Goal: Task Accomplishment & Management: Use online tool/utility

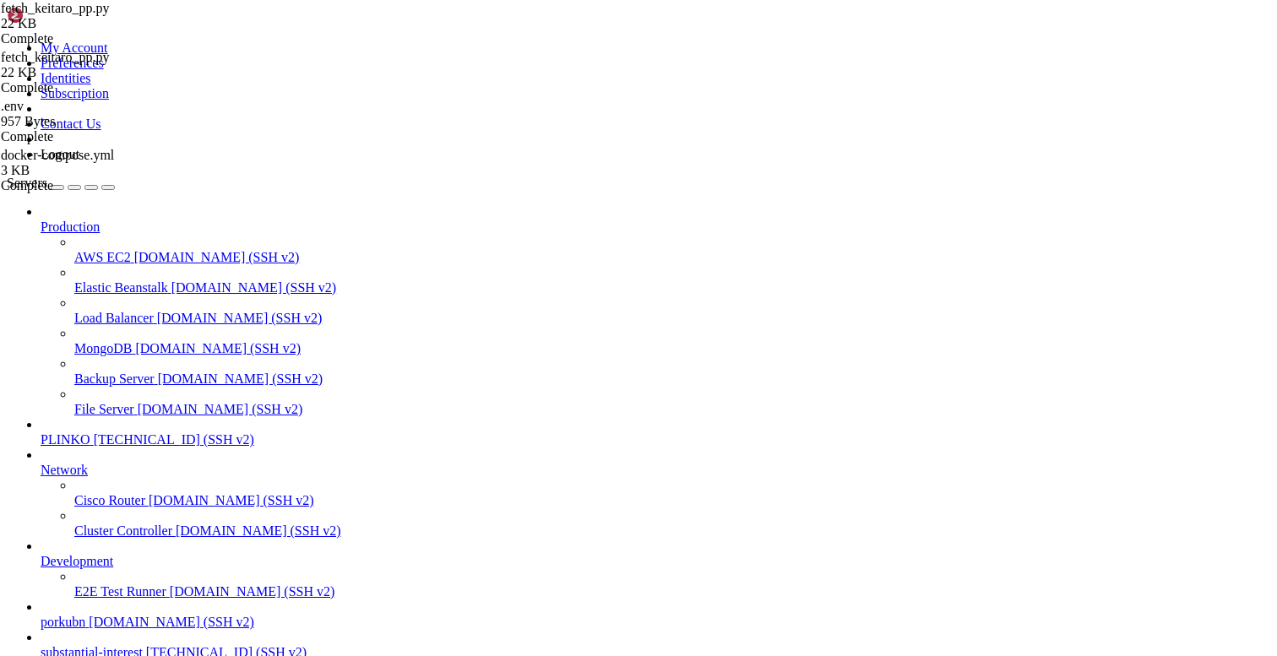
scroll to position [13, 0]
type textarea "main()"
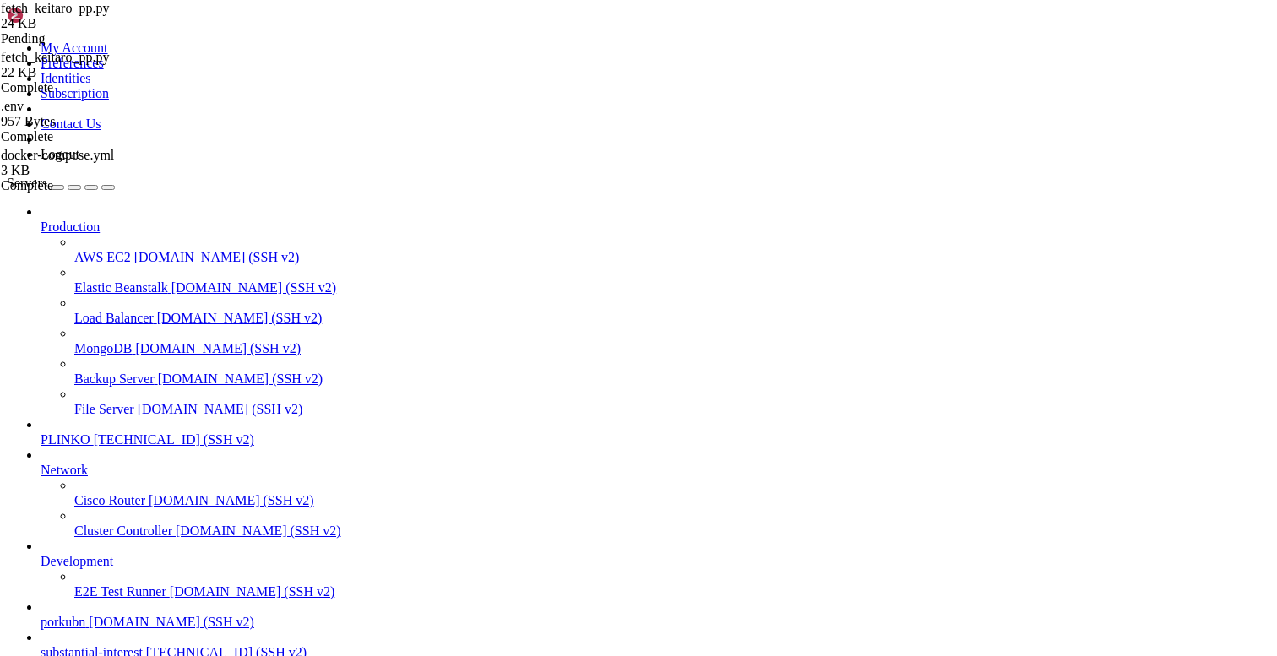
type textarea "main()"
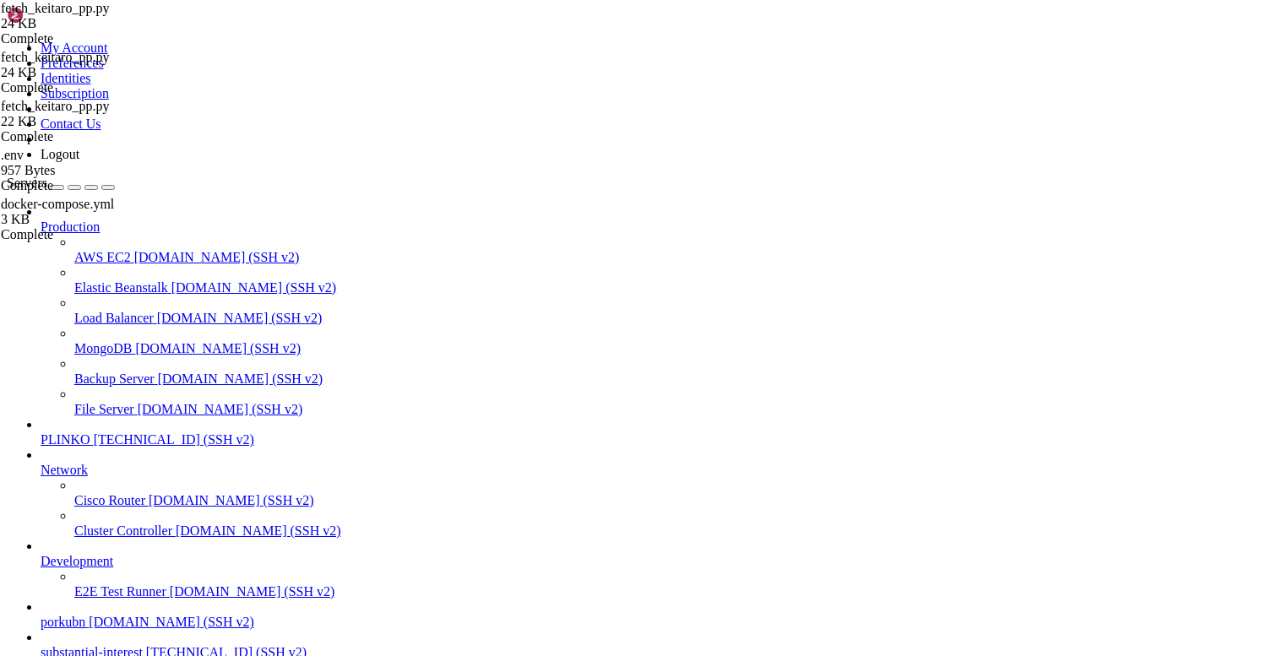
drag, startPoint x: 165, startPoint y: 1278, endPoint x: 14, endPoint y: 1244, distance: 154.3
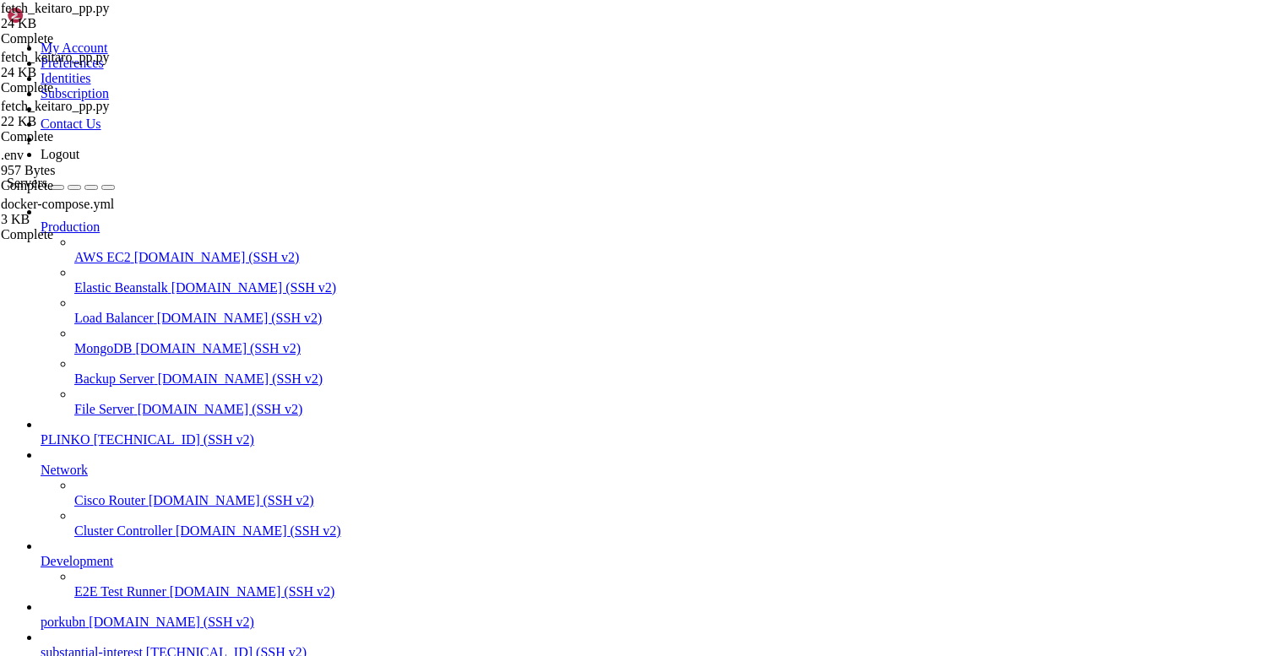
drag, startPoint x: 165, startPoint y: 1394, endPoint x: 14, endPoint y: 1342, distance: 159.2
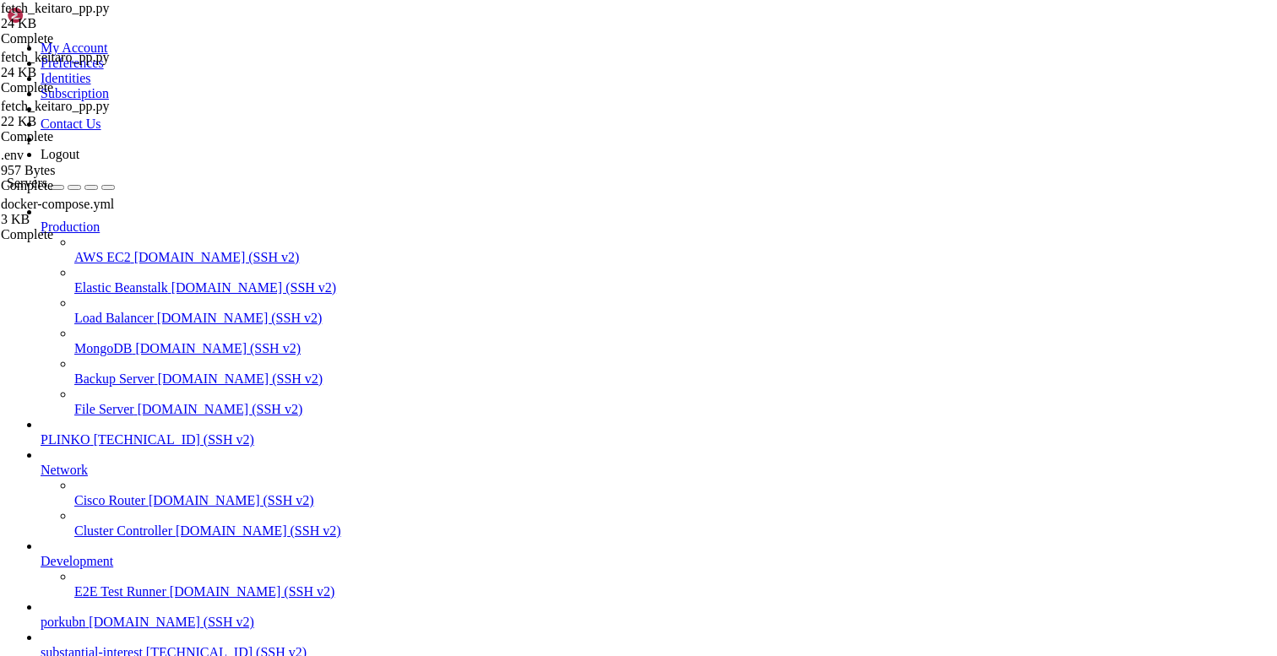
drag, startPoint x: 248, startPoint y: 1456, endPoint x: 14, endPoint y: 1239, distance: 318.6
drag, startPoint x: 37, startPoint y: 1251, endPoint x: 14, endPoint y: 1199, distance: 57.1
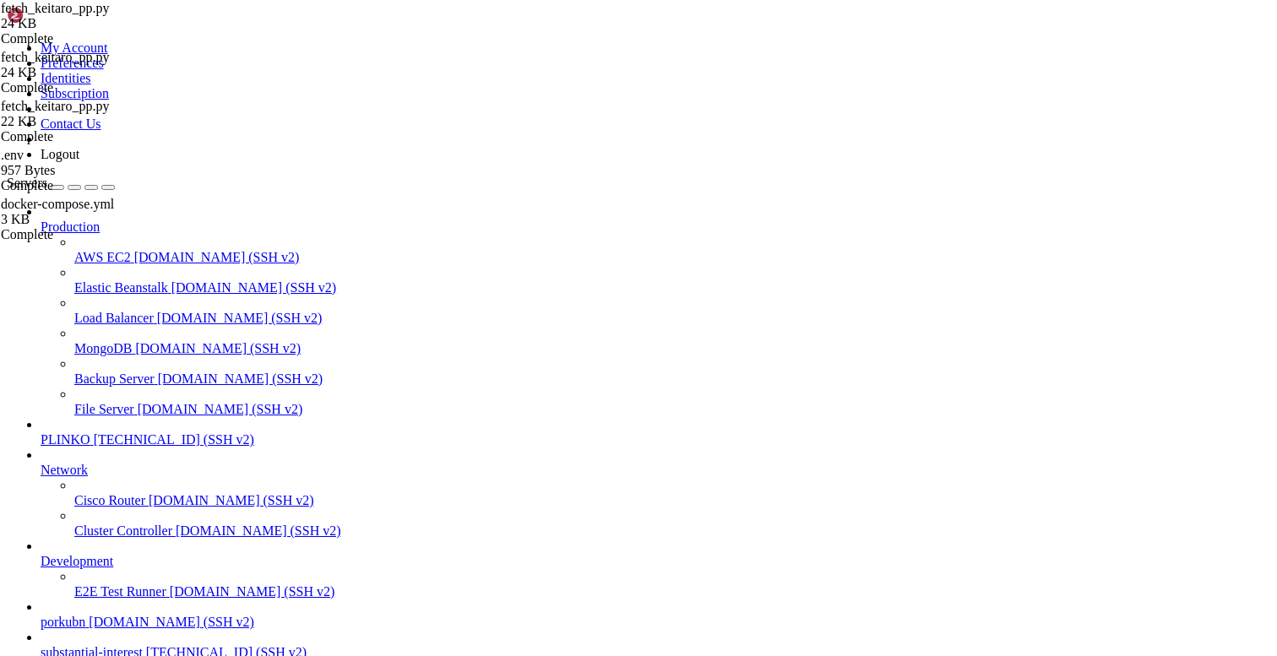
drag, startPoint x: 20, startPoint y: 1179, endPoint x: 12, endPoint y: 1161, distance: 19.7
copy div "lore@ipsumdolorsitametco:~# # 0) adipis *elitse* DOE t incidid, utl et dolo m a…"
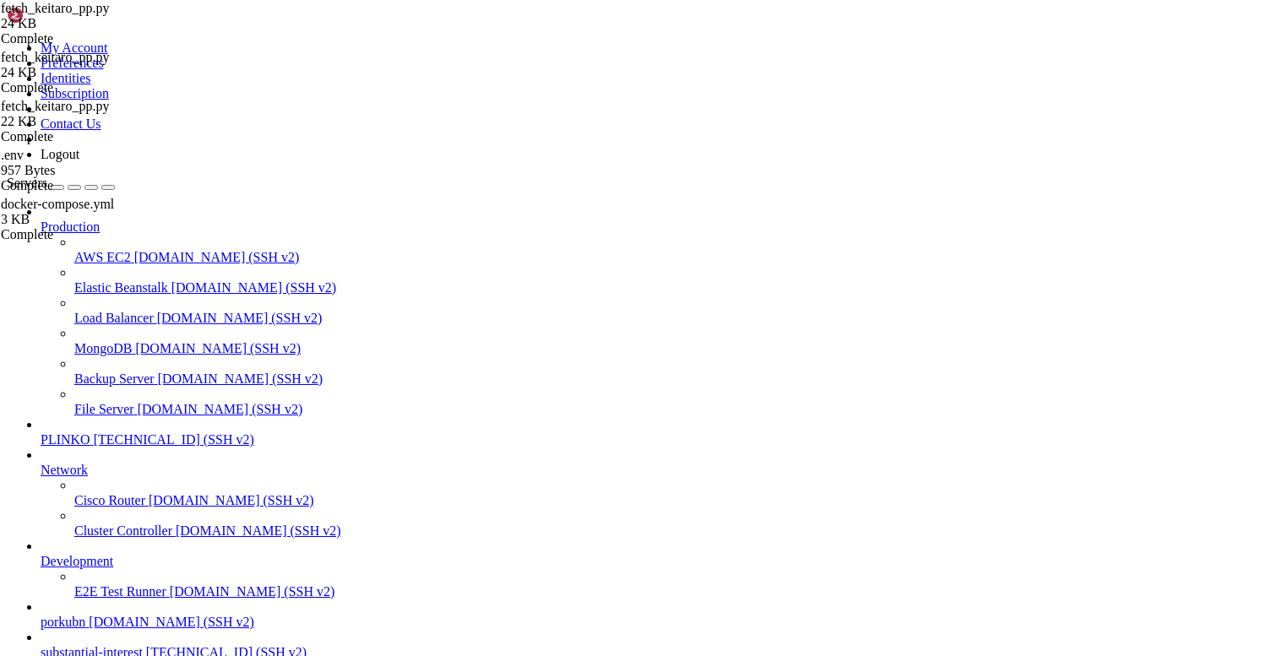
drag, startPoint x: 140, startPoint y: 1487, endPoint x: 15, endPoint y: 1430, distance: 137.2
drag, startPoint x: 155, startPoint y: 1310, endPoint x: 16, endPoint y: 1255, distance: 150.1
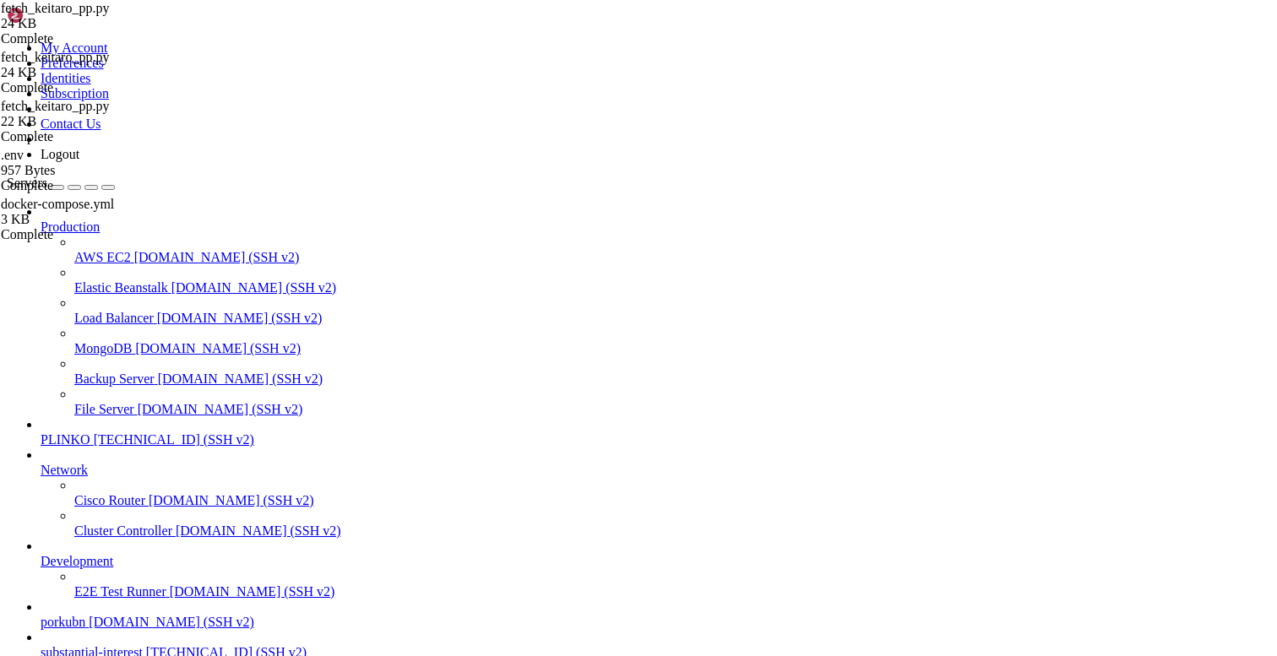
scroll to position [13980, 0]
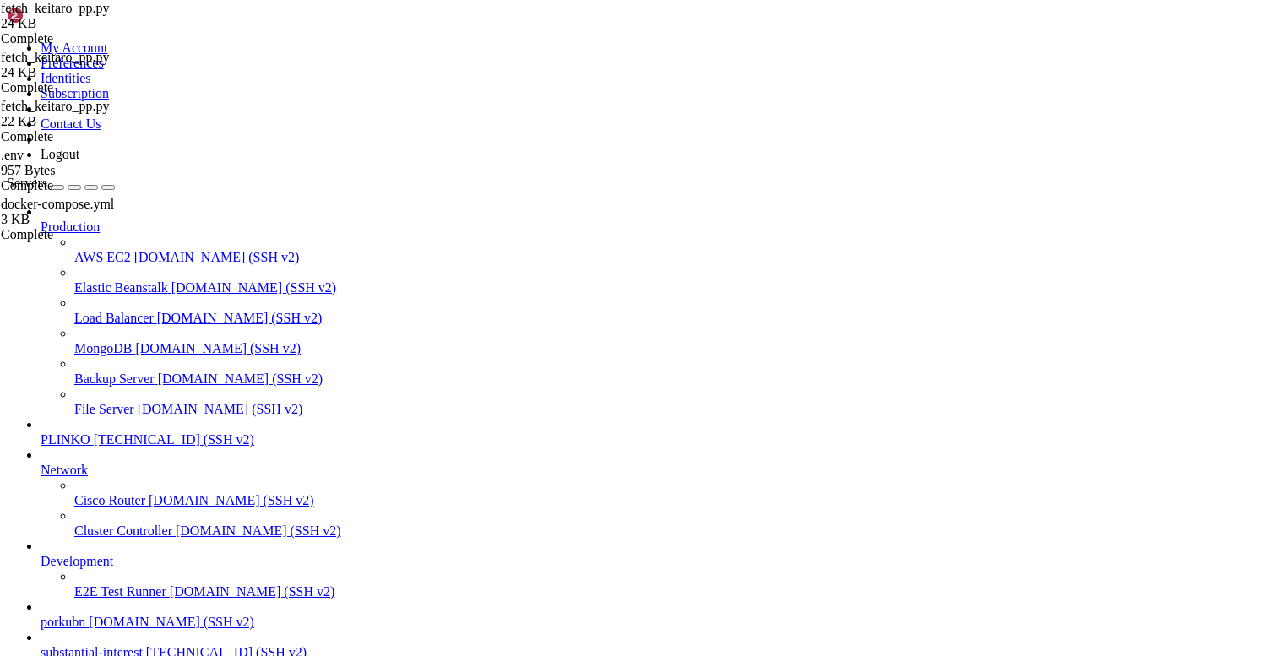
drag, startPoint x: 62, startPoint y: 1295, endPoint x: 14, endPoint y: 1300, distance: 48.4
copy div "lore@ipsumdolorsitametco:~# adipis elitsed -d /eiu/temporin-utl/etdolo-magnaal.…"
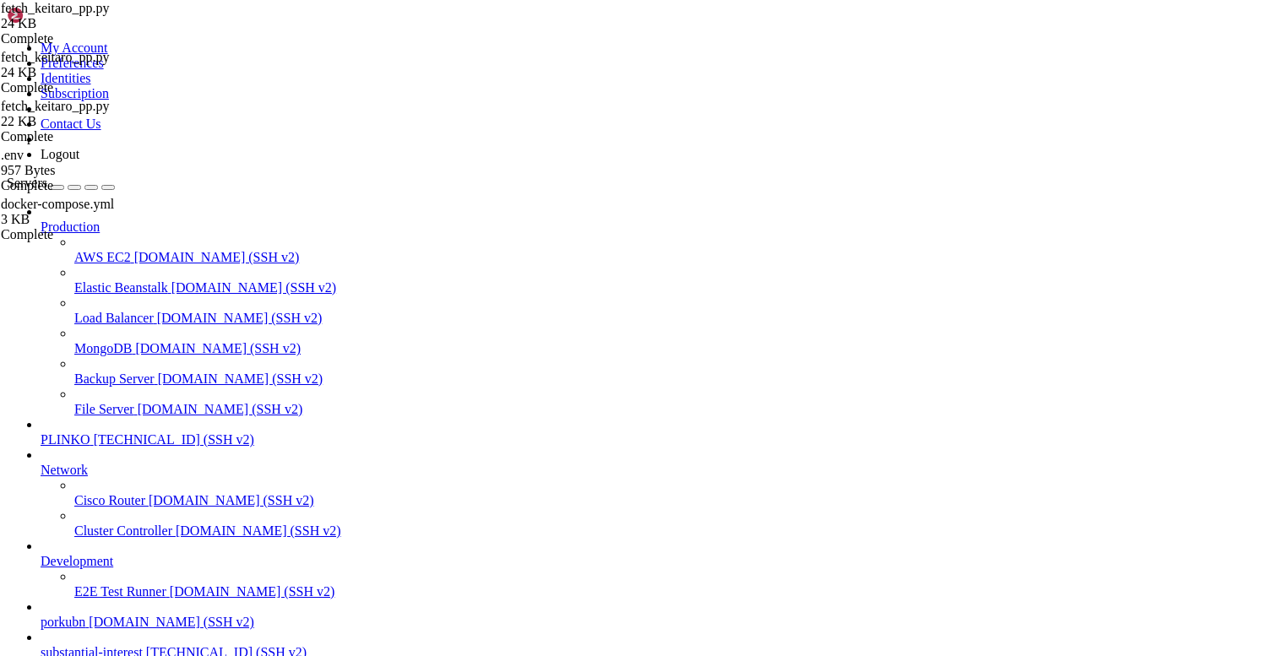
drag, startPoint x: 242, startPoint y: 1330, endPoint x: 144, endPoint y: 1204, distance: 159.5
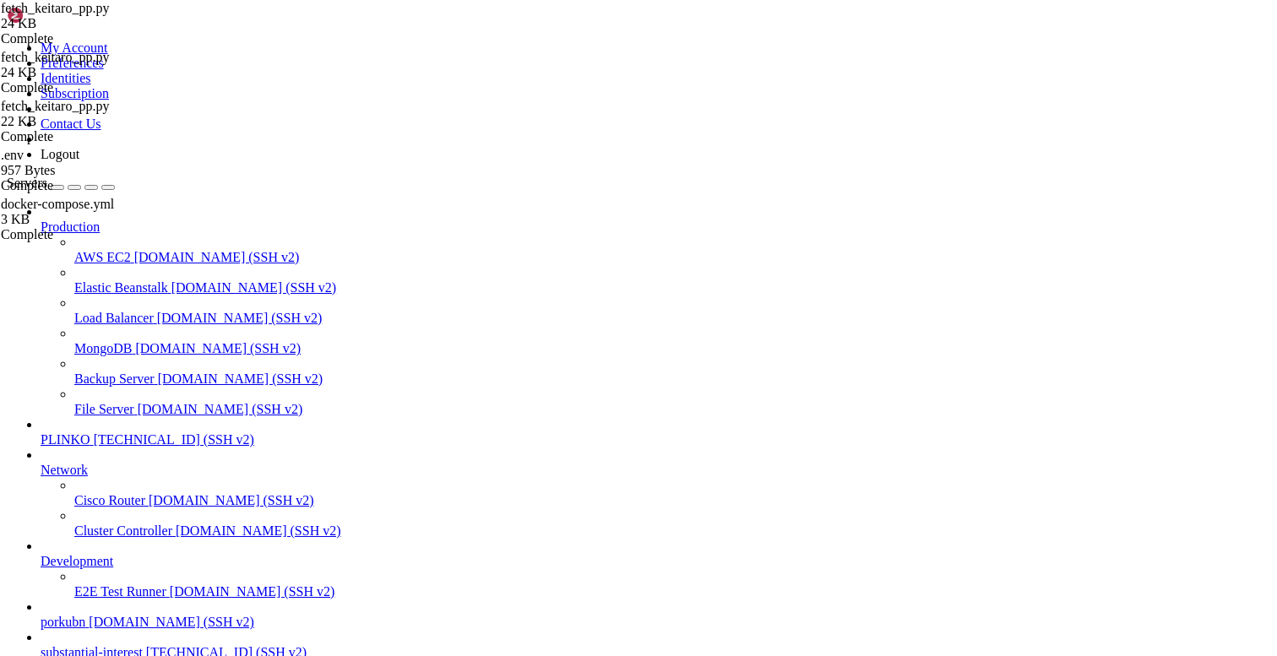
drag, startPoint x: 144, startPoint y: 1204, endPoint x: 15, endPoint y: 1078, distance: 180.4
copy div "root@substantialinterest:~# docker compose -f /opt/facebook-etl/docker-compose.…"
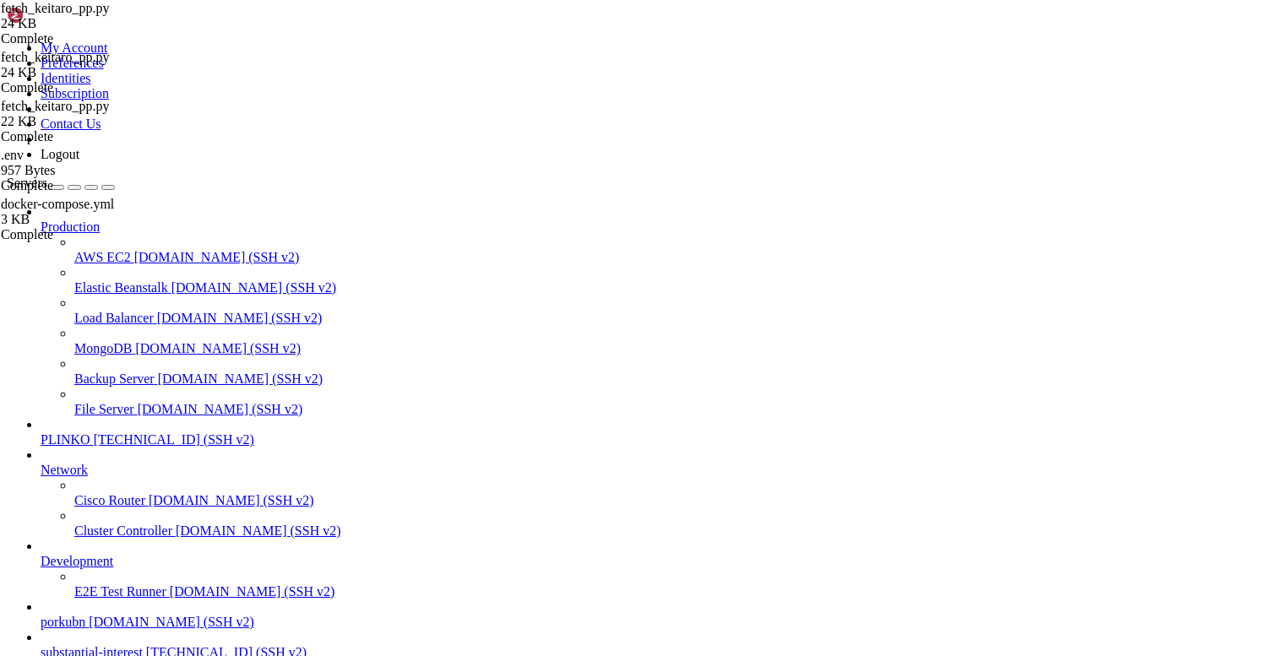
scroll to position [14543, 0]
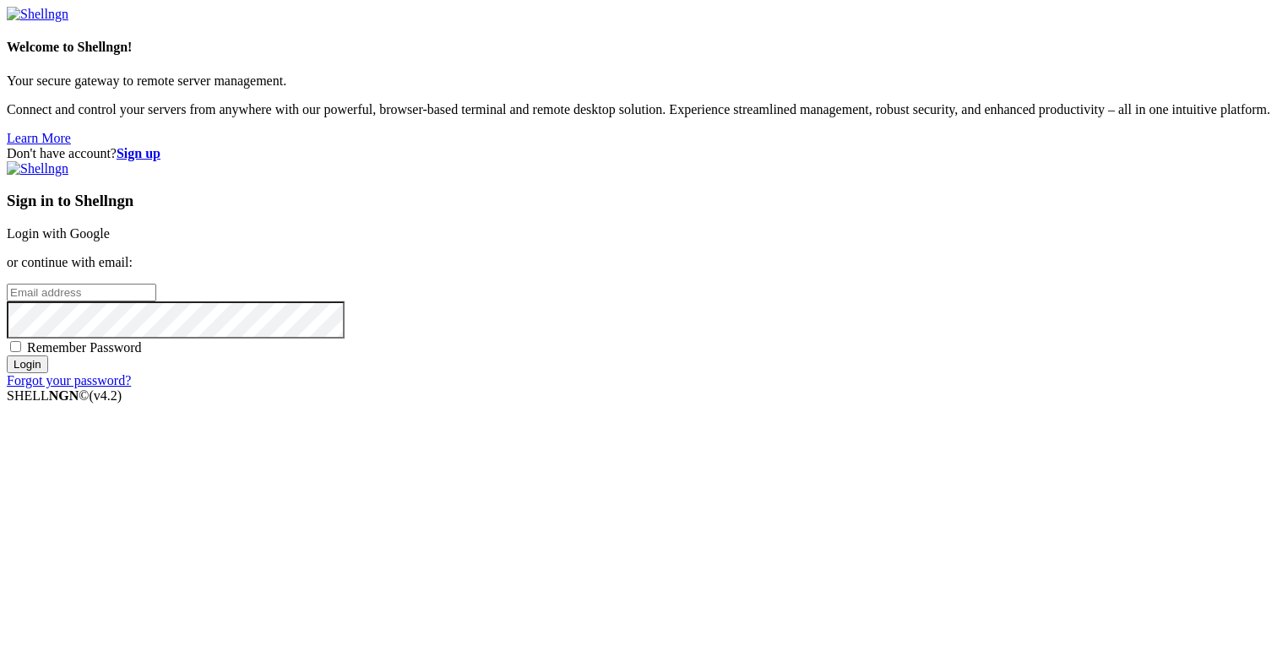
click at [110, 235] on link "Login with Google" at bounding box center [58, 233] width 103 height 14
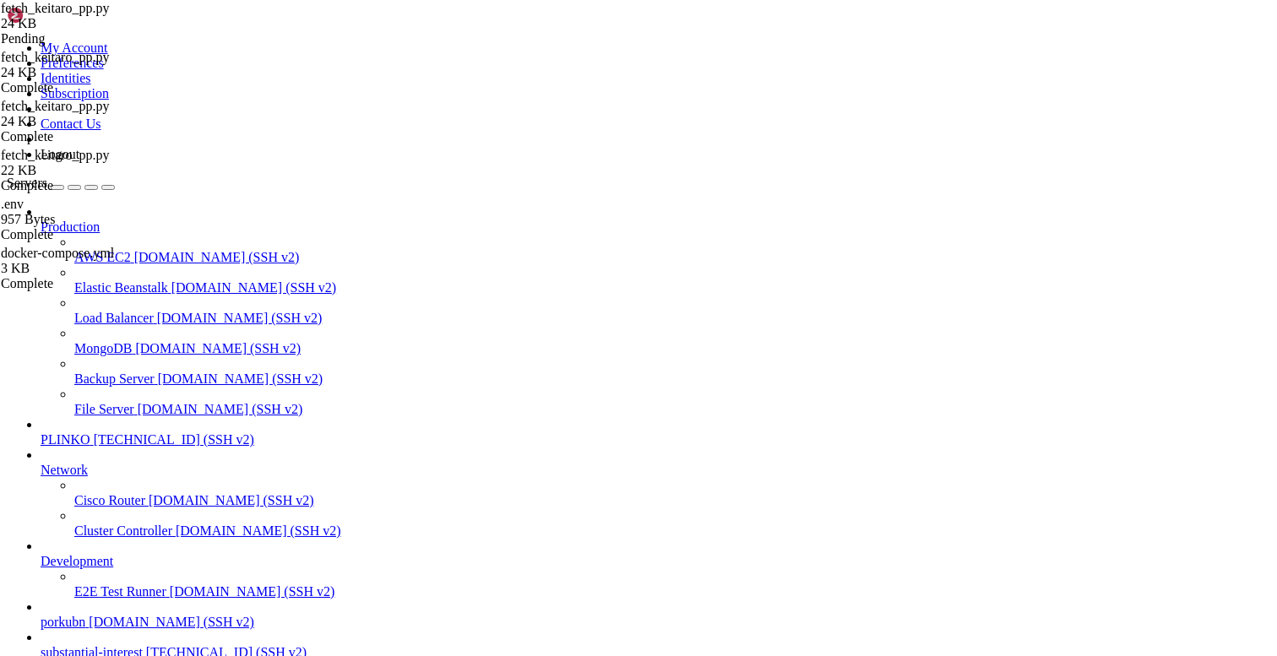
scroll to position [14543, 0]
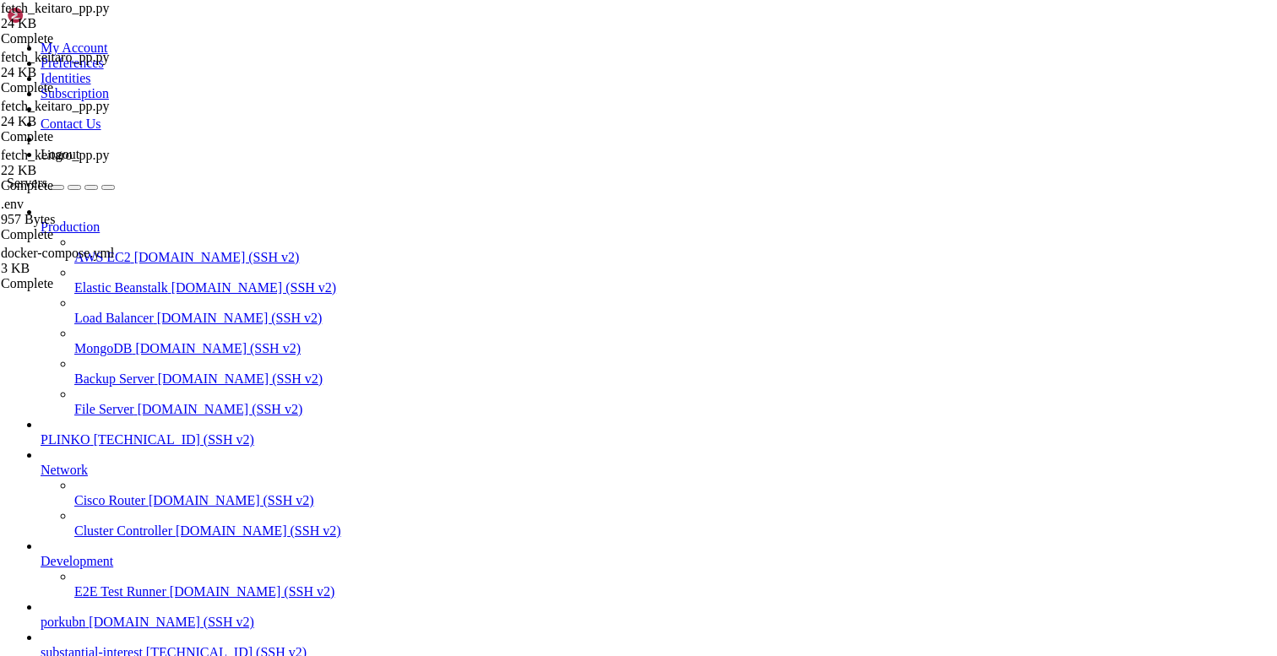
type input "/opt/facebook-etl/partner_fetcher"
drag, startPoint x: 686, startPoint y: 474, endPoint x: 672, endPoint y: 471, distance: 14.8
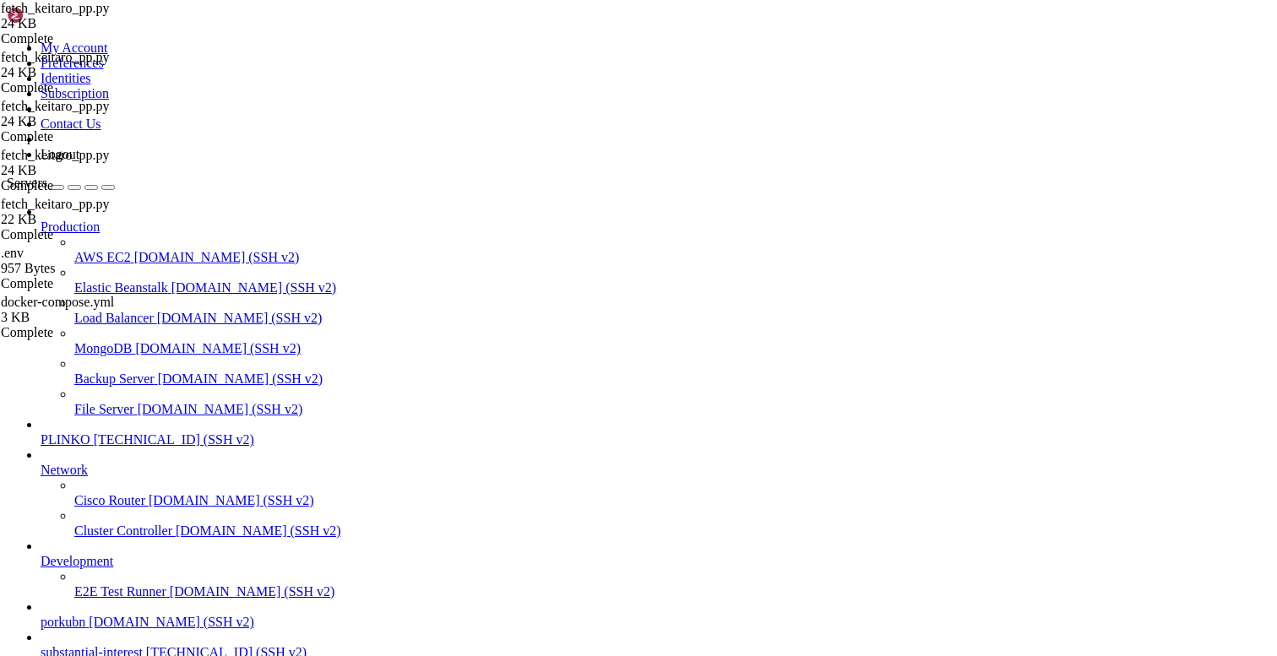
type textarea "main()"
type textarea "rows = normalize_conversions_to_events(day, raw_conv)"
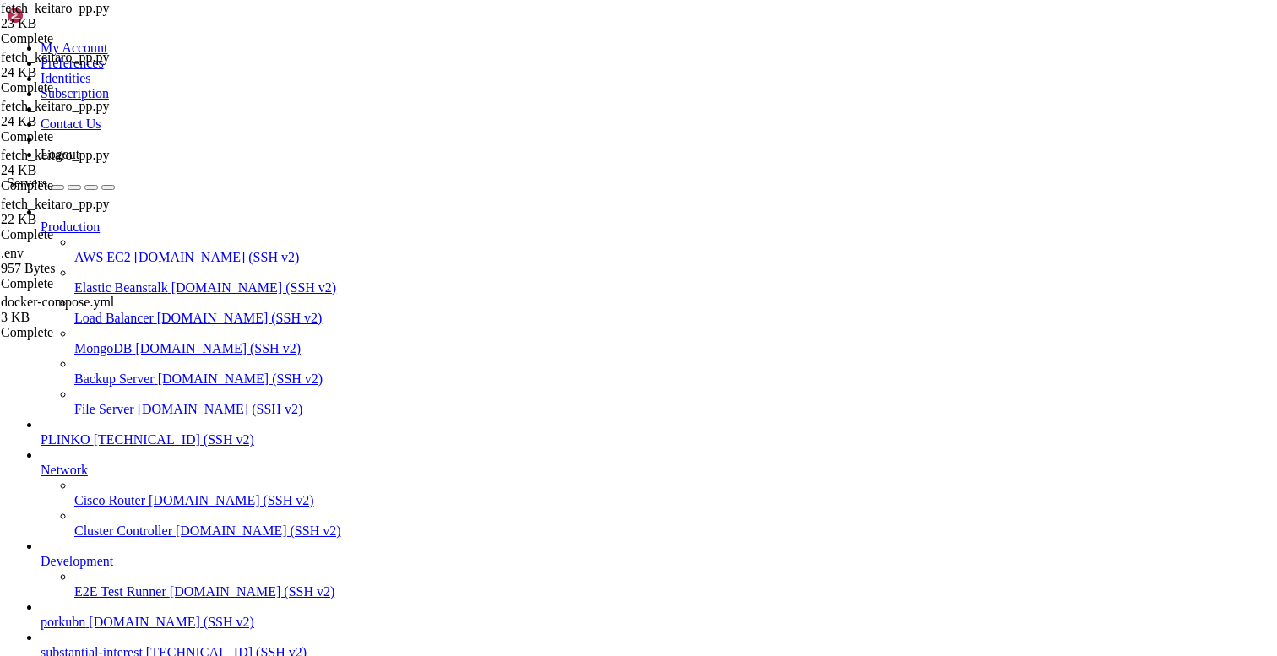
drag, startPoint x: 168, startPoint y: 1309, endPoint x: 17, endPoint y: 1144, distance: 224.2
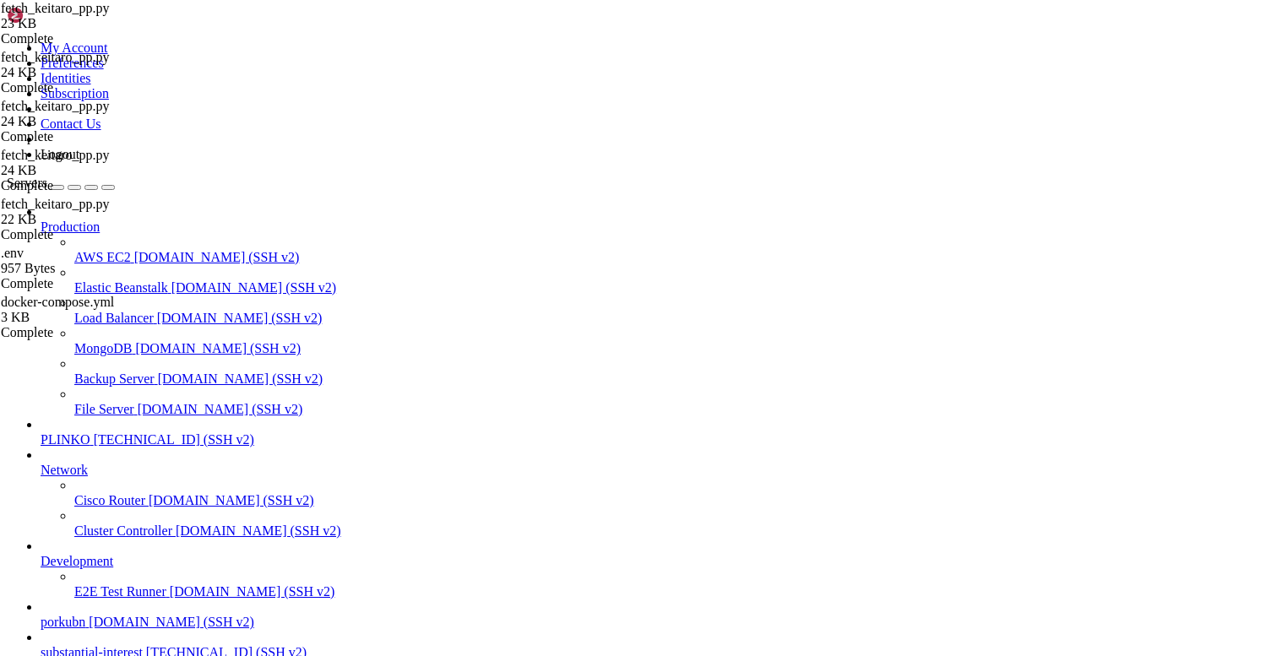
drag, startPoint x: 32, startPoint y: 1126, endPoint x: 16, endPoint y: 1092, distance: 38.2
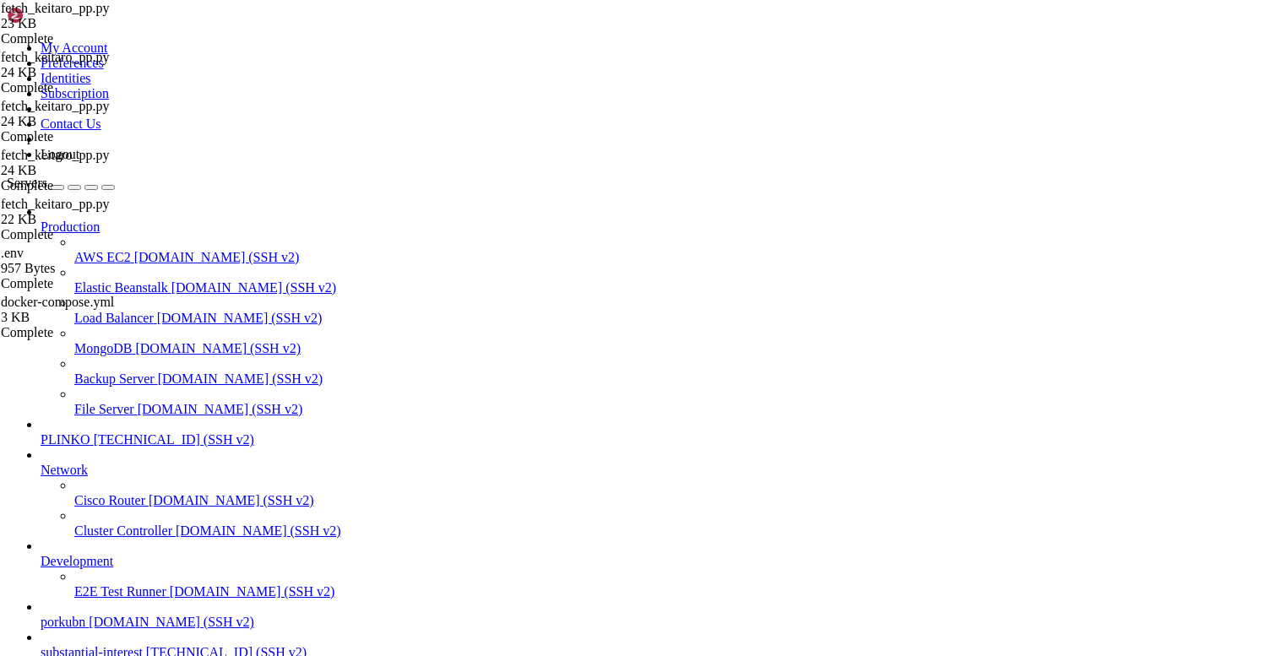
type textarea "MSK = ZoneInfo(TZ_NAME)"
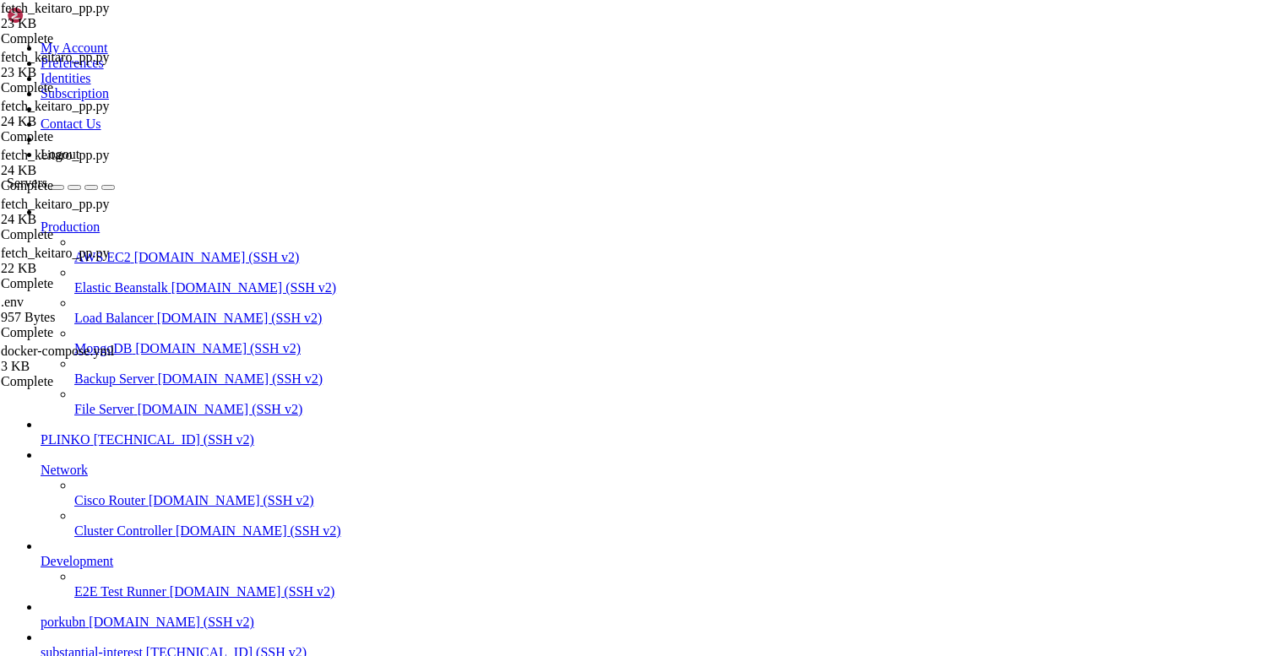
type input "upd_sql"
drag, startPoint x: 144, startPoint y: 1291, endPoint x: 13, endPoint y: 1070, distance: 257.6
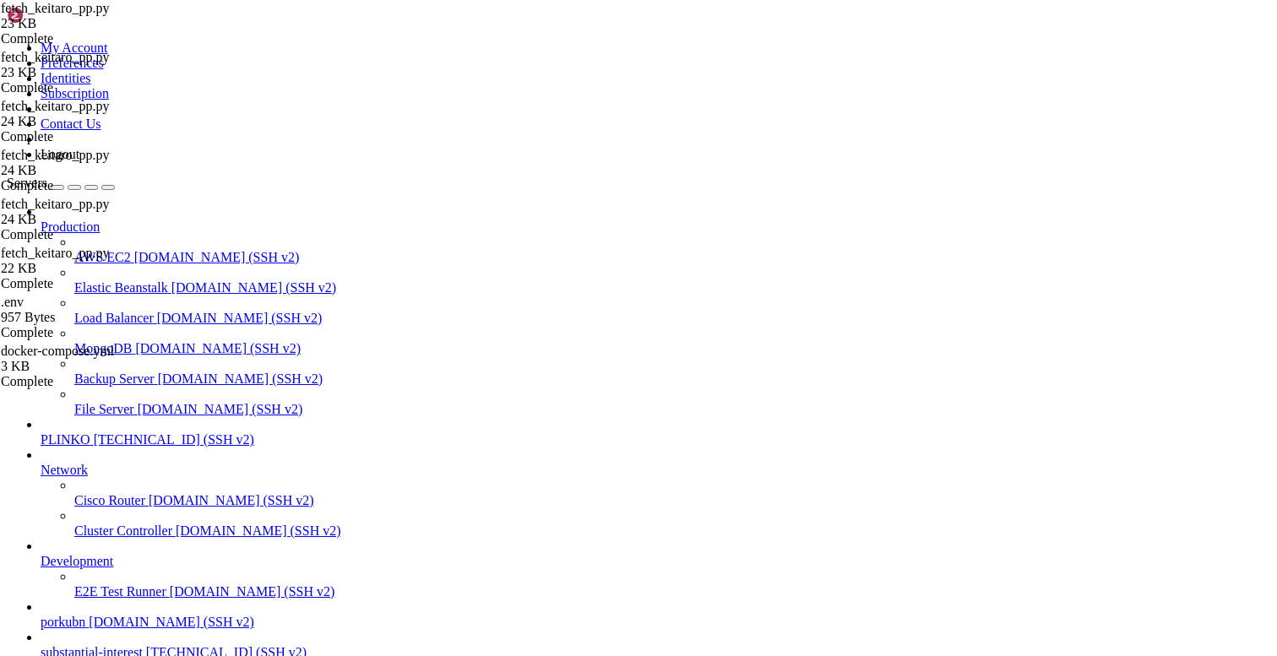
scroll to position [16058, 0]
drag, startPoint x: 41, startPoint y: 1154, endPoint x: 14, endPoint y: 1131, distance: 35.4
drag, startPoint x: 26, startPoint y: 1114, endPoint x: 14, endPoint y: 1078, distance: 38.5
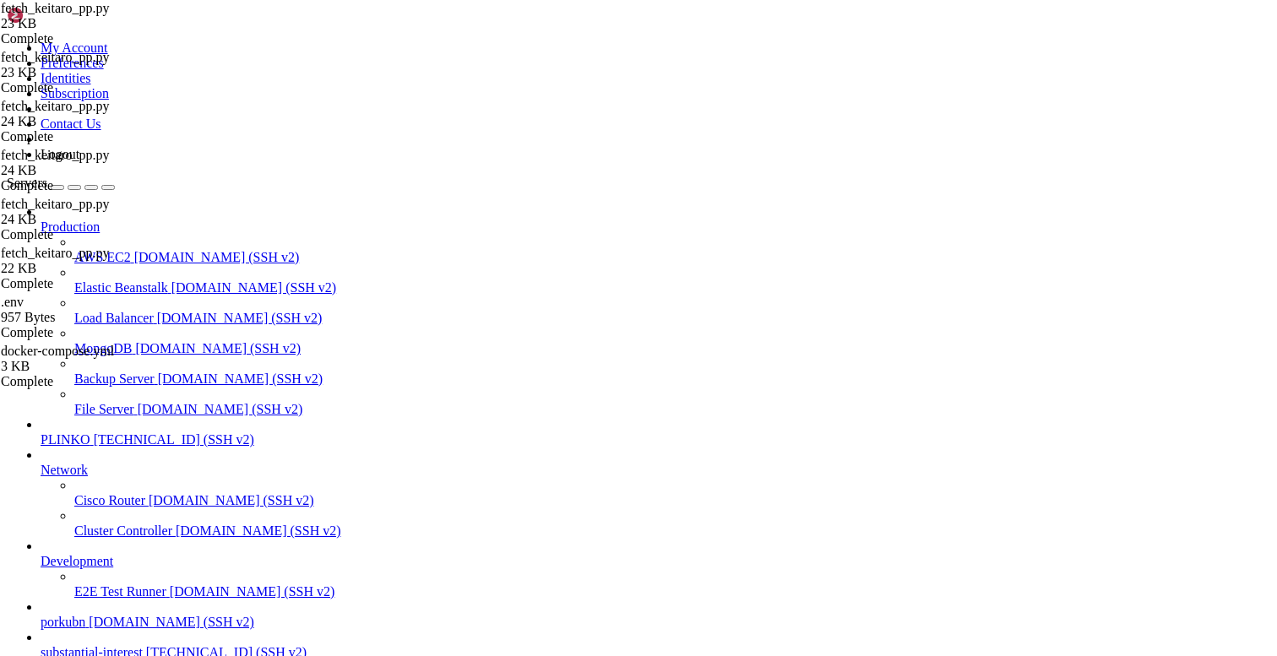
copy div "lore@ipsumdolorsitametco:~# # adipisc elitseddoe temporinci_utla e dolor_ma a e…"
drag, startPoint x: 103, startPoint y: 1407, endPoint x: 14, endPoint y: 1272, distance: 161.0
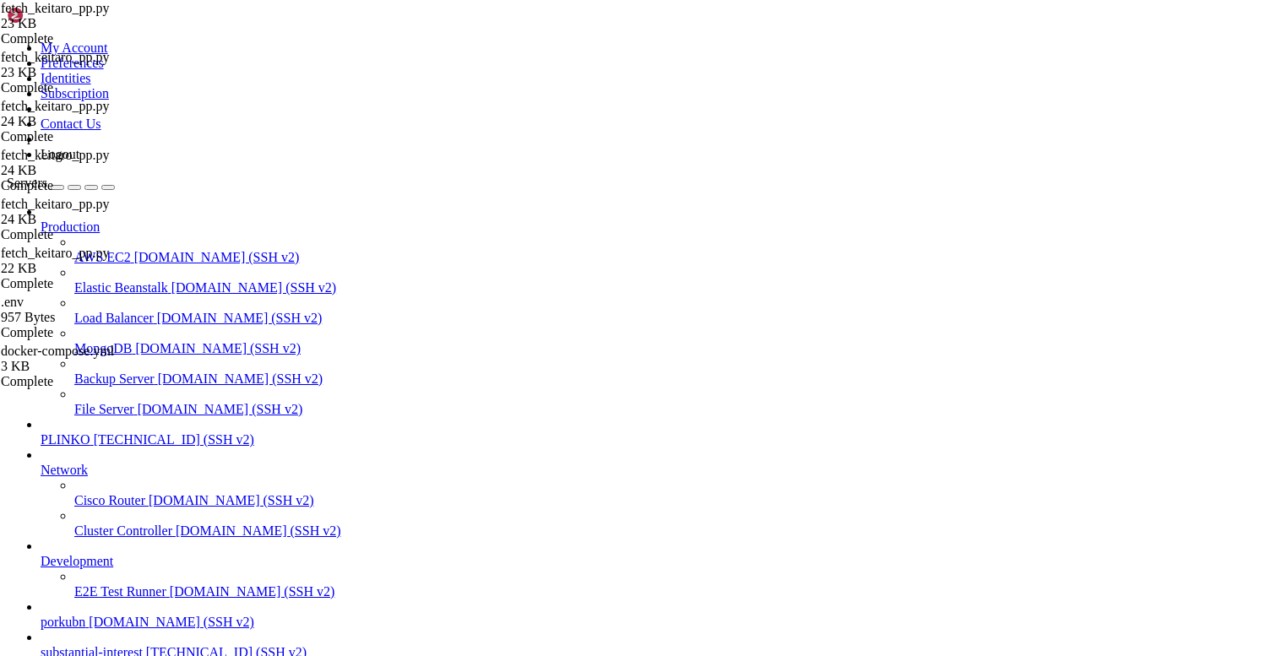
type input "/opt/facebook-etl"
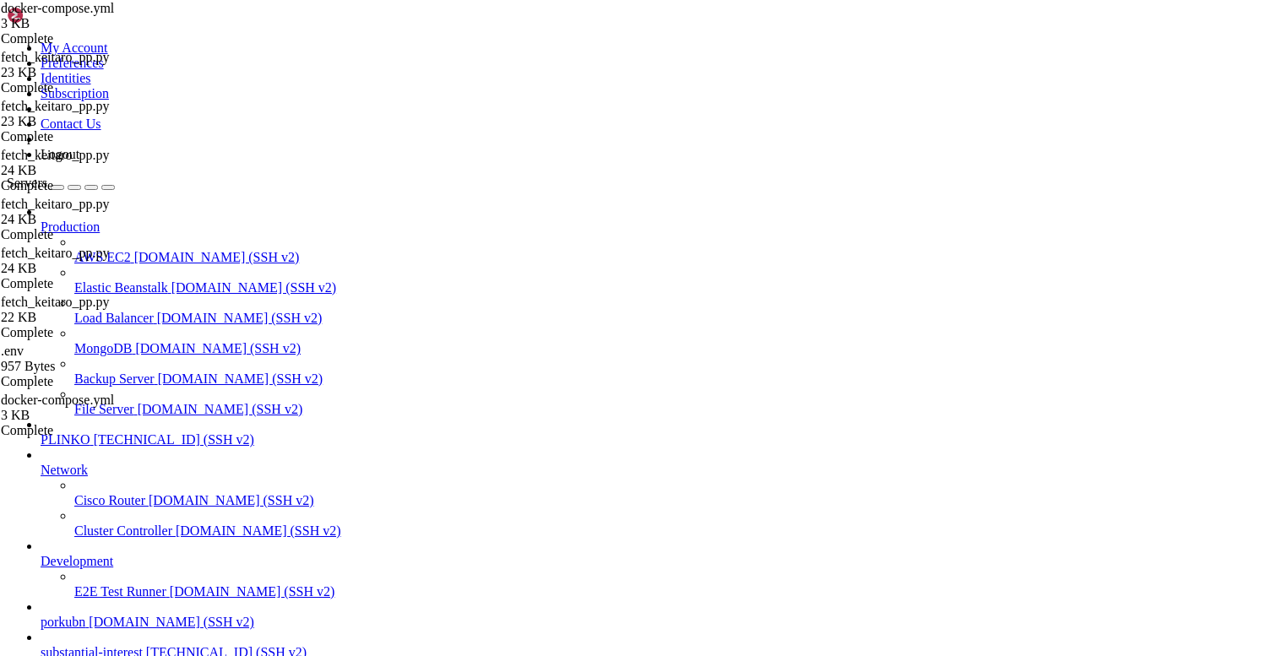
type textarea "- ./project-id-7334803228924158085-53fd79a65f73.json:/run/secrets/project-id-73…"
paste textarea "- ./partner_fetcher:/app"
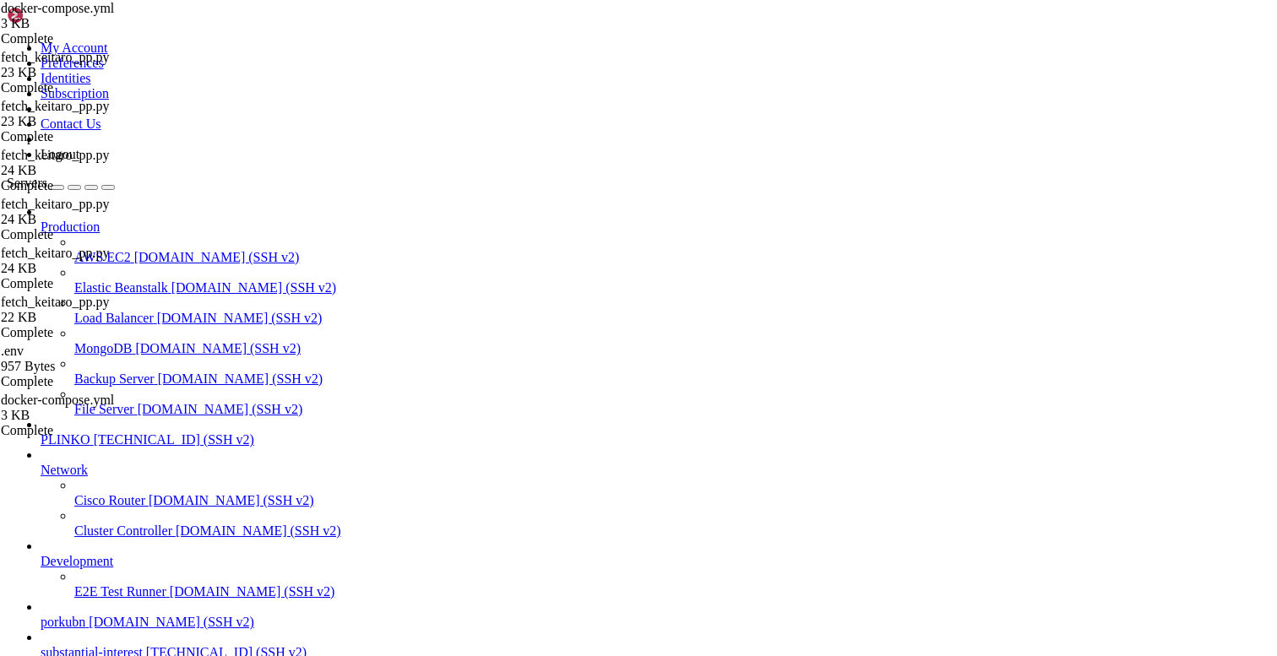
type textarea "- KEITARO_ALLOWED_CAMPAIGN_GROUPS=Traffic Pump"
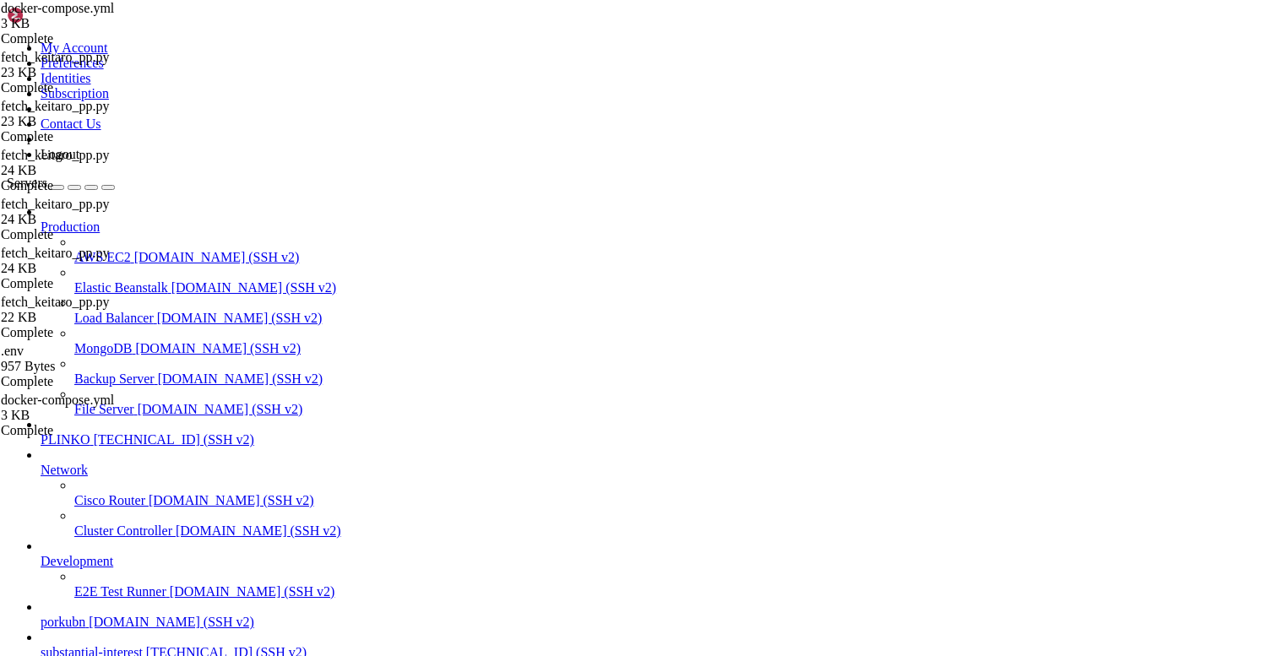
scroll to position [0, 0]
drag, startPoint x: 206, startPoint y: 1512, endPoint x: 16, endPoint y: 1515, distance: 190.1
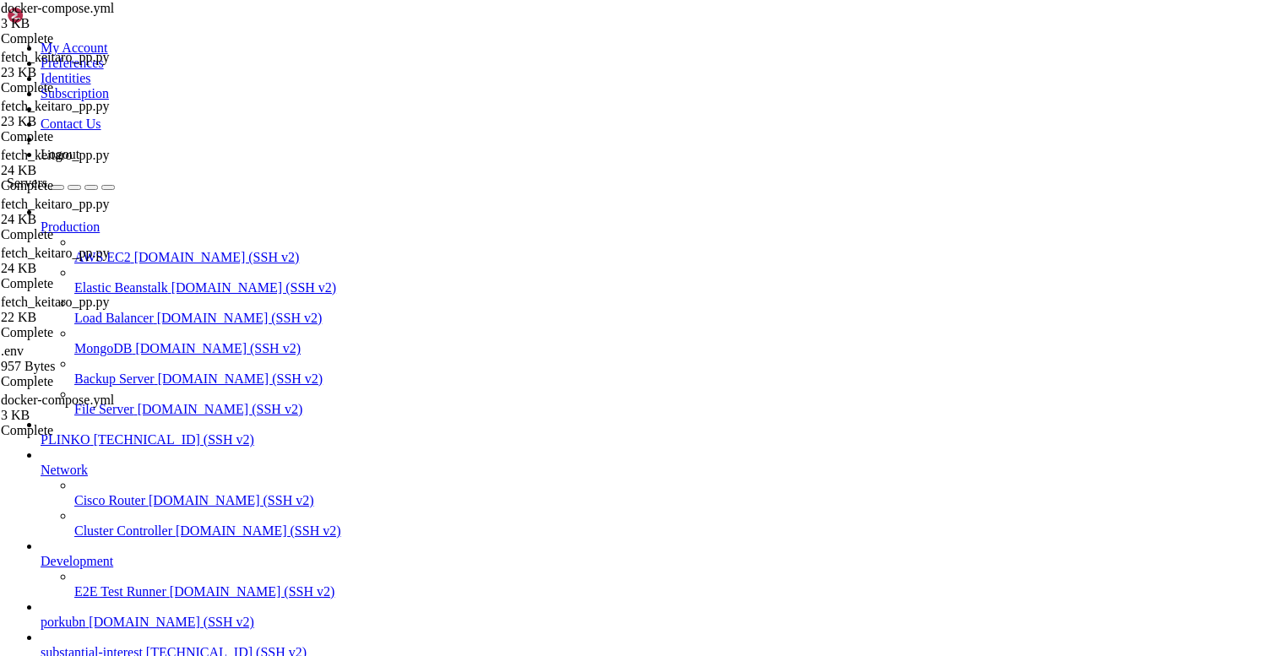
scroll to position [17704, 0]
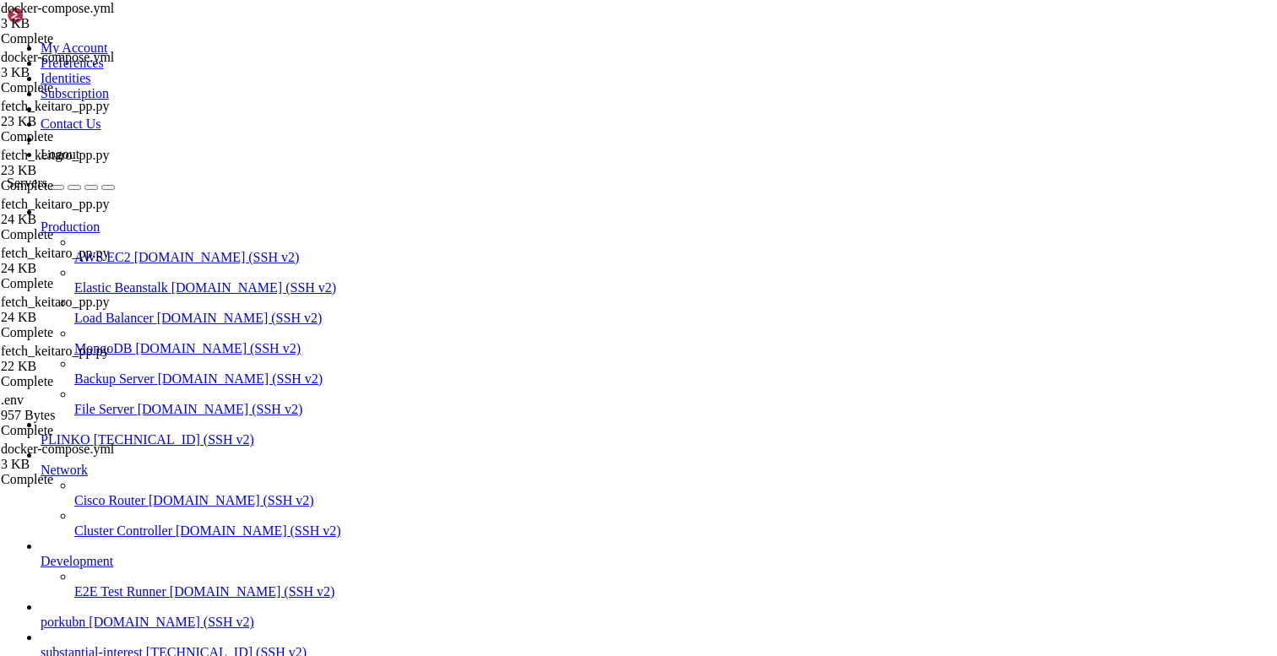
paste input "partner_fetcher"
paste input
type input "partner_fetcher"
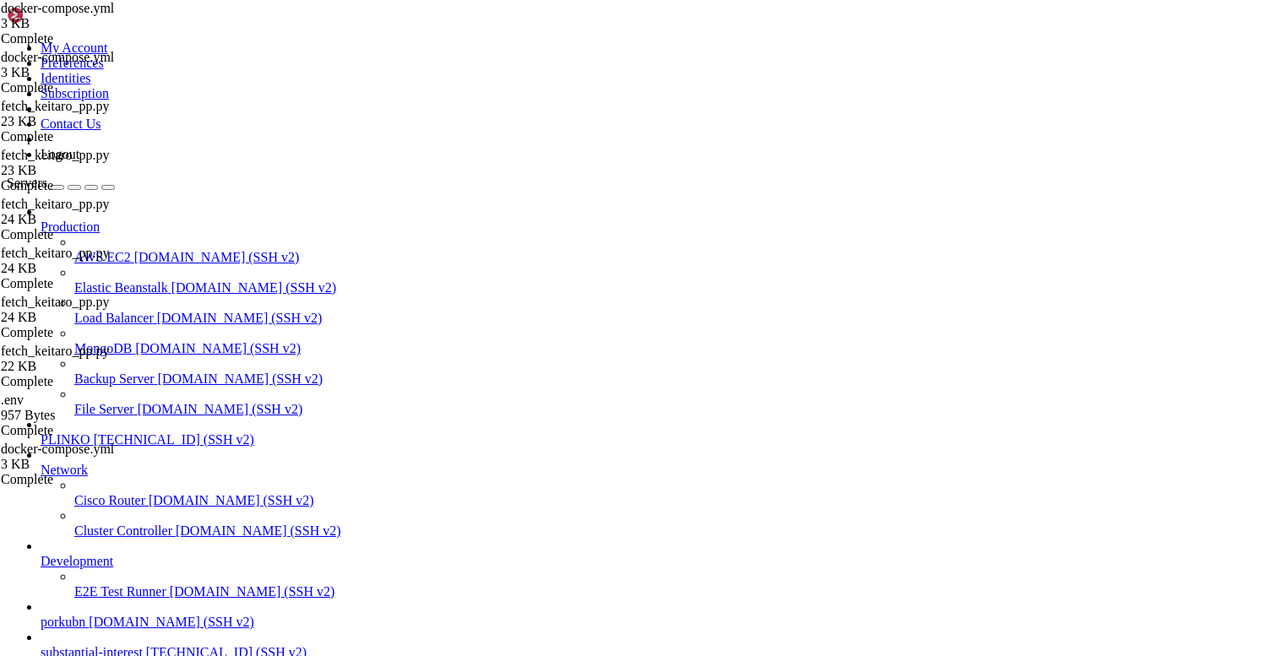
type textarea "- KEITARO_ALLOWED_CAMPAIGN_GROUPS=Traffic Pump"
paste textarea "working_dir: /app"
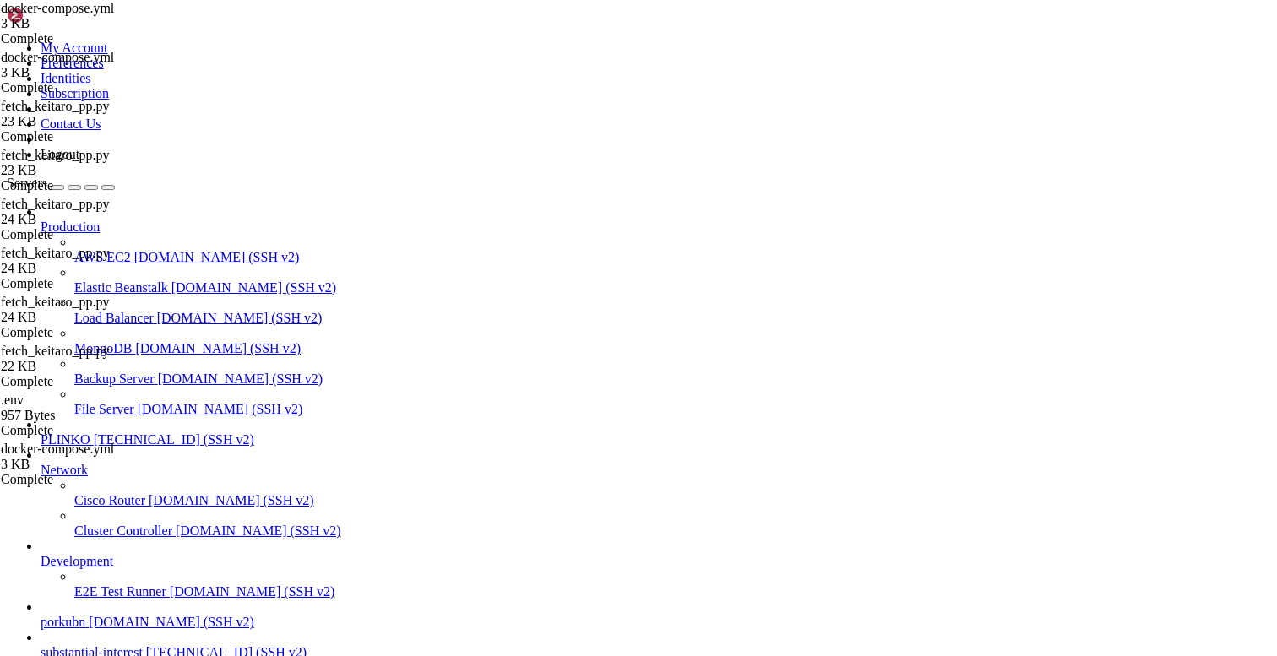
type textarea "- KEITARO_ALLOWED_CAMPAIGN_GROUPS=Traffic Pump"
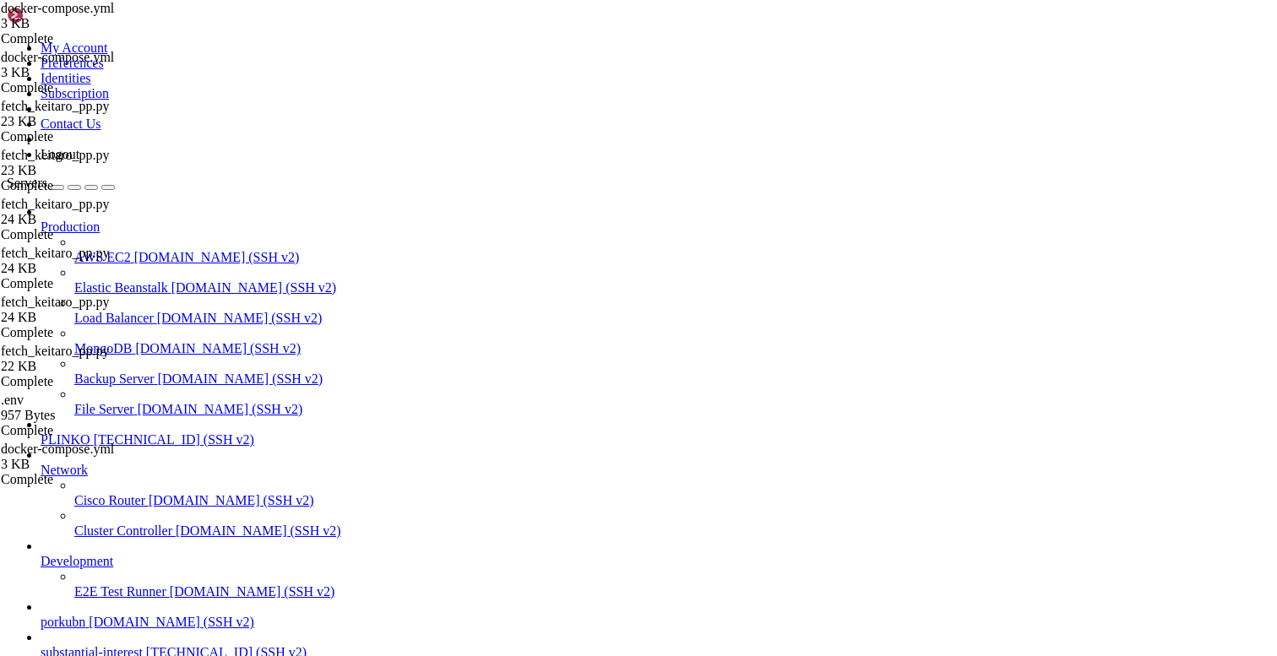
drag, startPoint x: 59, startPoint y: 1427, endPoint x: 21, endPoint y: 1421, distance: 38.5
drag, startPoint x: 368, startPoint y: 1565, endPoint x: 58, endPoint y: 1377, distance: 362.8
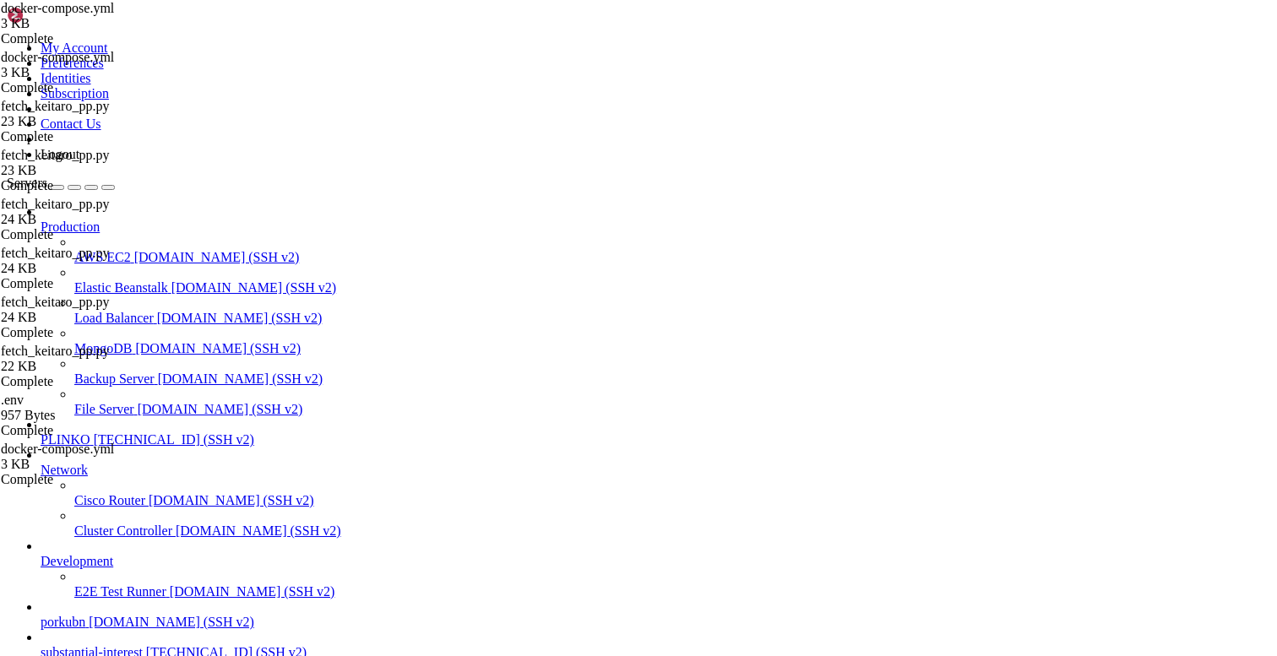
scroll to position [17400, 0]
drag, startPoint x: 101, startPoint y: 1334, endPoint x: 19, endPoint y: 1162, distance: 191.2
drag, startPoint x: 25, startPoint y: 1138, endPoint x: 14, endPoint y: 1064, distance: 75.3
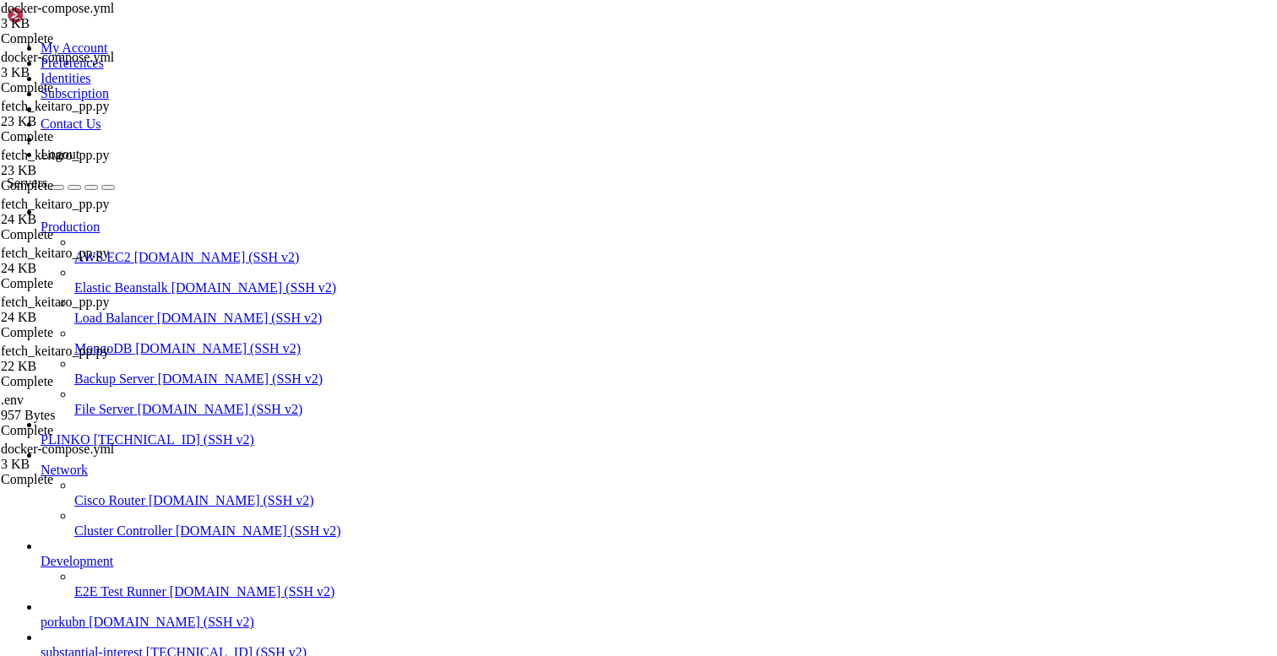
drag, startPoint x: 17, startPoint y: 1125, endPoint x: 14, endPoint y: 1143, distance: 18.1
copy div "lore@ipsumdolorsitametco:~# # adipisci elitseddoe TEM INC=$(utlabo etdolor -m /…"
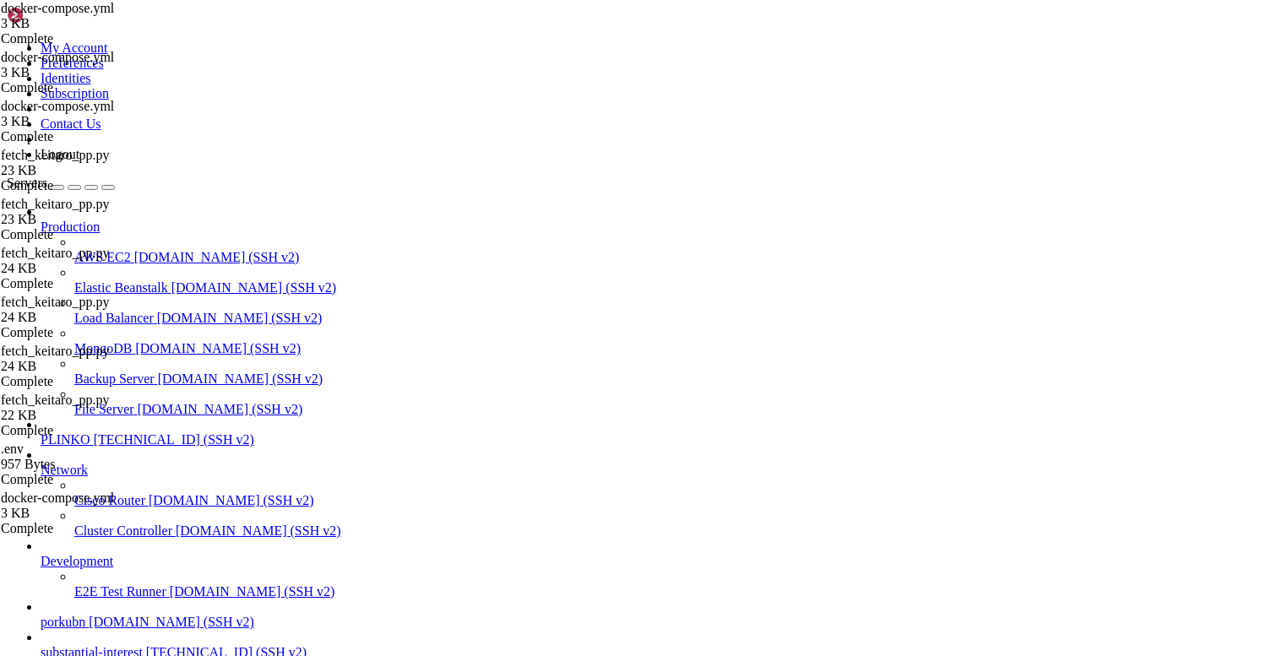
type textarea "metabase-data:"
drag, startPoint x: 267, startPoint y: 1421, endPoint x: 14, endPoint y: 1318, distance: 273.6
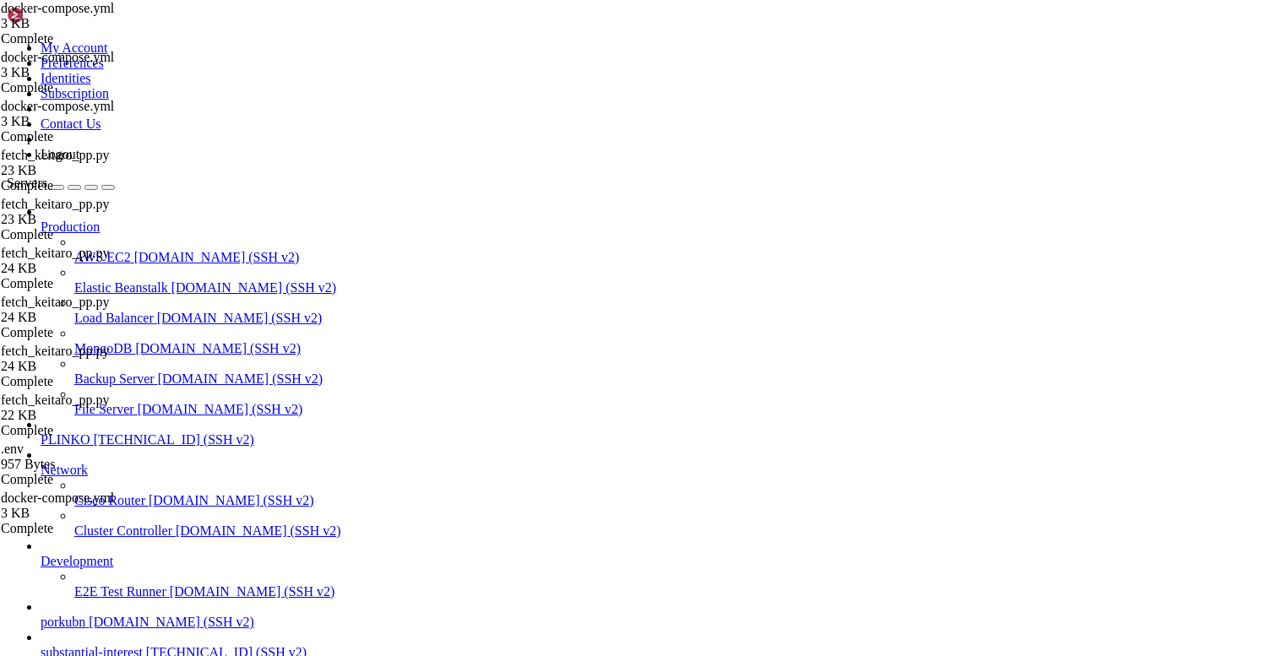
scroll to position [18365, 0]
type textarea "POSTGRES_PASSWORD: [SECURITY_DATA]"
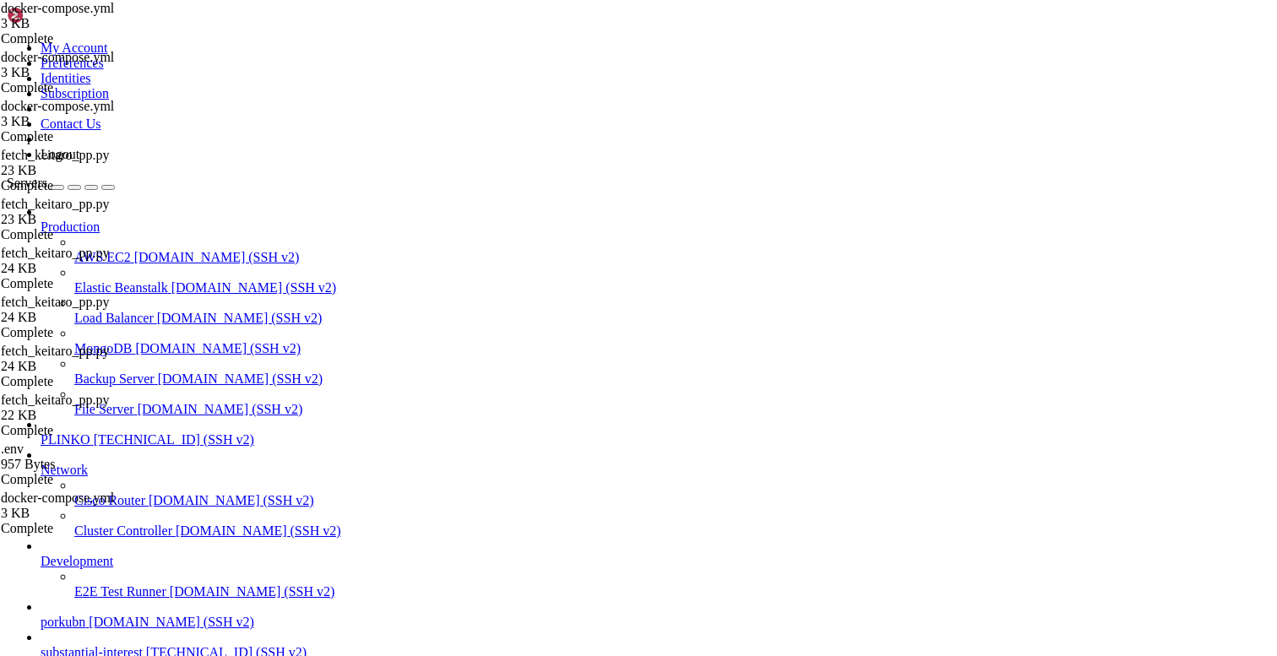
type input "/opt/facebook-etl/partner_fetcher:/app"
drag, startPoint x: 463, startPoint y: 480, endPoint x: 306, endPoint y: 486, distance: 157.2
paste textarea "/opt/facebook-etl"
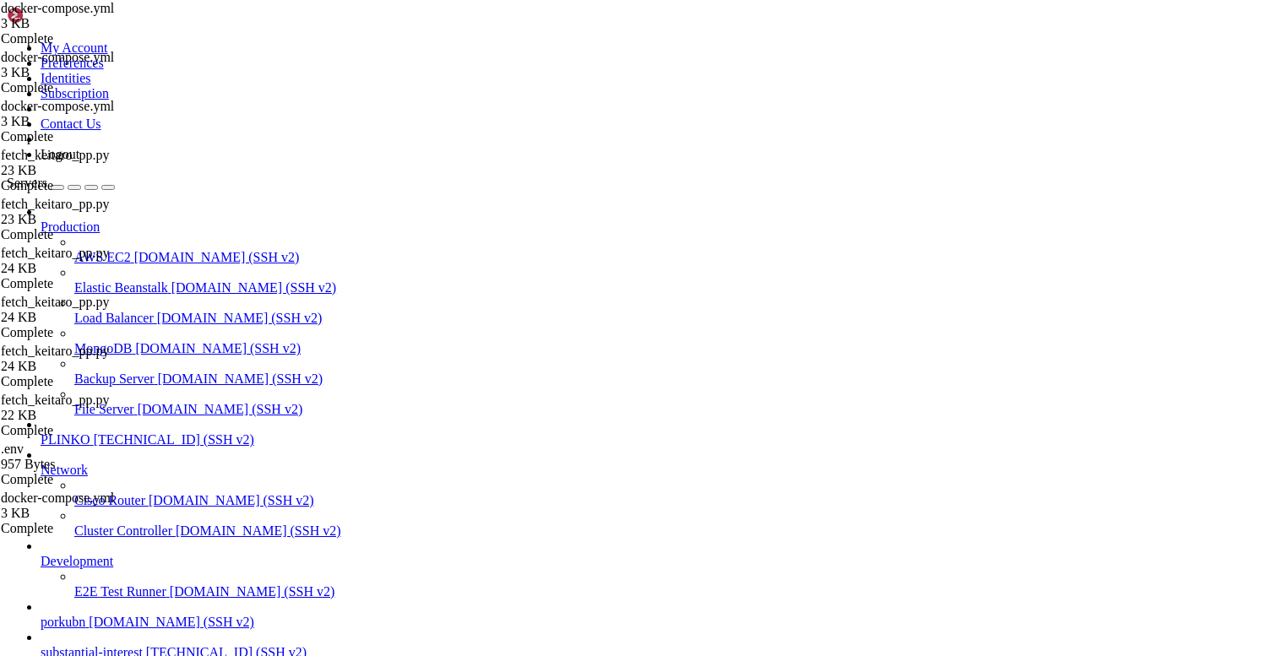
paste textarea "/opt/facebook-etl"
type textarea "volumes:"
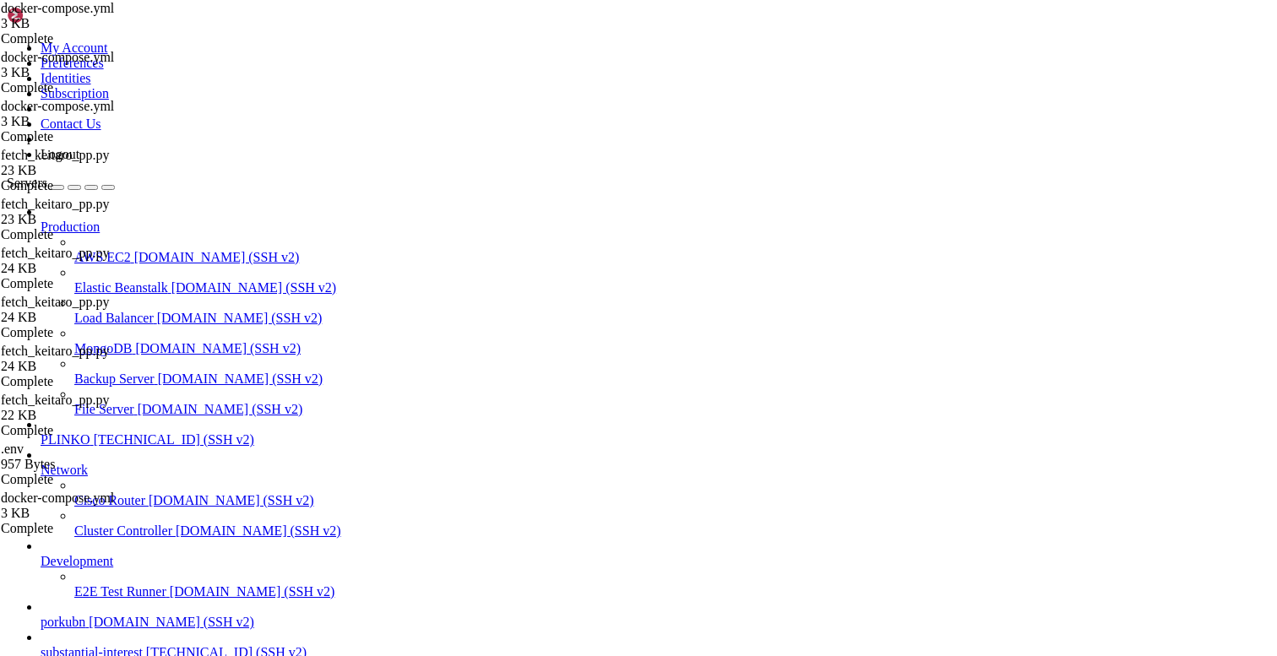
scroll to position [18268, 0]
drag, startPoint x: 125, startPoint y: 1435, endPoint x: 16, endPoint y: 1353, distance: 136.4
drag, startPoint x: 193, startPoint y: 1238, endPoint x: 12, endPoint y: 1304, distance: 193.2
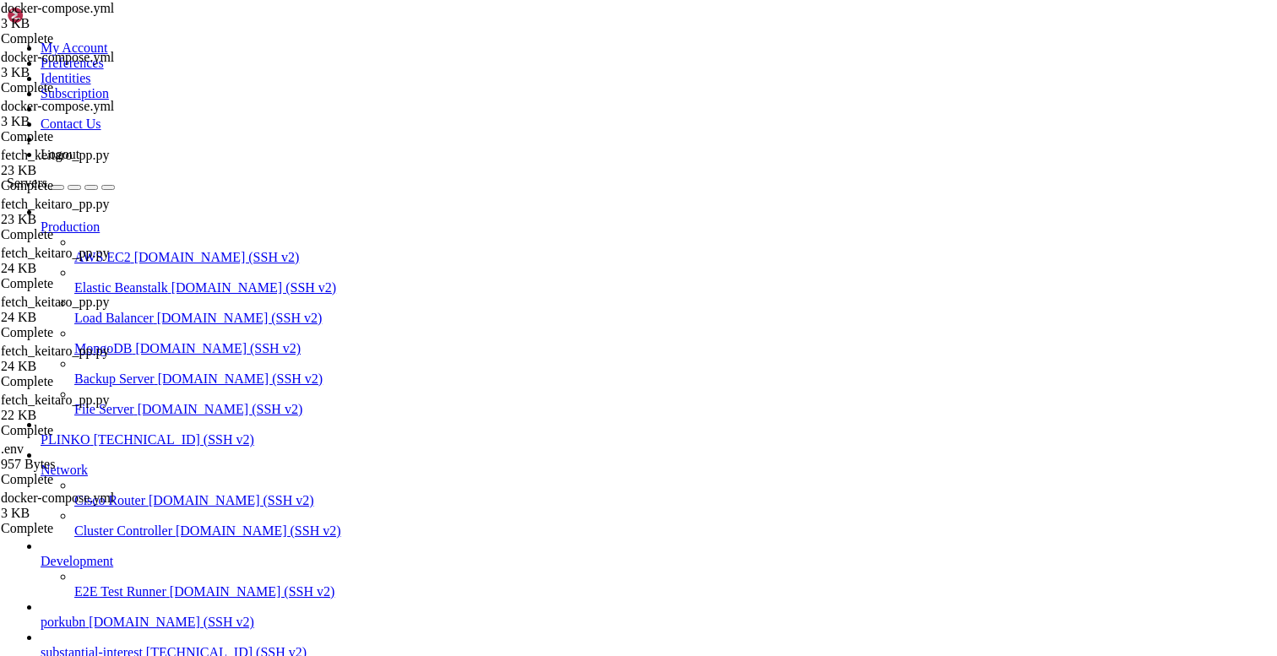
drag, startPoint x: 62, startPoint y: 1254, endPoint x: 15, endPoint y: 1181, distance: 86.2
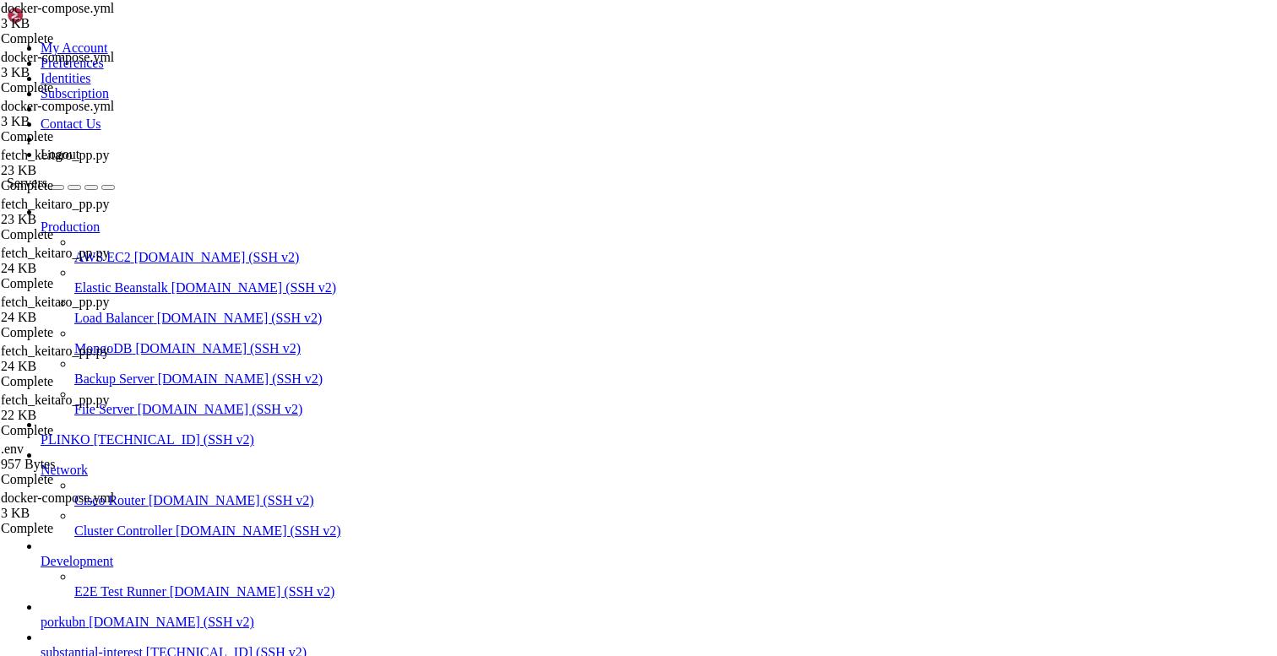
drag, startPoint x: 33, startPoint y: 1159, endPoint x: 15, endPoint y: 1115, distance: 47.4
copy div "lore@ipsumdolorsitametco:/adi/elitsedd-eiu# # 8) temporinci UTL ETD=$(magnaa en…"
drag, startPoint x: 216, startPoint y: 1397, endPoint x: 88, endPoint y: 1293, distance: 165.2
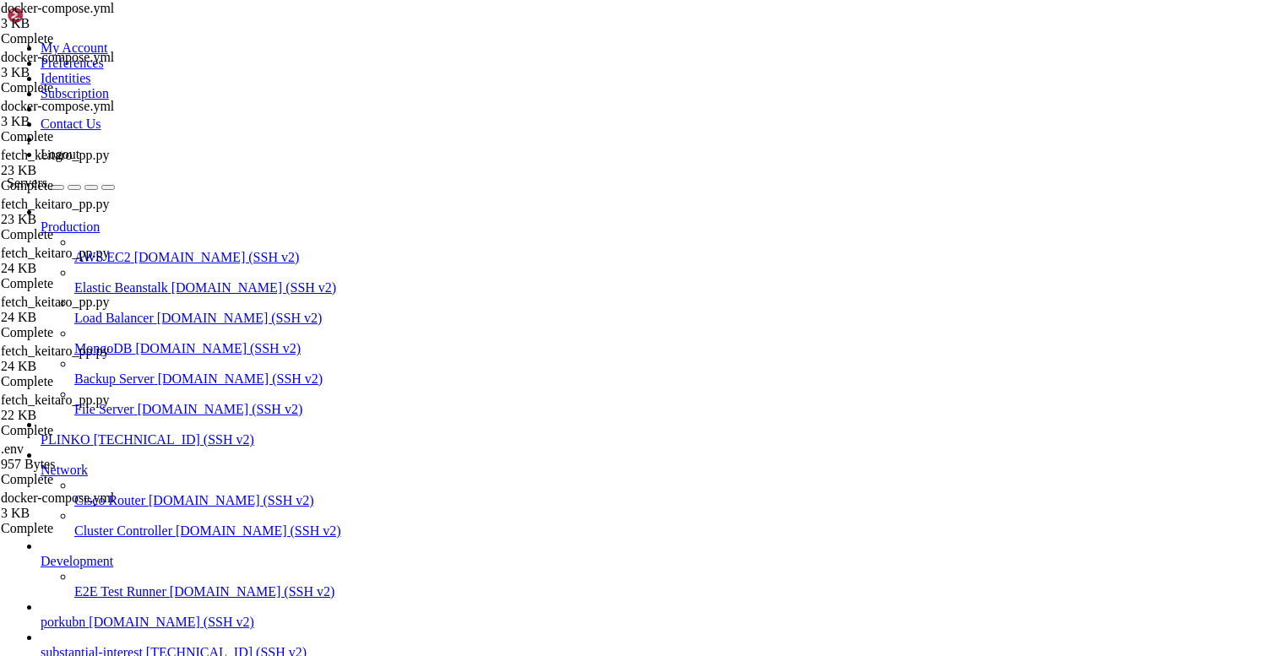
drag, startPoint x: 88, startPoint y: 1293, endPoint x: 14, endPoint y: 1173, distance: 141.1
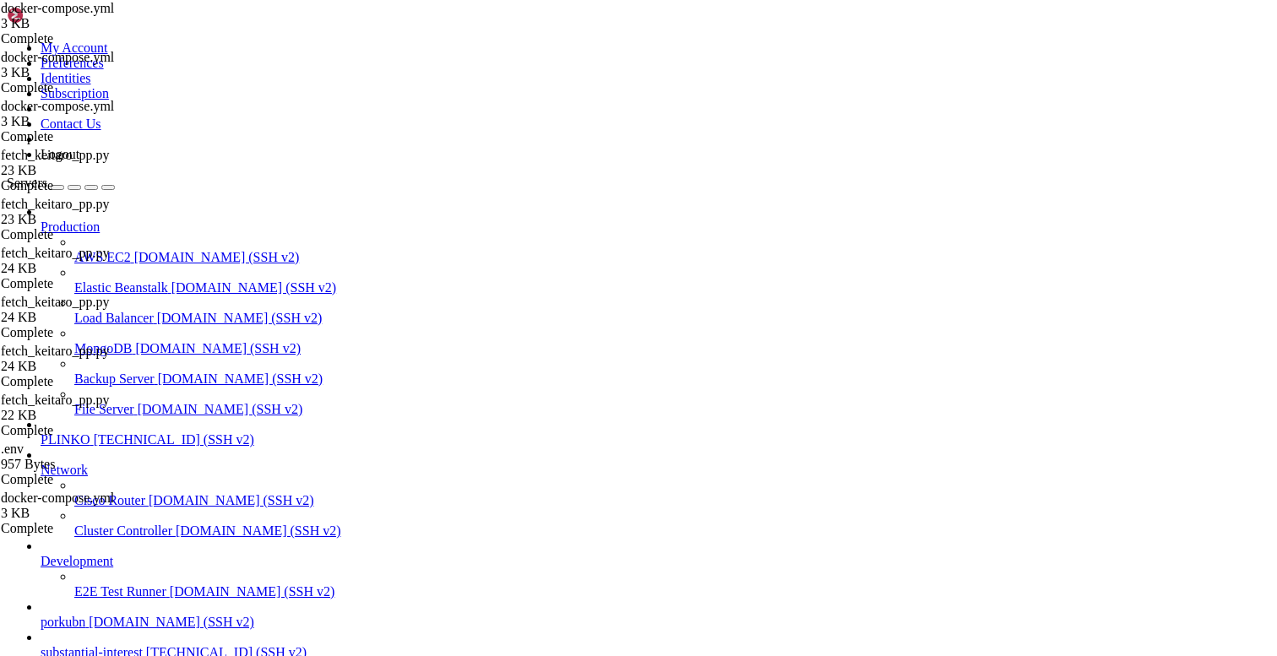
scroll to position [148, 0]
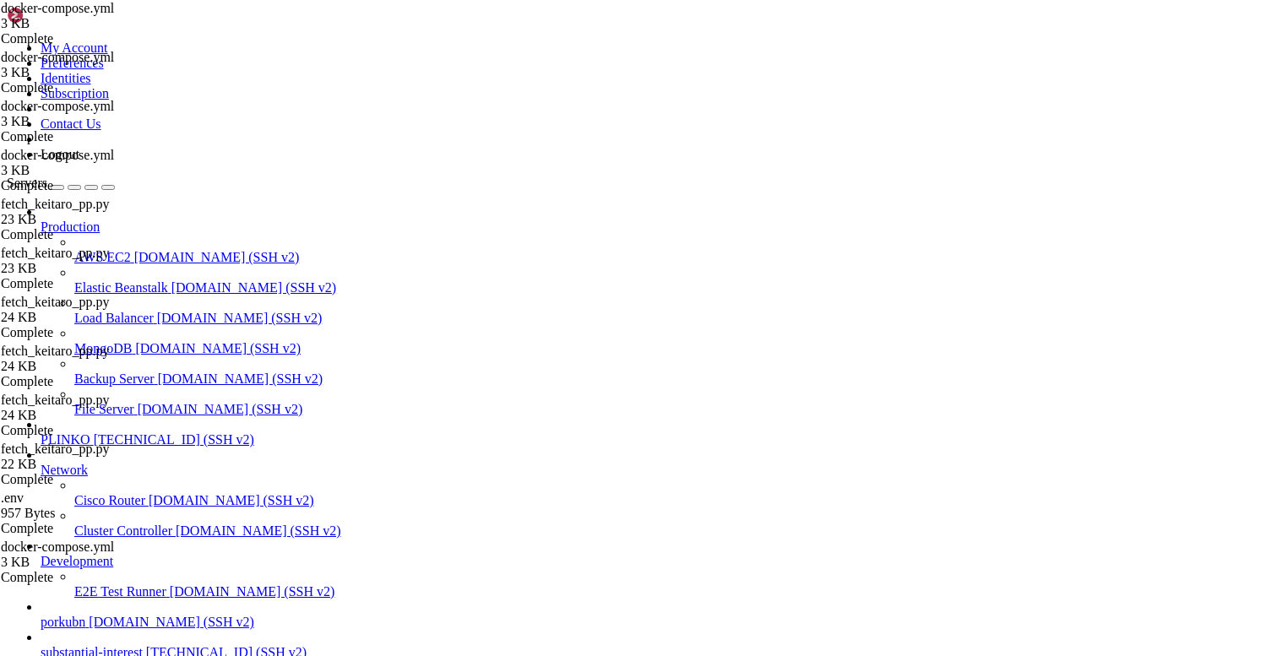
scroll to position [443, 0]
drag, startPoint x: 449, startPoint y: 510, endPoint x: 475, endPoint y: 499, distance: 27.6
type textarea "max-size: "10m" max-file: "3""
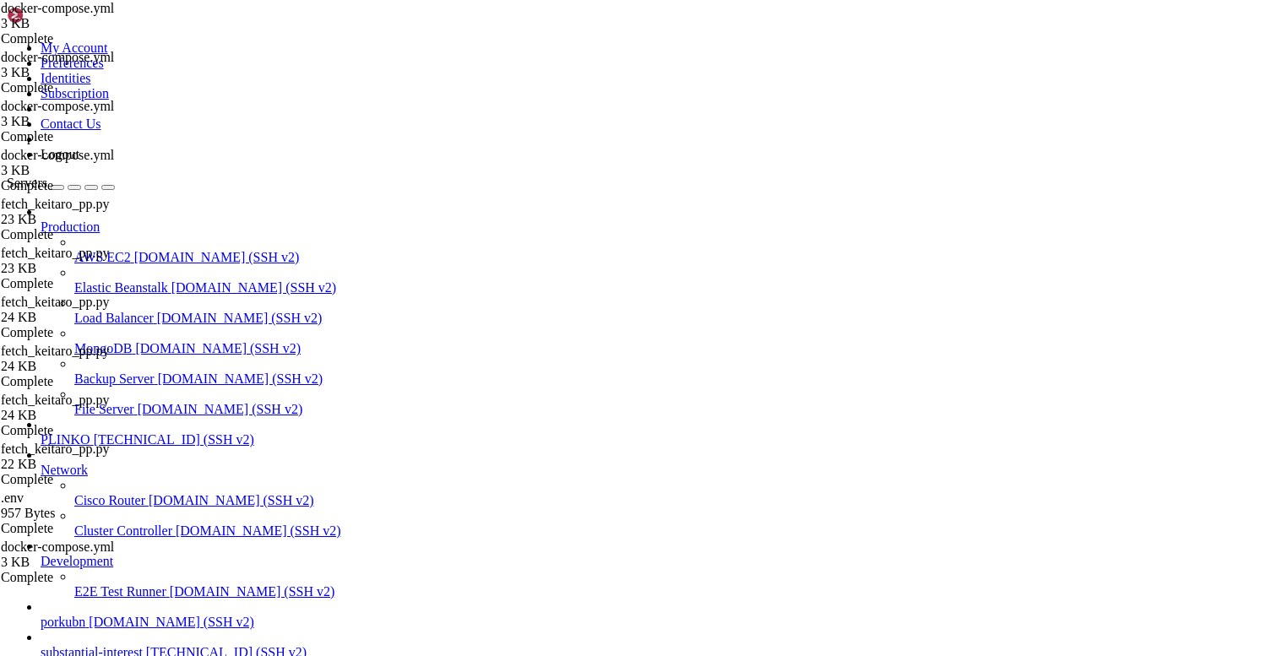
drag, startPoint x: 169, startPoint y: 1396, endPoint x: 13, endPoint y: 1331, distance: 169.0
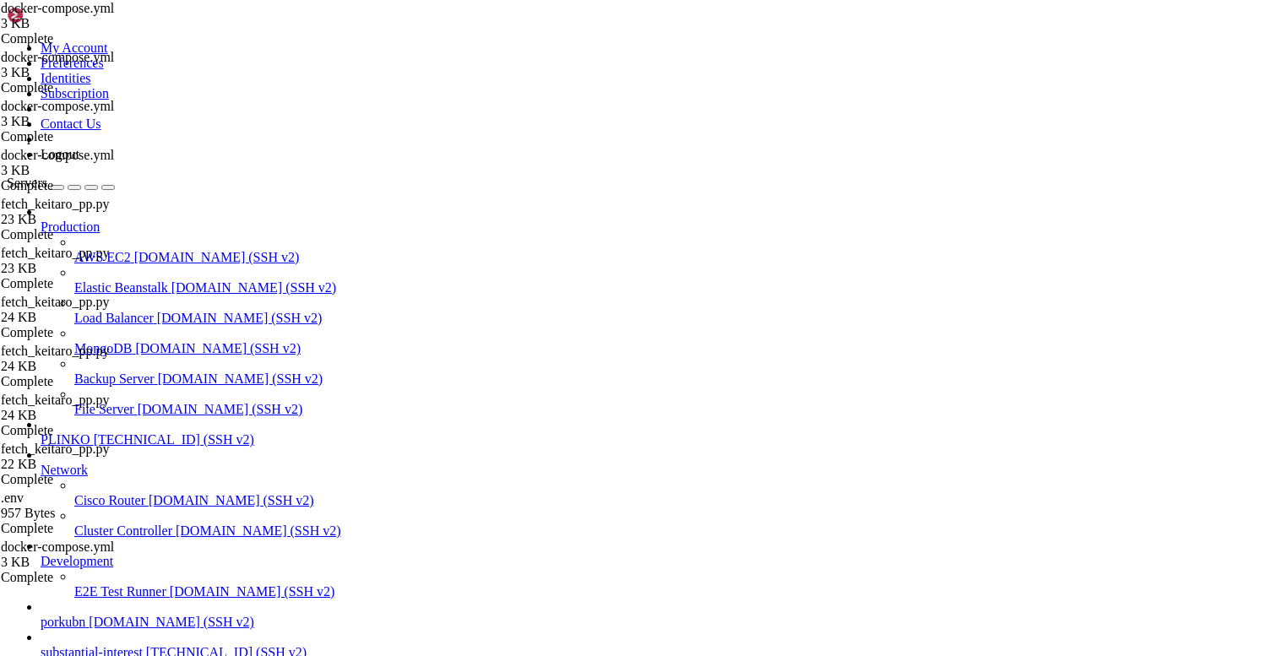
type input "/opt/facebook-etl/partner_fetcher"
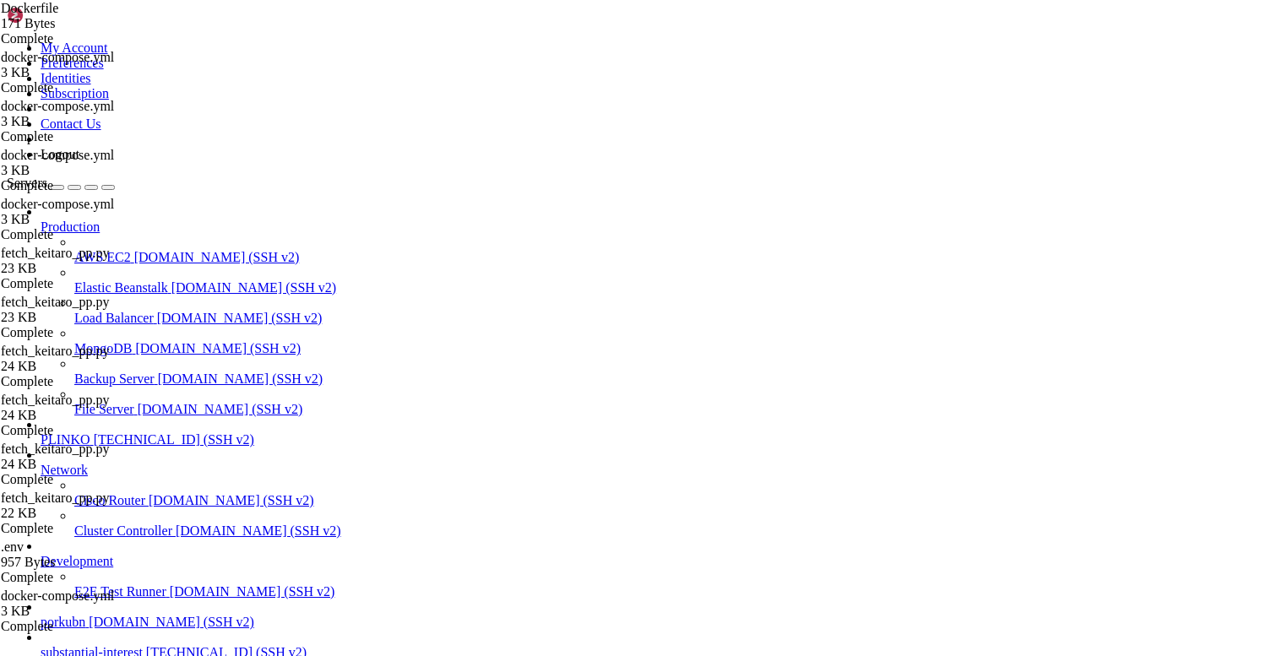
type input "/opt/facebook-etl/partner_fetcher"
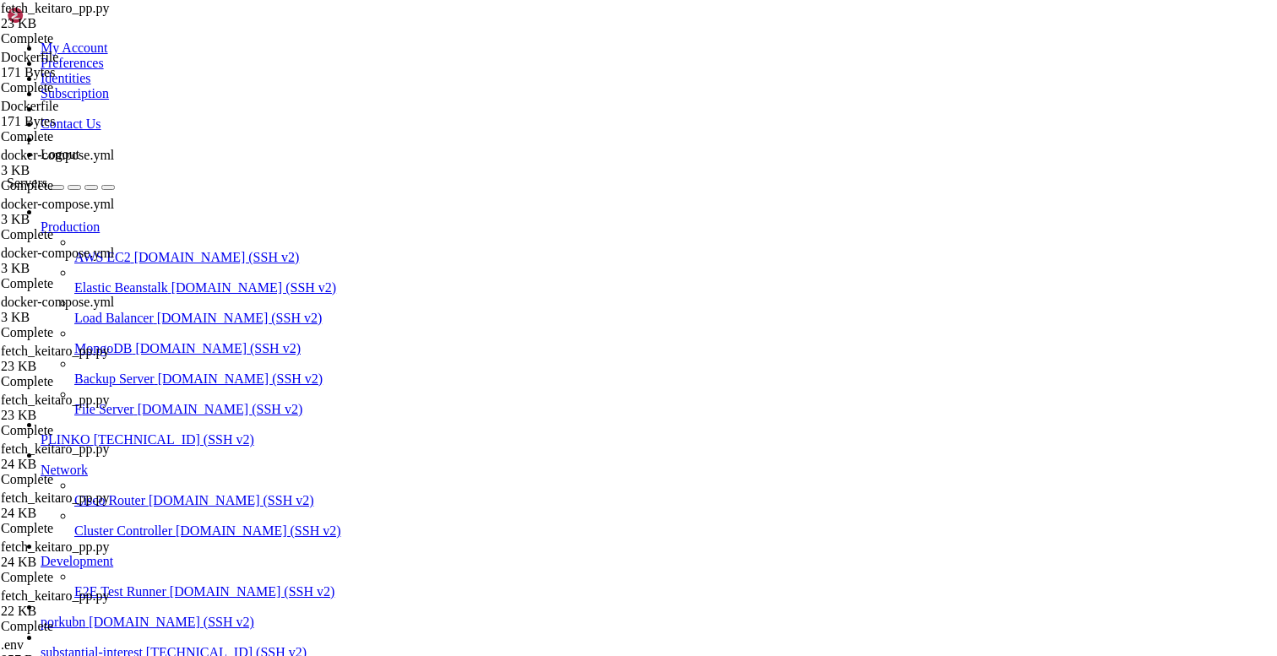
type input "/opt/facebook-etl"
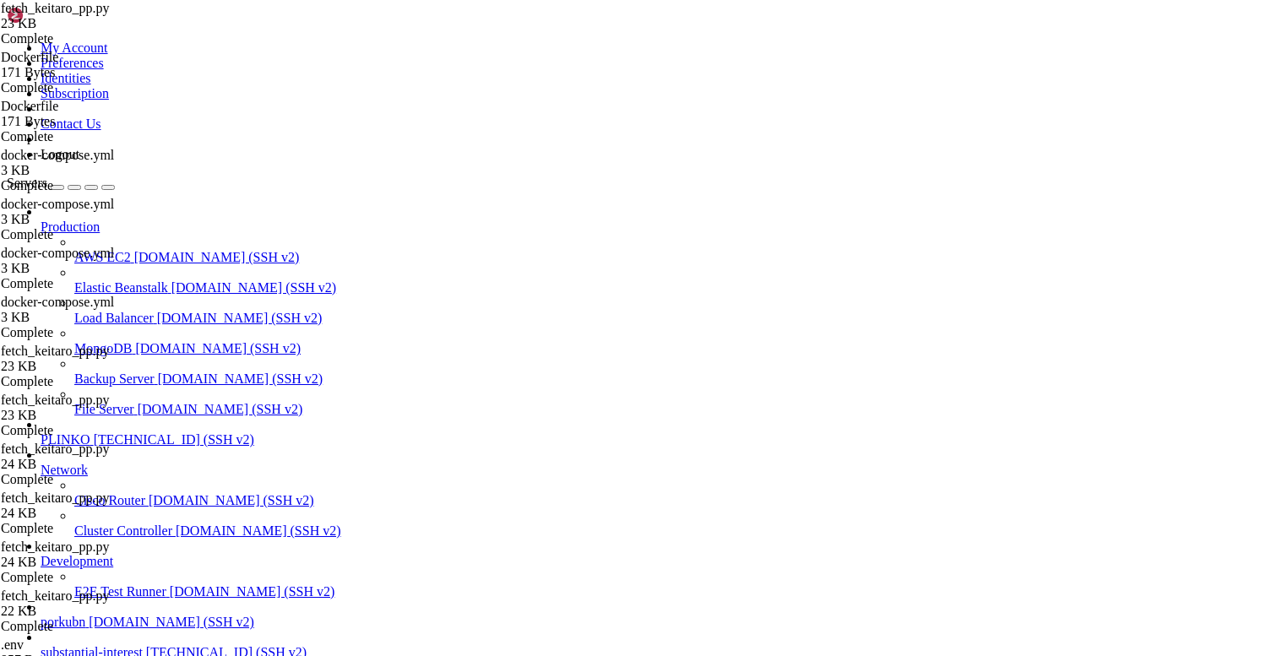
drag, startPoint x: 493, startPoint y: 444, endPoint x: 493, endPoint y: 464, distance: 19.4
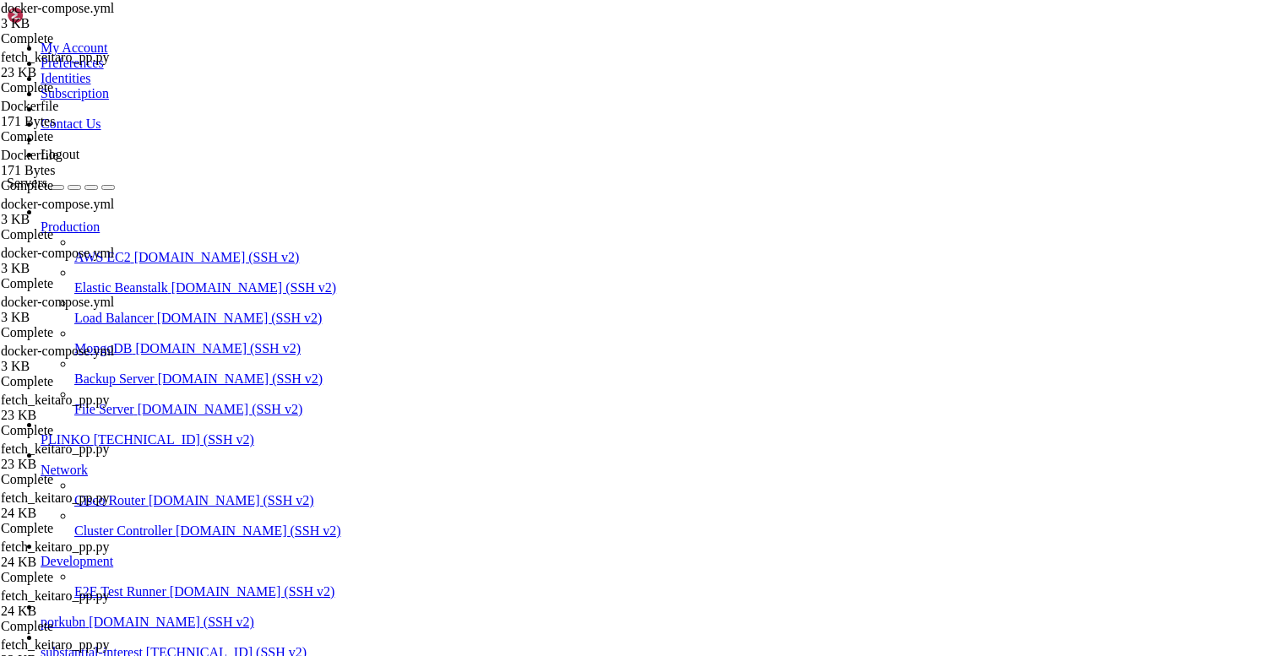
type textarea "max-size: "10m" max-file: "3""
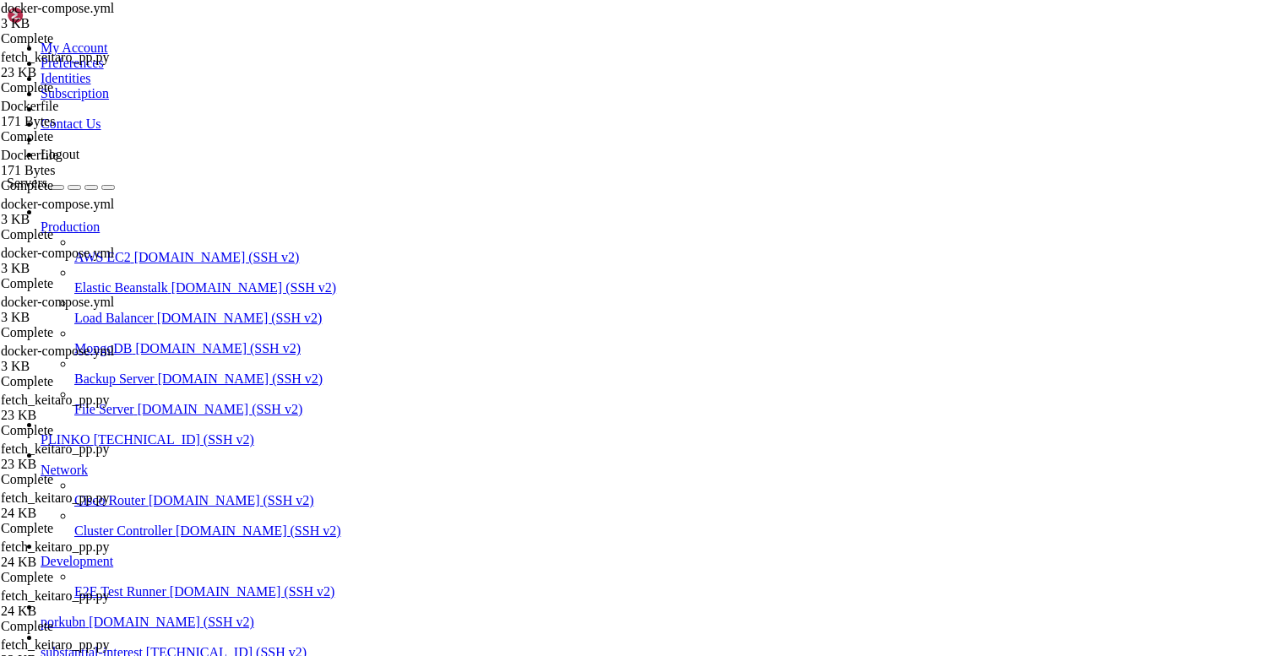
paste textarea
type textarea "max-size: "10m" max-file: "3""
paste textarea
type textarea "max-size: "10m" max-file: "3""
paste textarea
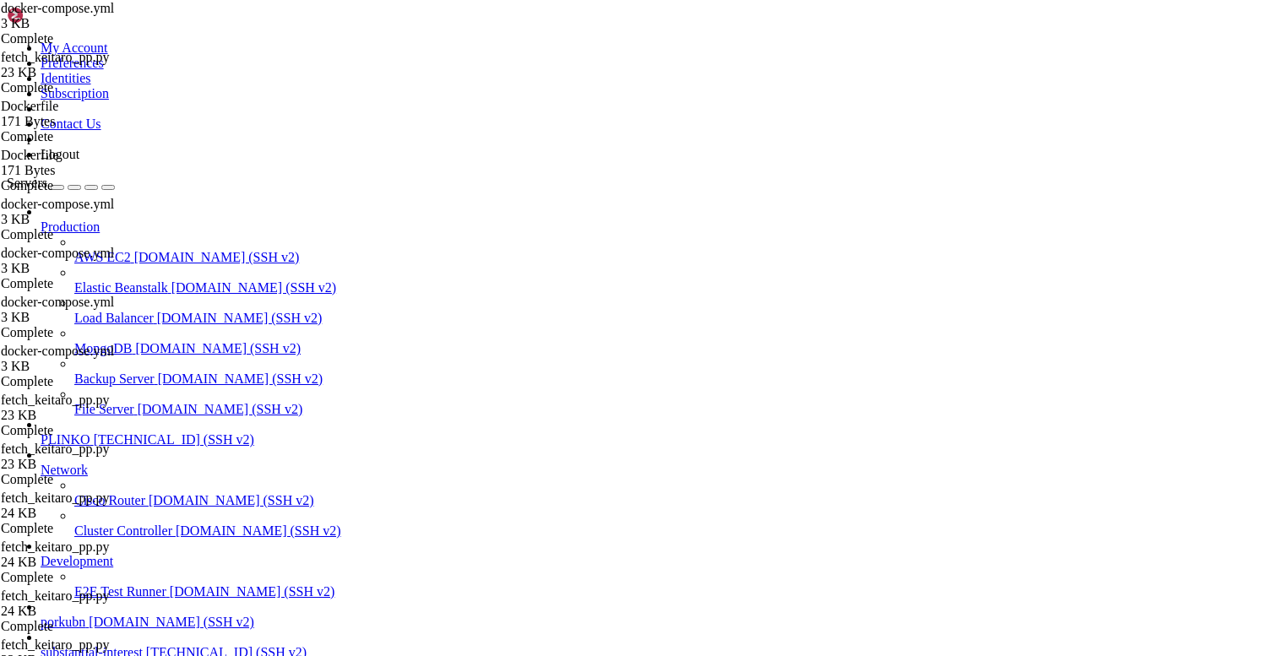
type textarea "max-size: "10m" max-file: "3""
paste textarea
type textarea "max-size: "10m" max-file: "3""
paste textarea
type textarea "max-size: "10m" max-file: "3""
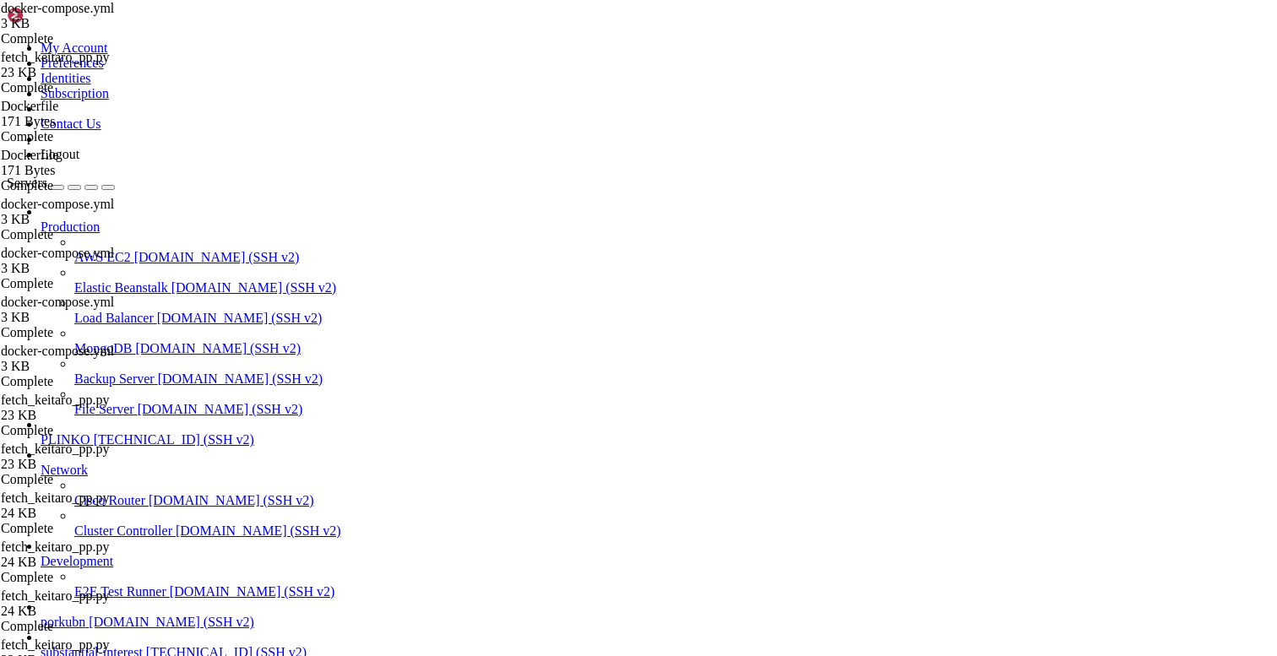
paste textarea
type textarea "max-size: "10m" max-file: "3""
paste textarea
drag, startPoint x: 264, startPoint y: 168, endPoint x: 253, endPoint y: 168, distance: 11.8
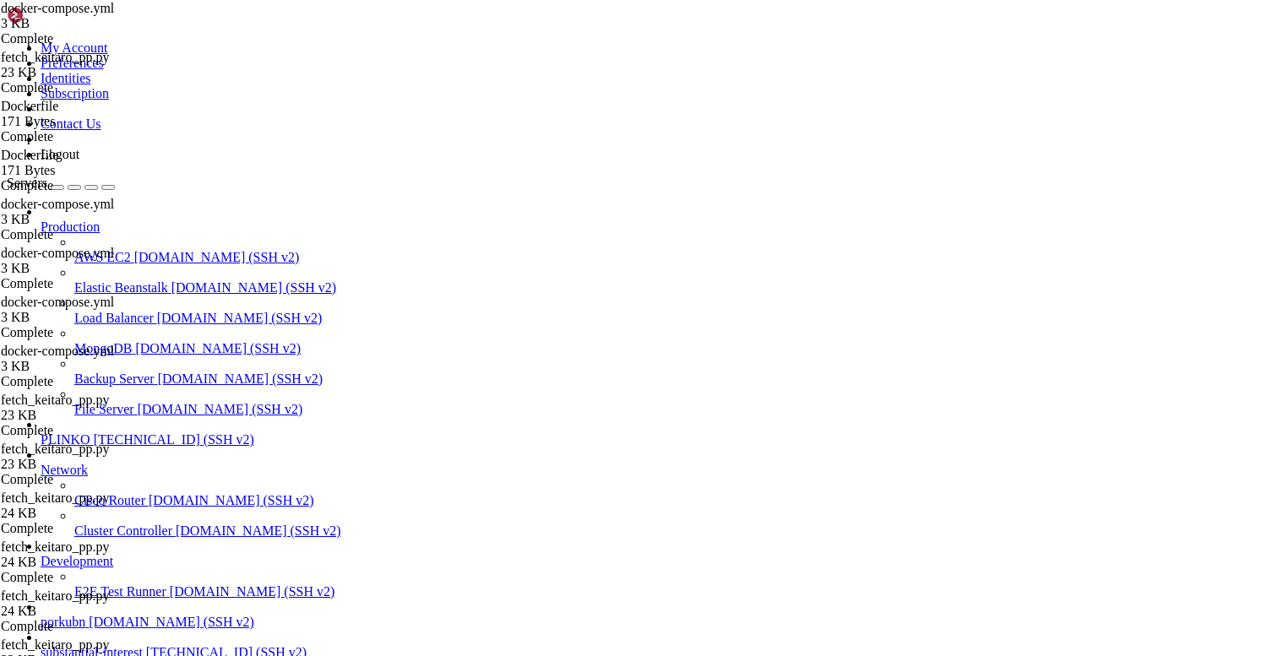
drag, startPoint x: 459, startPoint y: 444, endPoint x: 469, endPoint y: 475, distance: 32.1
type textarea "max-size: "10m" max-file: "3""
paste textarea
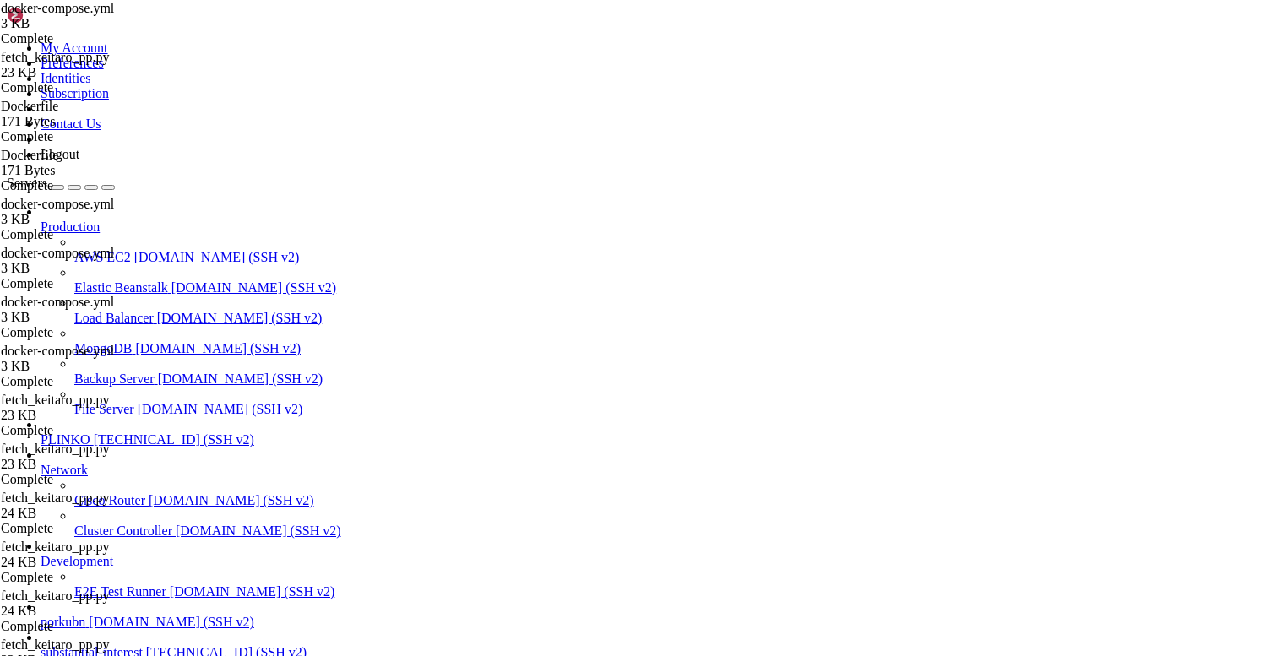
type textarea "max-size: "10m" max-file: "3""
paste textarea
drag, startPoint x: 318, startPoint y: 215, endPoint x: 246, endPoint y: 165, distance: 88.6
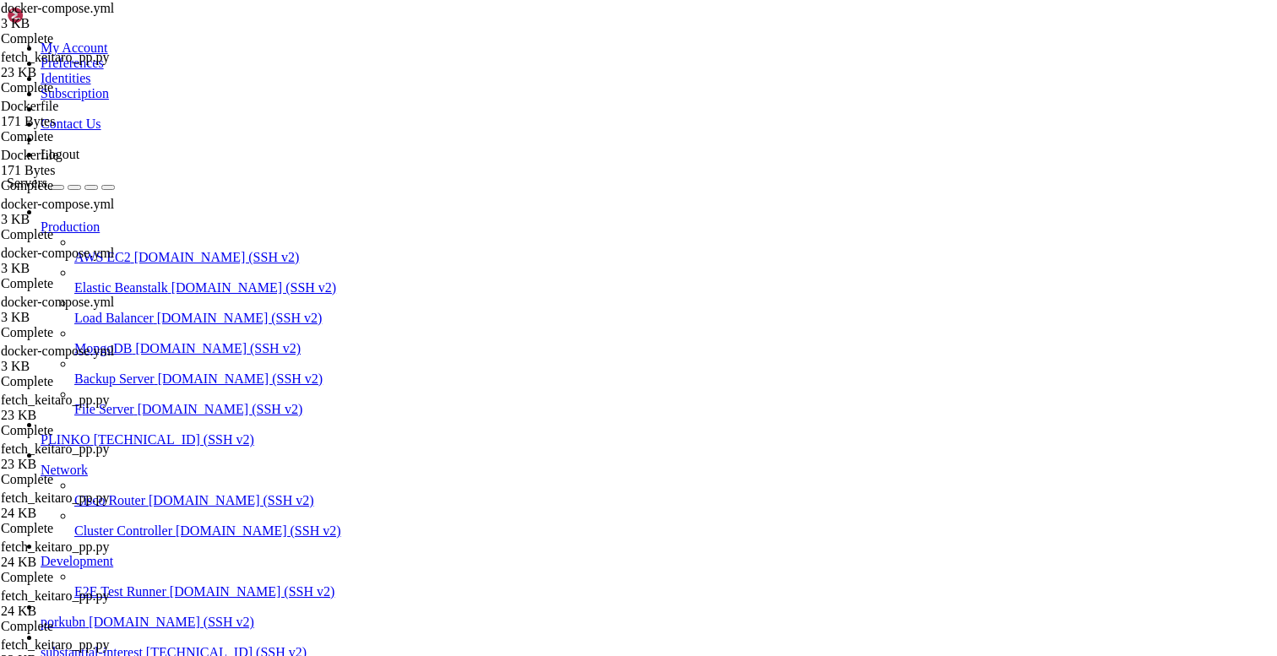
type textarea "options: { max-size: "10m", max-file: "3" }"
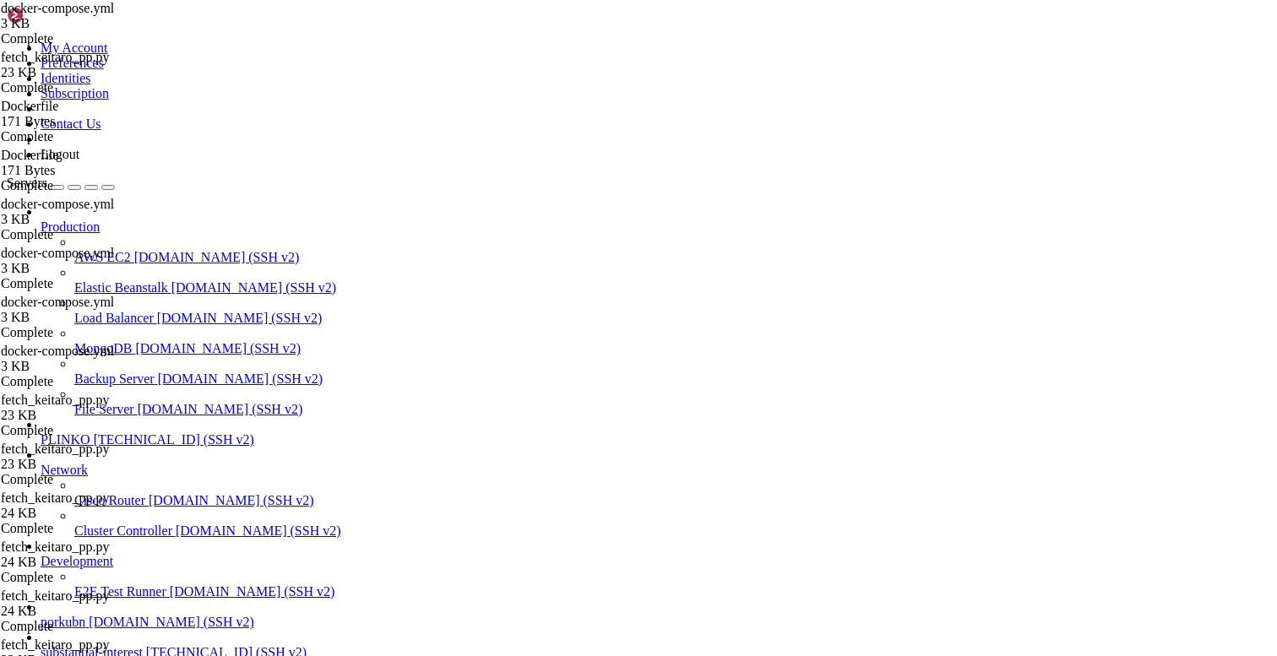
scroll to position [53, 0]
type textarea "partner_fetcher:"
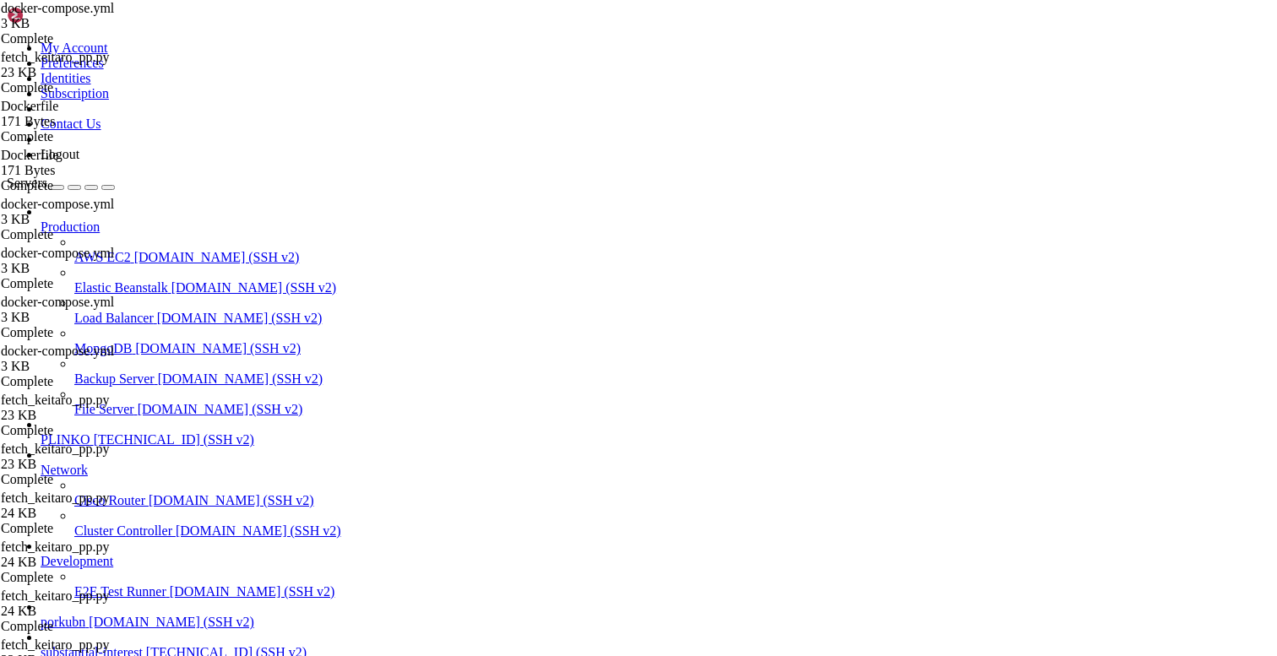
drag, startPoint x: 173, startPoint y: 1348, endPoint x: 44, endPoint y: 1425, distance: 150.4
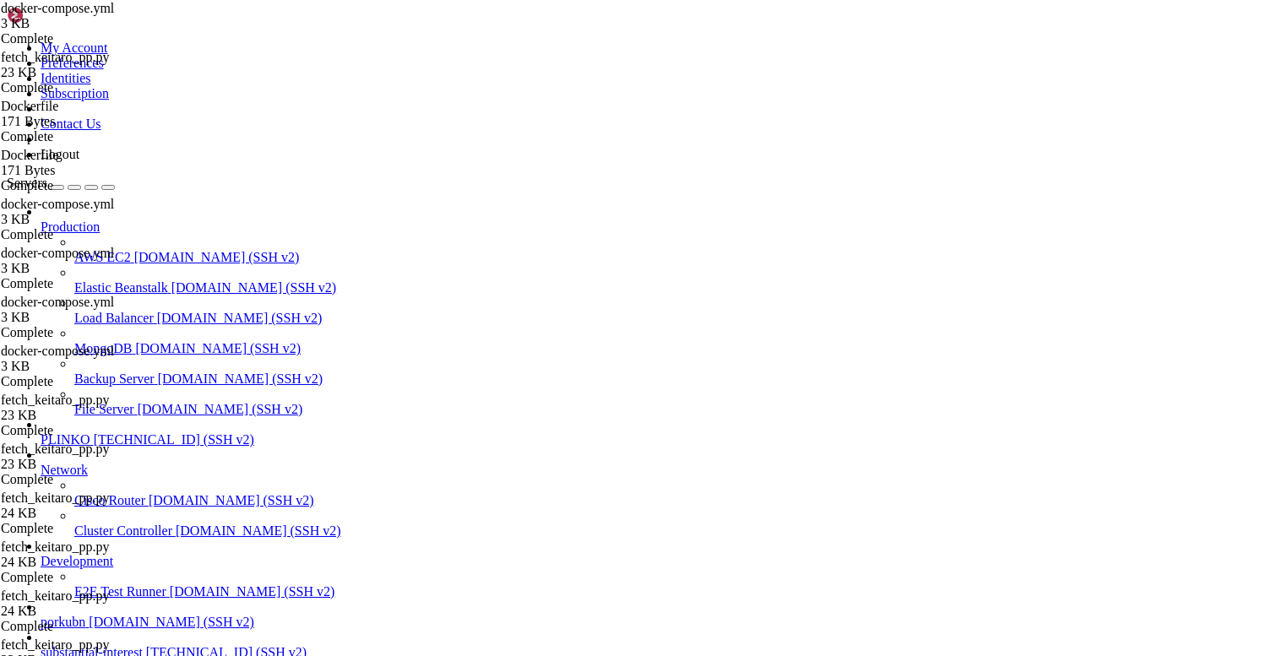
scroll to position [21062, 0]
drag, startPoint x: 68, startPoint y: 1318, endPoint x: 16, endPoint y: 1314, distance: 51.7
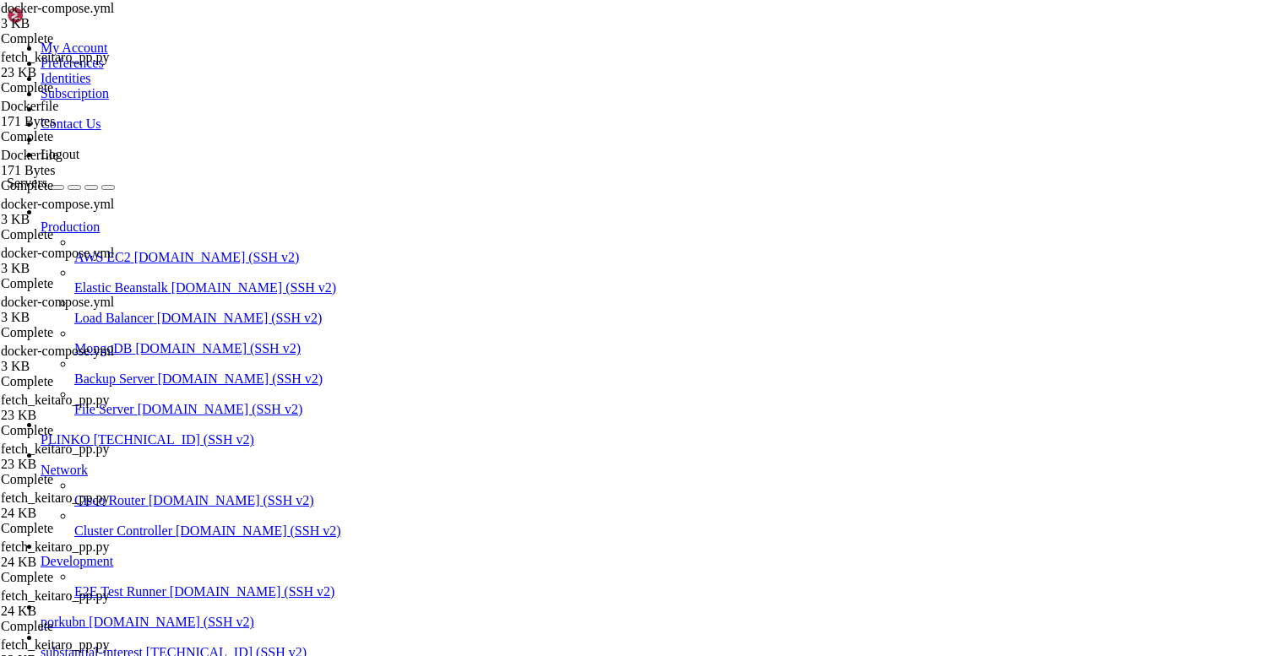
type input "/opt/facebook-etl/partner_fetcher"
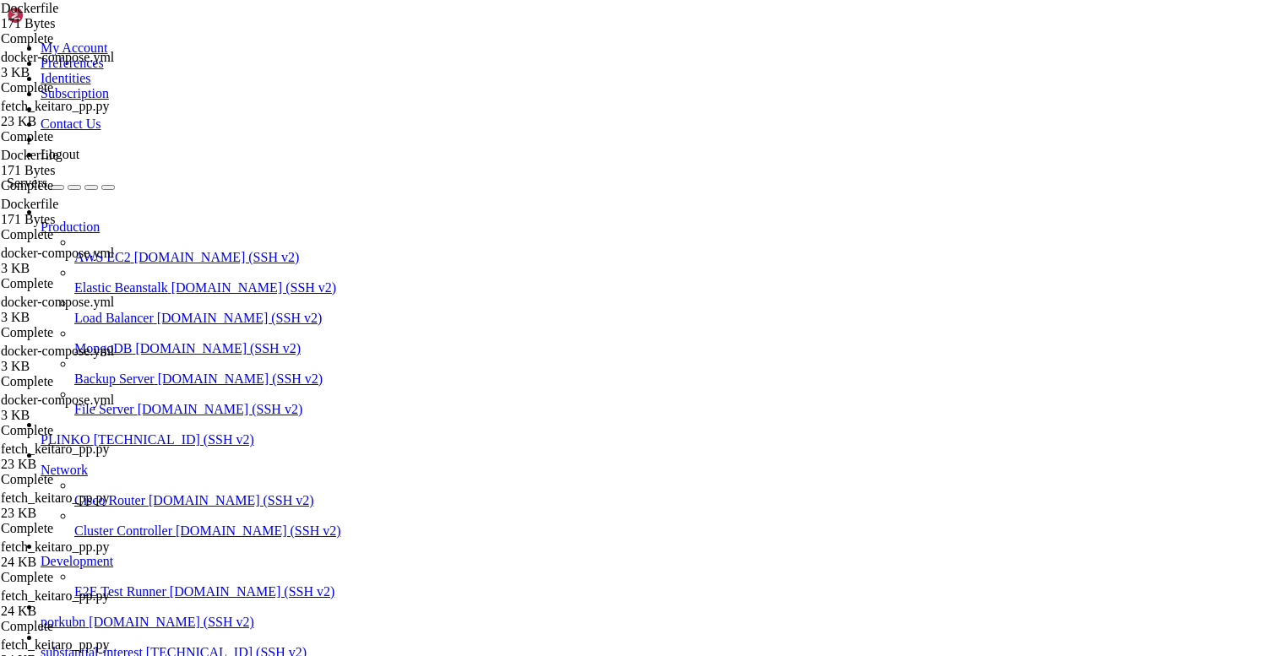
drag, startPoint x: 286, startPoint y: 1372, endPoint x: 163, endPoint y: 1176, distance: 231.6
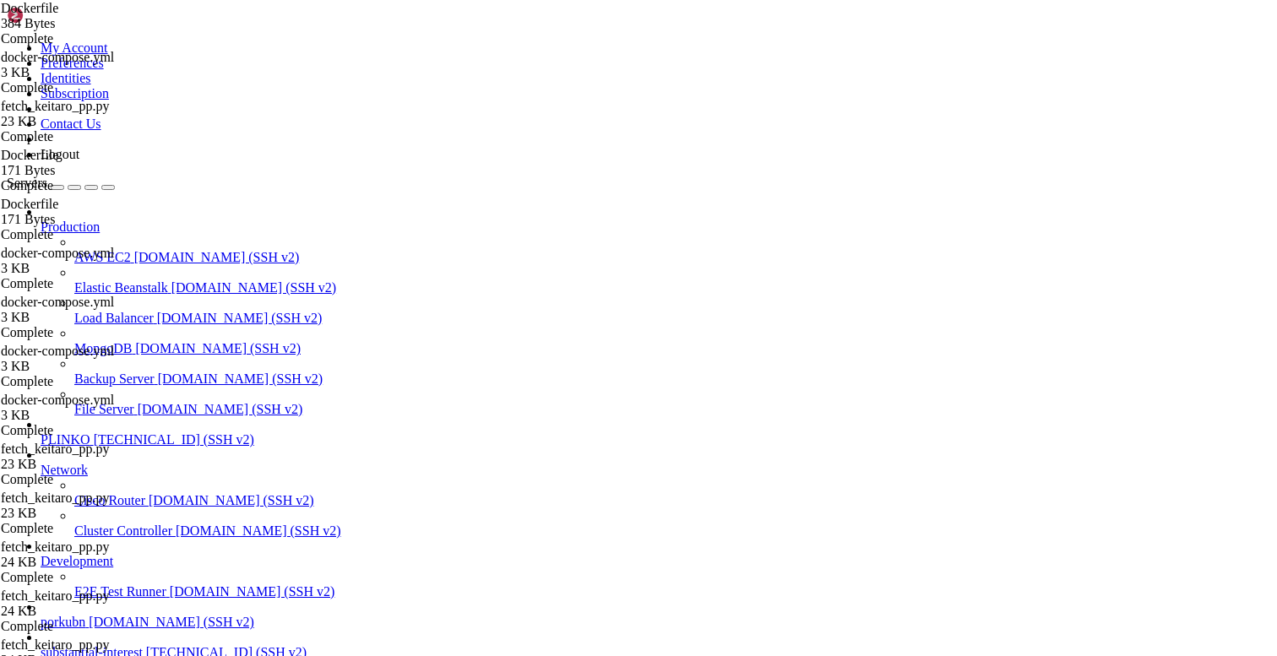
drag, startPoint x: 139, startPoint y: 1176, endPoint x: 12, endPoint y: 1117, distance: 140.6
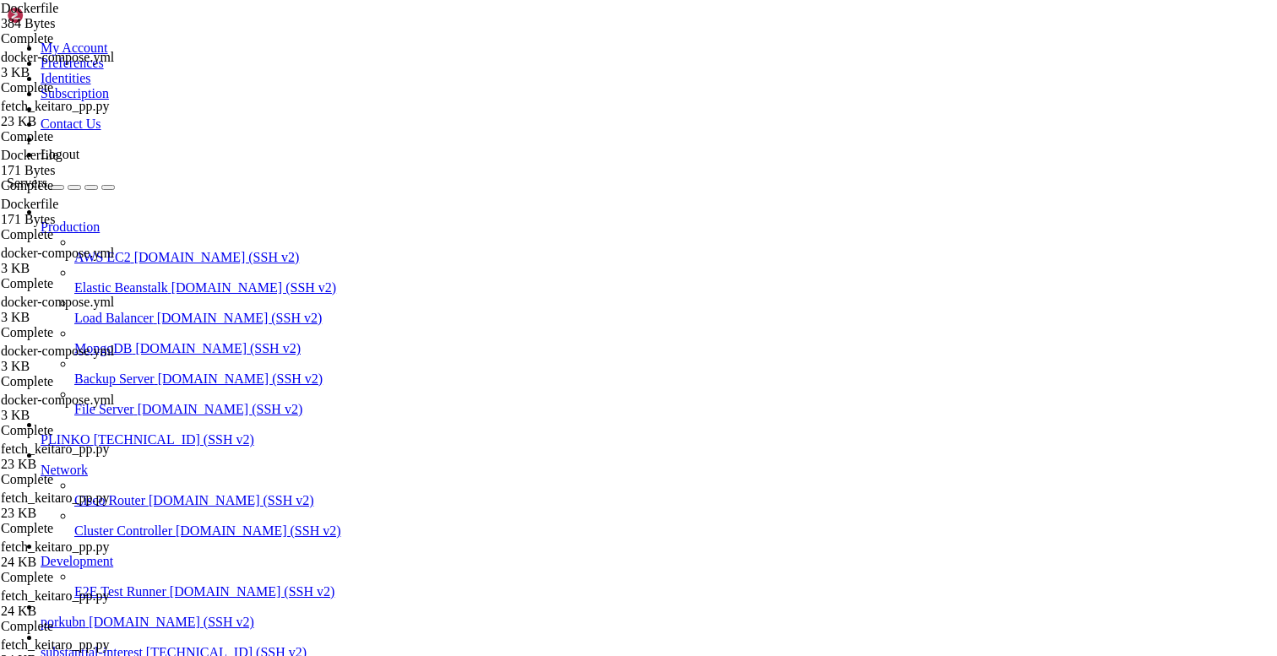
type textarea "CMD ["python", "fetch_partner.py"]"
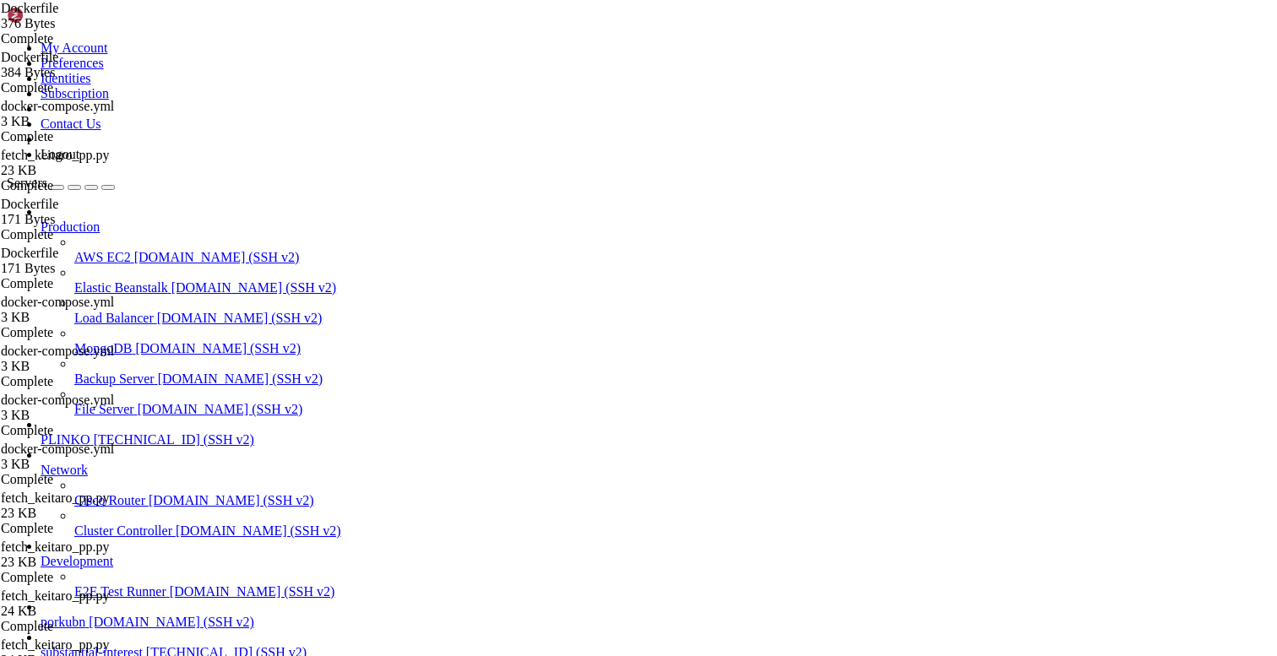
drag, startPoint x: 215, startPoint y: 1266, endPoint x: 153, endPoint y: 1208, distance: 84.3
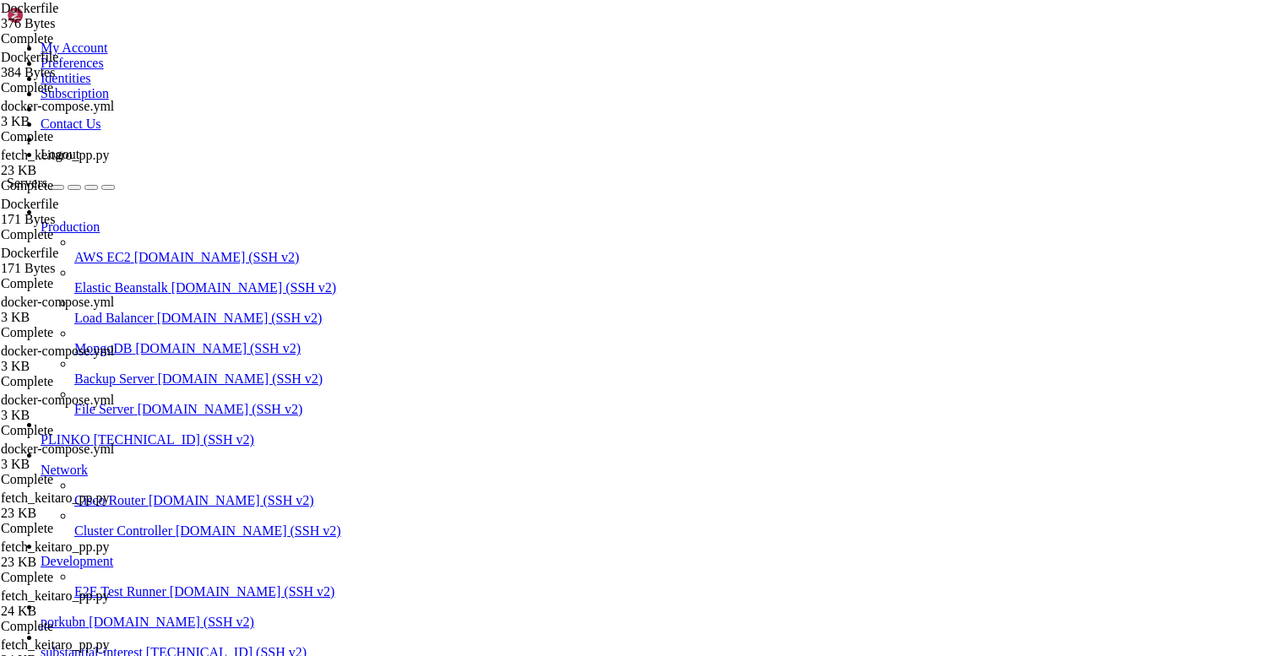
drag, startPoint x: 153, startPoint y: 1208, endPoint x: 14, endPoint y: 1217, distance: 139.7
drag, startPoint x: 20, startPoint y: 1177, endPoint x: 14, endPoint y: 1162, distance: 16.6
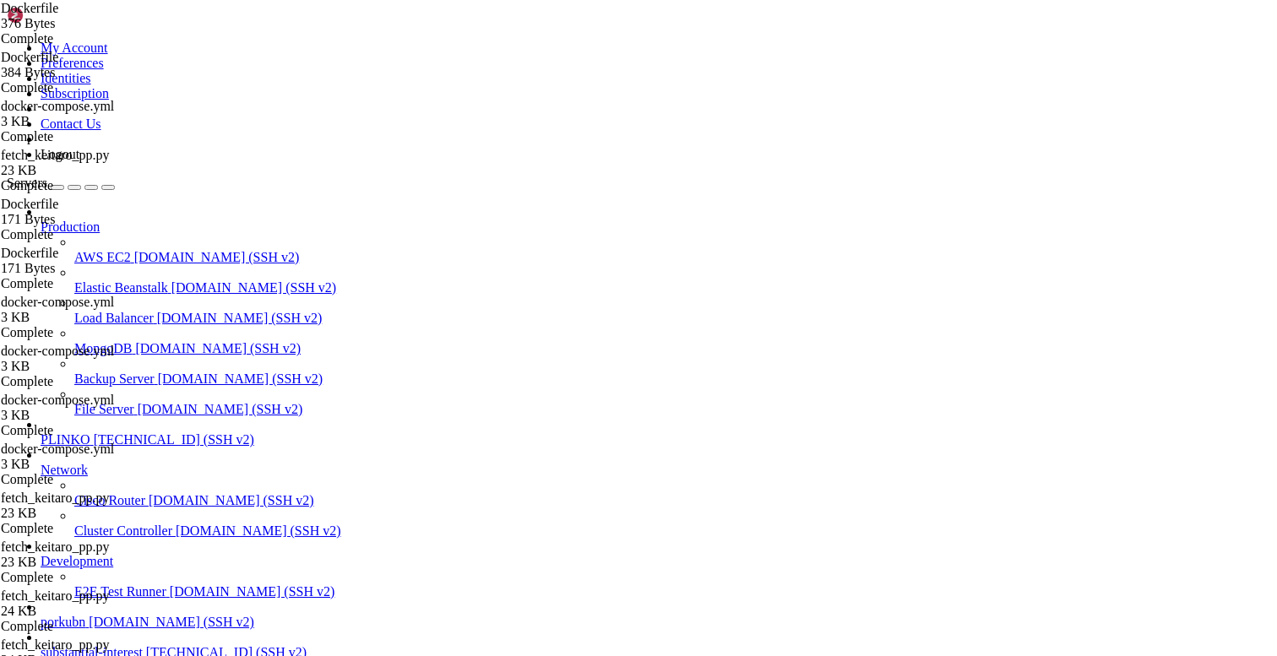
drag, startPoint x: 274, startPoint y: 1497, endPoint x: 14, endPoint y: 1484, distance: 259.7
copy div "root@substantialinterest:/opt/facebook-etl# # запусти efemeral-контейнер из обр…"
drag, startPoint x: 253, startPoint y: 1391, endPoint x: 15, endPoint y: 1393, distance: 238.2
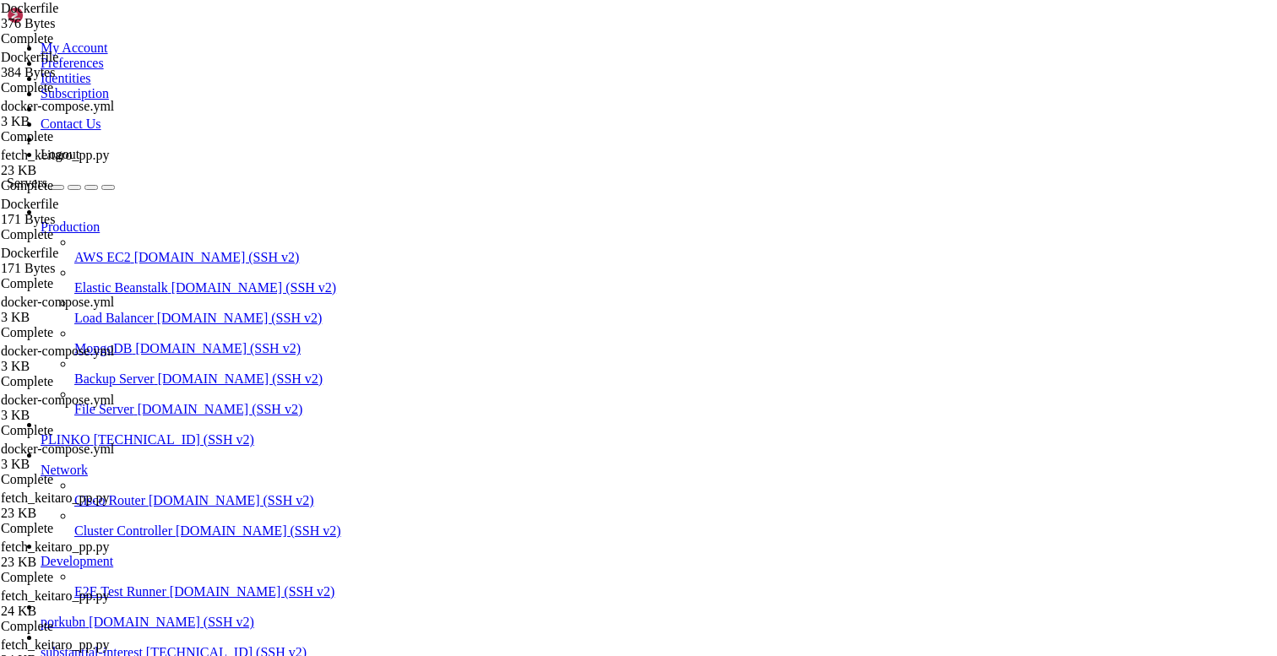
drag, startPoint x: 89, startPoint y: 1546, endPoint x: 14, endPoint y: 1541, distance: 74.5
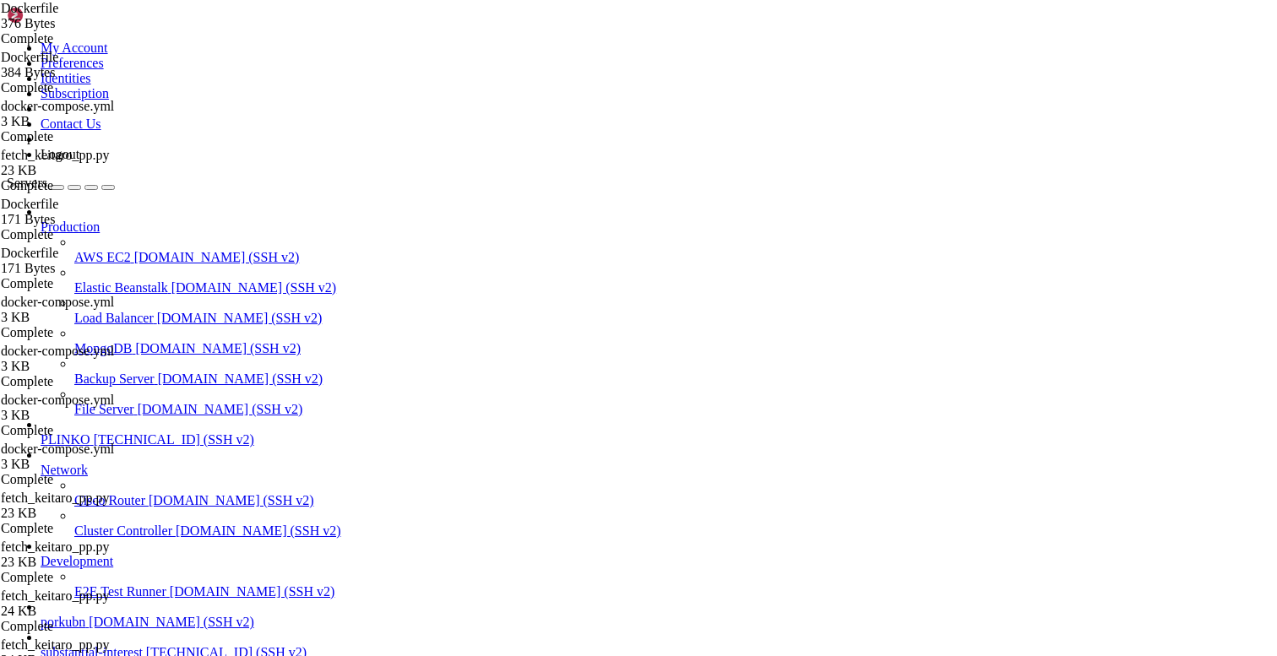
type textarea "CMD ["python", "fetch_partner.py"]"
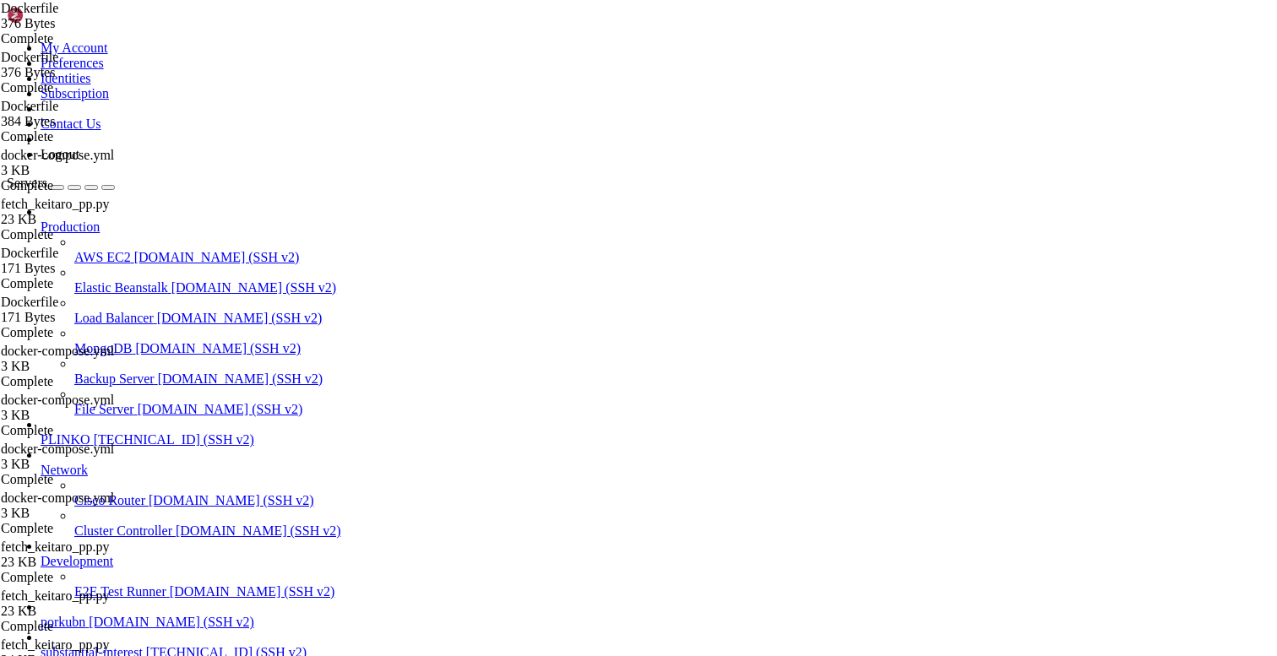
type textarea "CMD ["python", "fetch_partner.py"]"
drag, startPoint x: 189, startPoint y: 1273, endPoint x: 14, endPoint y: 1290, distance: 175.7
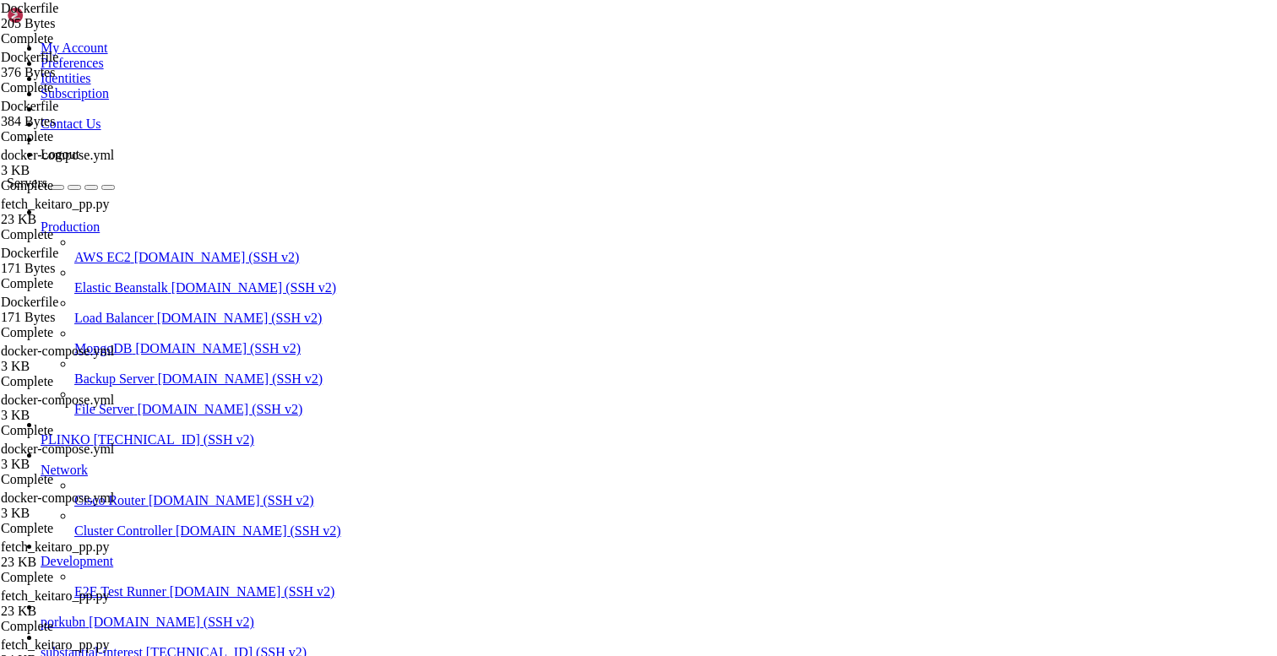
drag, startPoint x: 195, startPoint y: 1331, endPoint x: 155, endPoint y: 1308, distance: 46.5
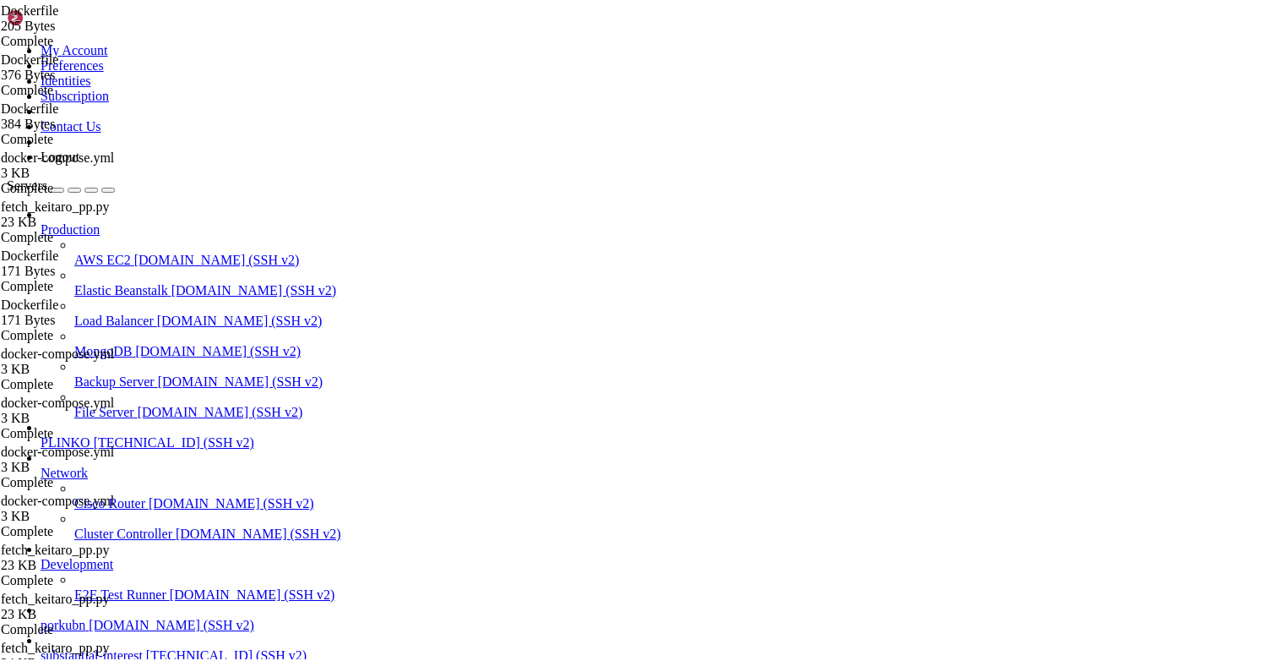
scroll to position [26694, 0]
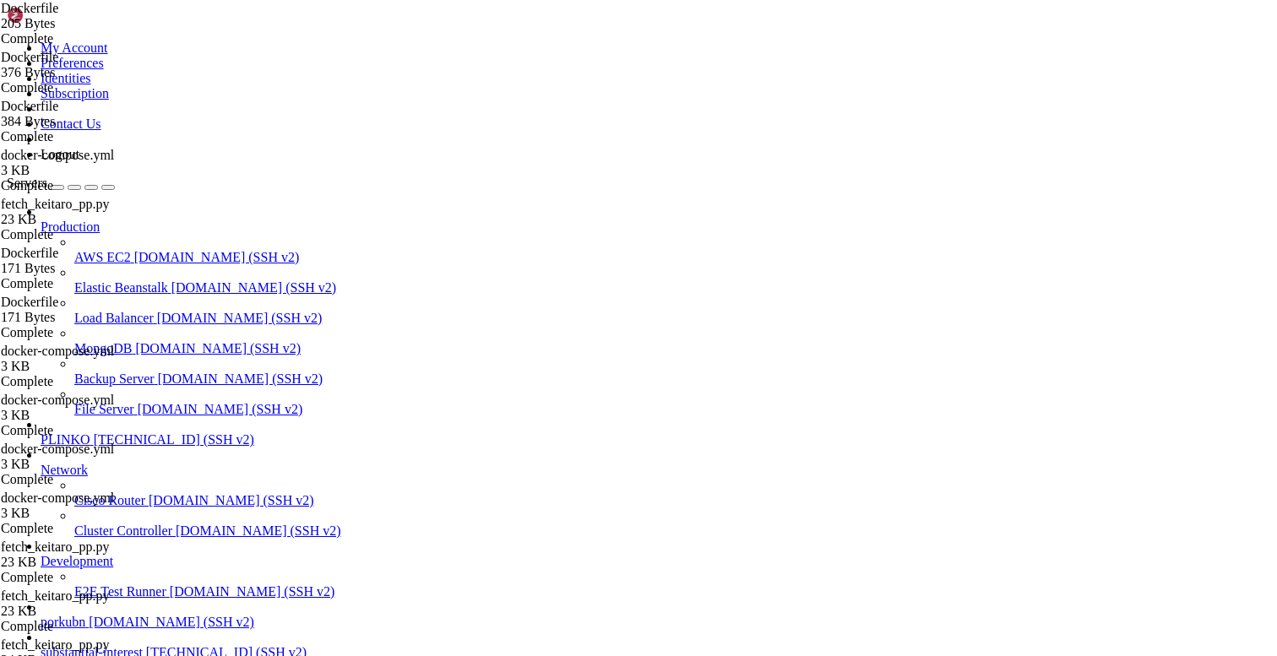
drag, startPoint x: 139, startPoint y: 1412, endPoint x: 79, endPoint y: 1289, distance: 136.8
drag, startPoint x: 79, startPoint y: 1280, endPoint x: 14, endPoint y: 1244, distance: 75.2
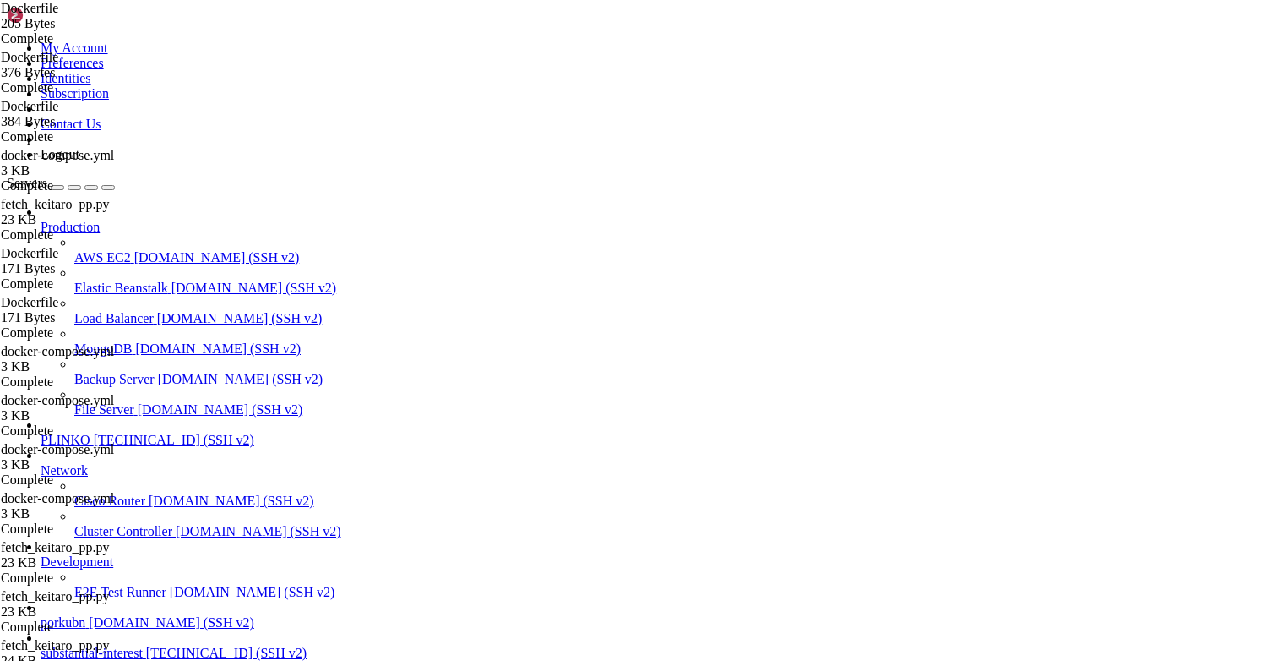
scroll to position [30476, 0]
drag, startPoint x: 193, startPoint y: 1303, endPoint x: 101, endPoint y: 1214, distance: 128.5
drag, startPoint x: 82, startPoint y: 1233, endPoint x: 14, endPoint y: 1175, distance: 89.3
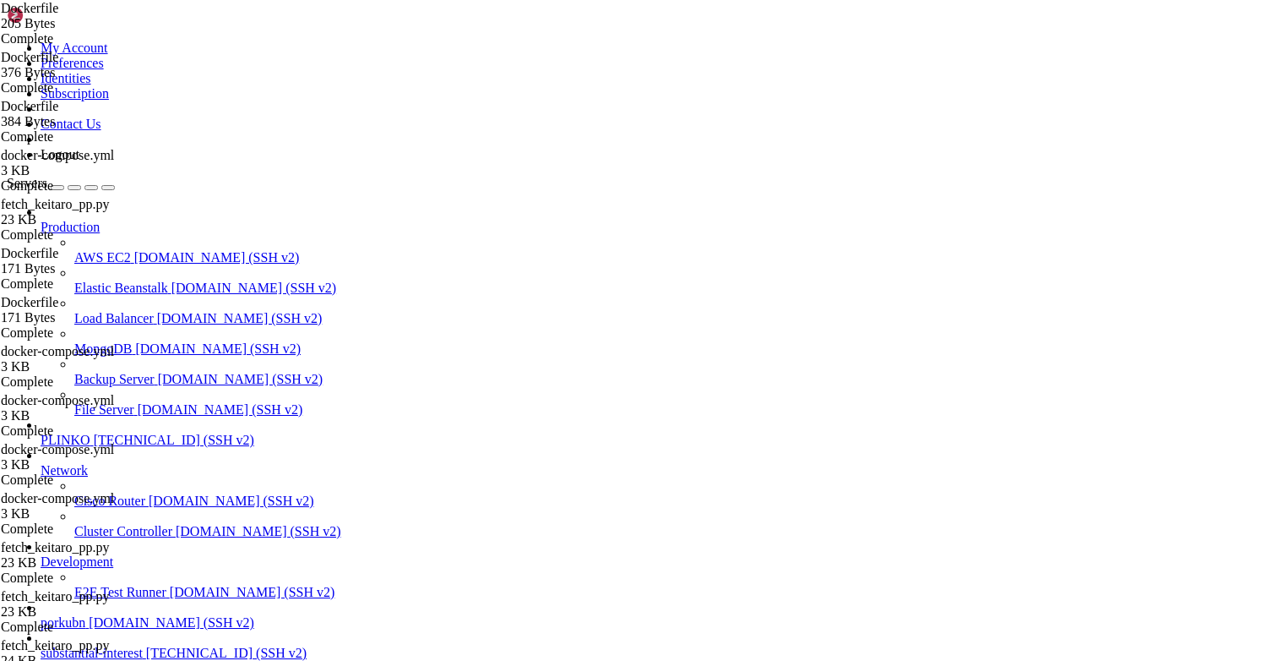
drag, startPoint x: 68, startPoint y: 1296, endPoint x: 28, endPoint y: 1234, distance: 73.3
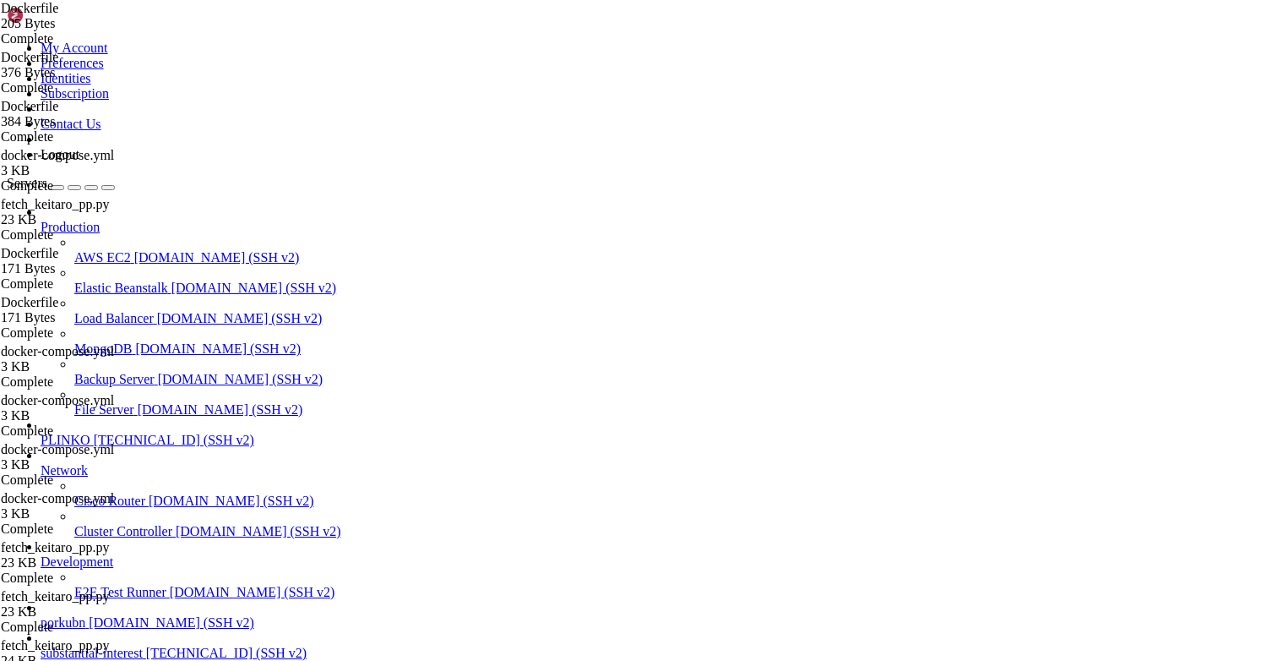
drag, startPoint x: 35, startPoint y: 1340, endPoint x: 13, endPoint y: 1217, distance: 124.6
drag, startPoint x: 225, startPoint y: 1365, endPoint x: 101, endPoint y: 1319, distance: 132.6
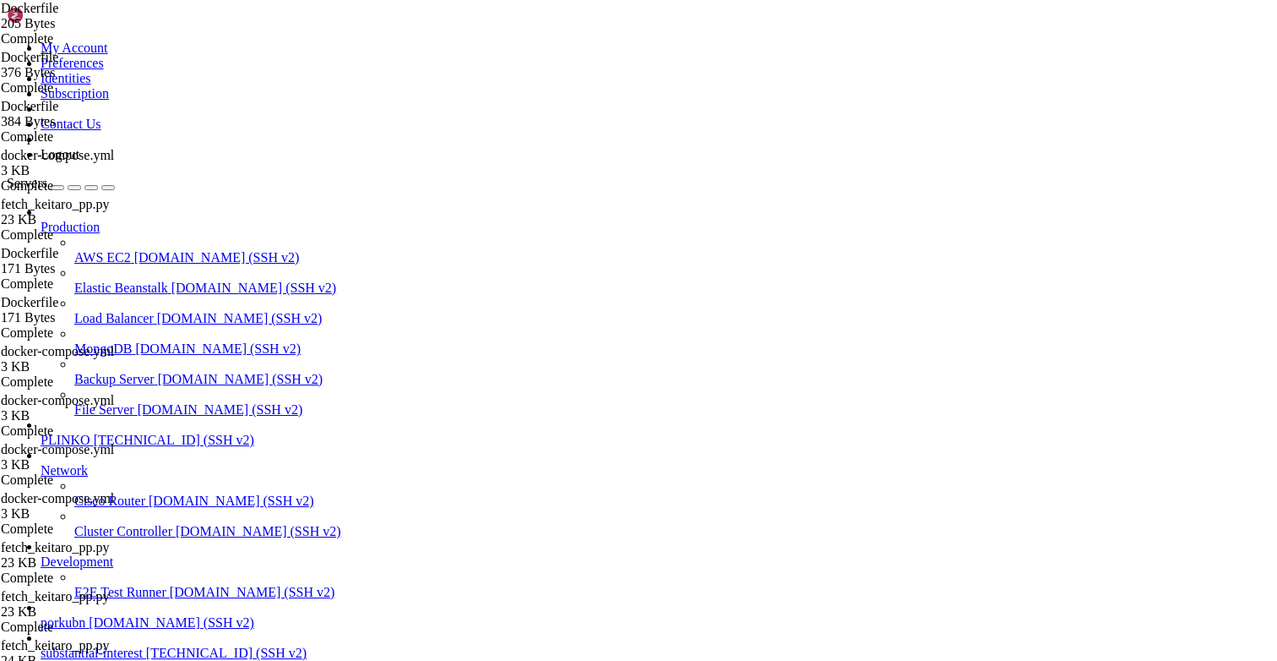
scroll to position [33344, 0]
drag, startPoint x: 90, startPoint y: 1273, endPoint x: 41, endPoint y: 1184, distance: 102.5
drag, startPoint x: 49, startPoint y: 1244, endPoint x: 17, endPoint y: 1165, distance: 85.7
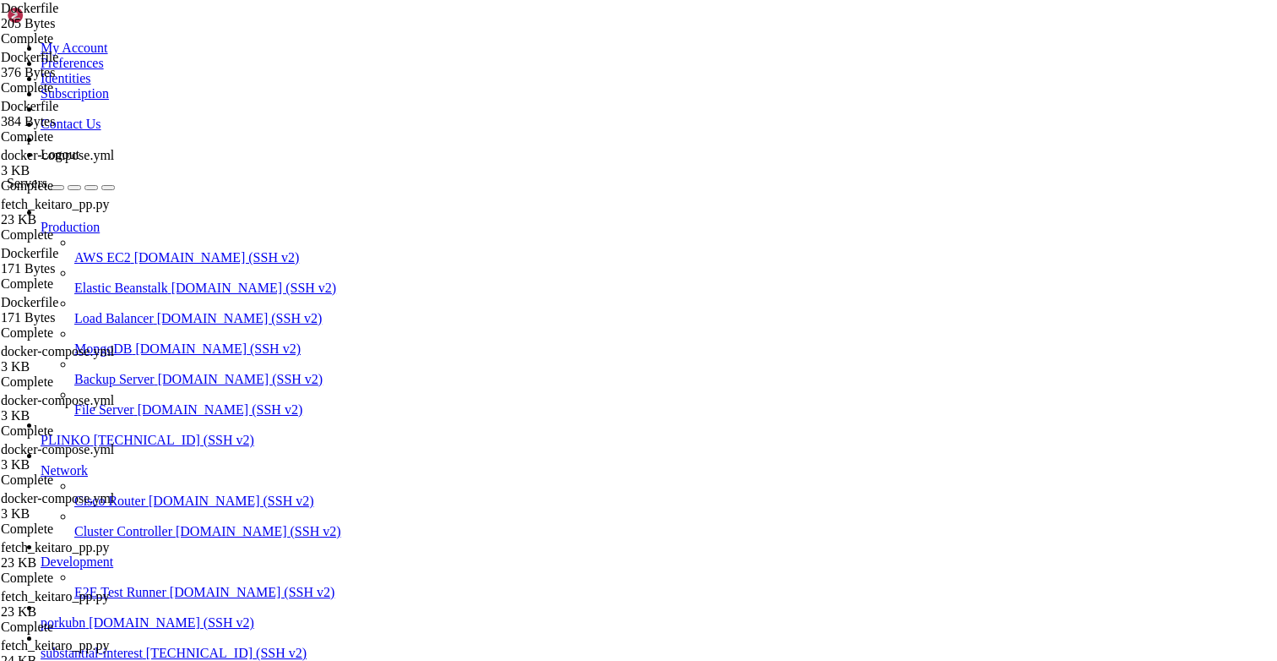
copy div "lor@ipsumdolorsitametco:/adi/elitsedd-eiu# tempor incidid -u /lab/etdolore-mag/…"
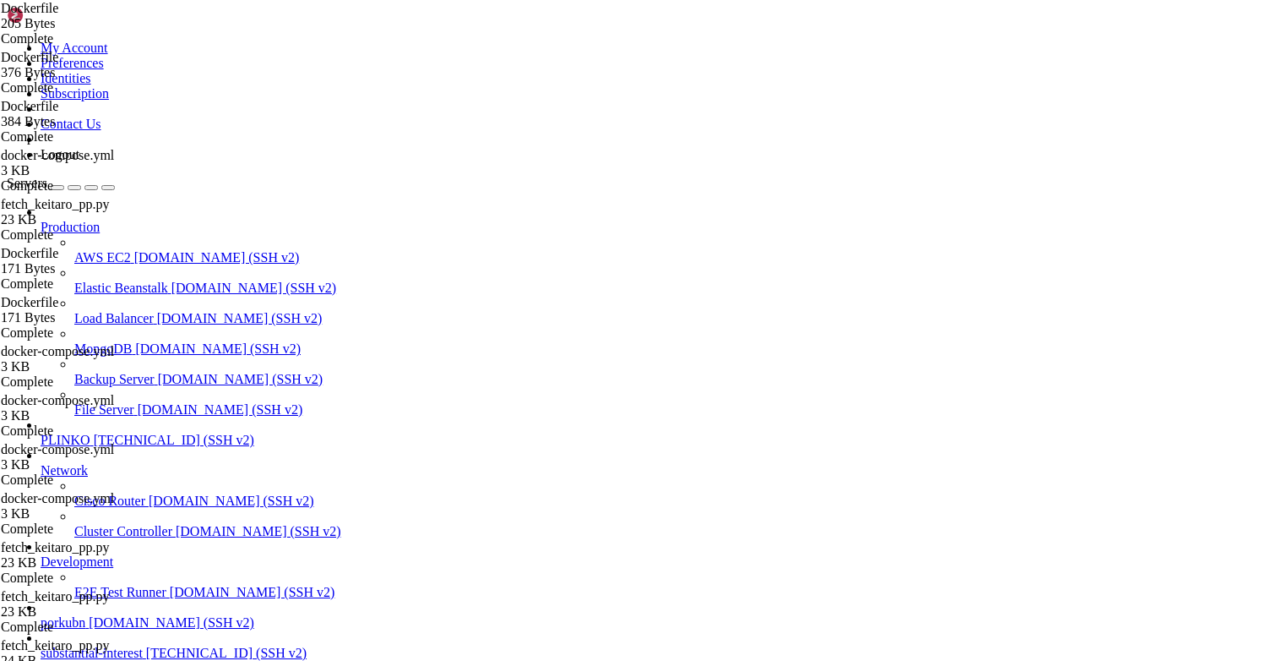
type input "/opt/facebook-etl"
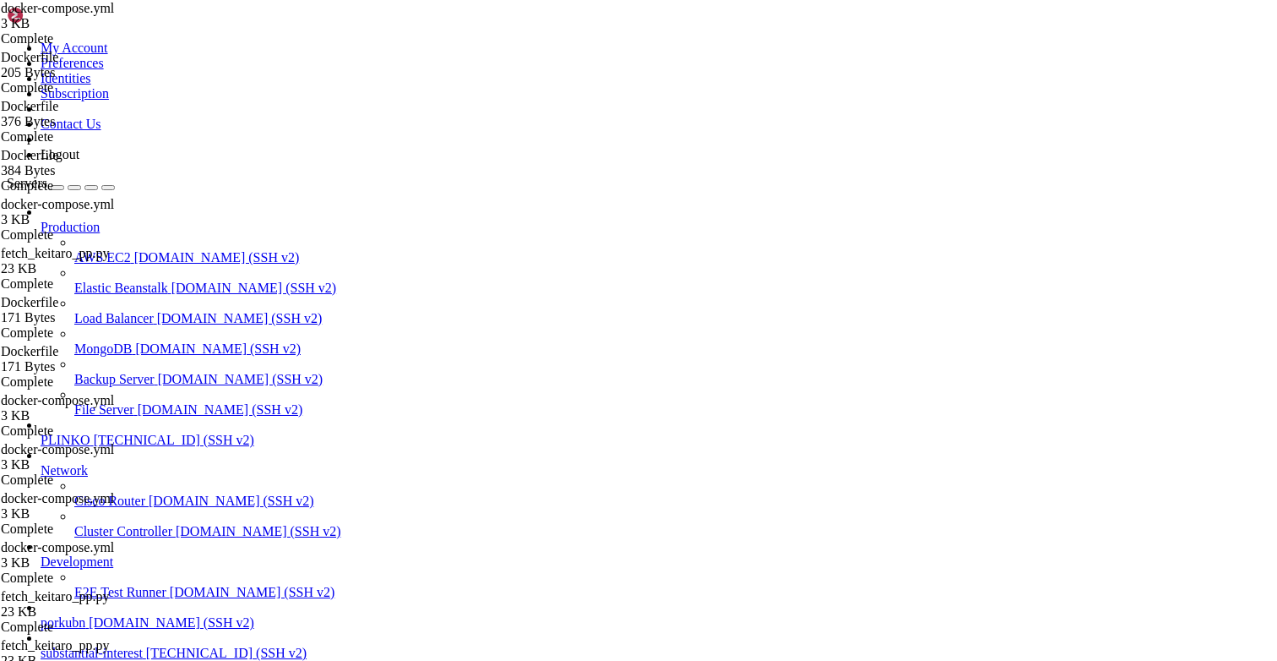
type textarea "partner_fetcher:"
type textarea "keitaro_pp:"
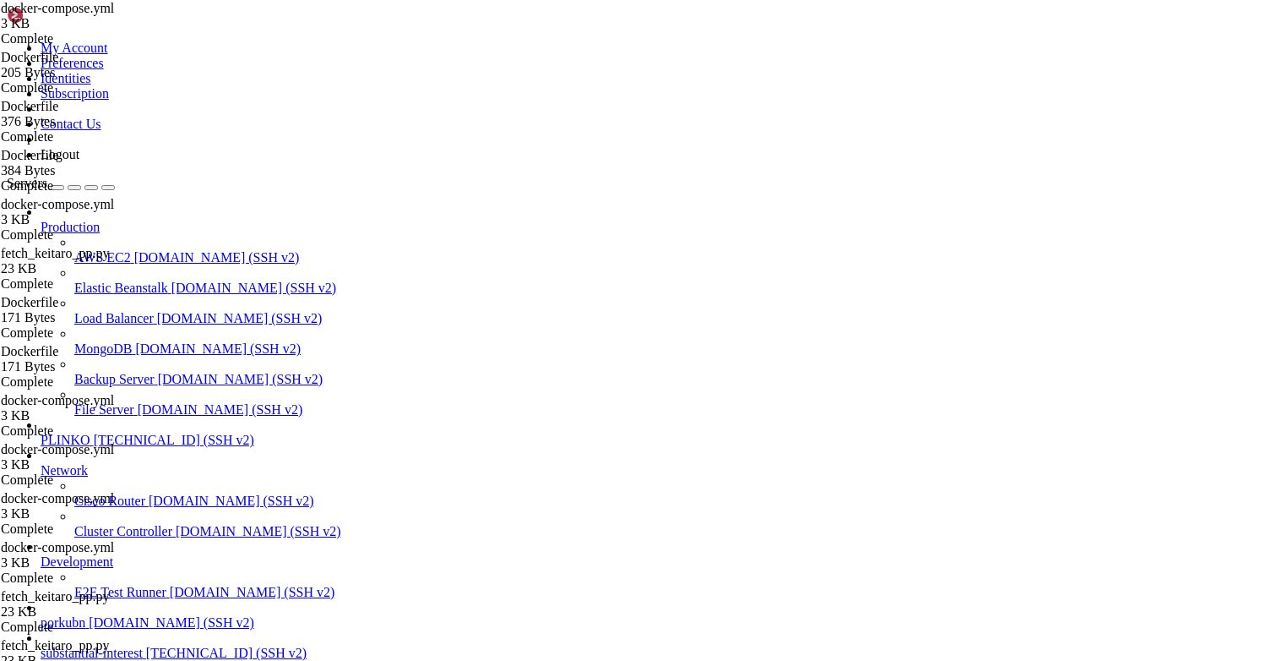
drag, startPoint x: 188, startPoint y: 1299, endPoint x: 14, endPoint y: 1193, distance: 204.0
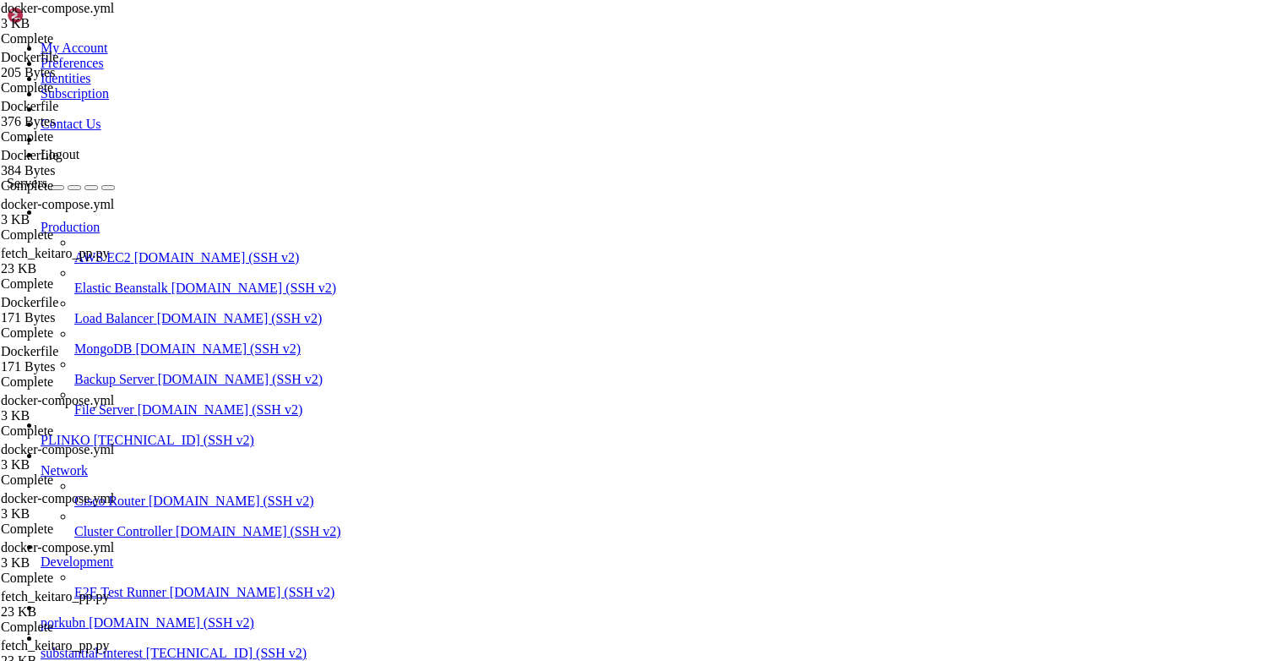
copy div "lore@ipsumdolorsitametco:/adi/elitsedd-eiu# tempor incidid -u /lab/etdolore-mag…"
drag, startPoint x: 128, startPoint y: 1327, endPoint x: 63, endPoint y: 1215, distance: 129.4
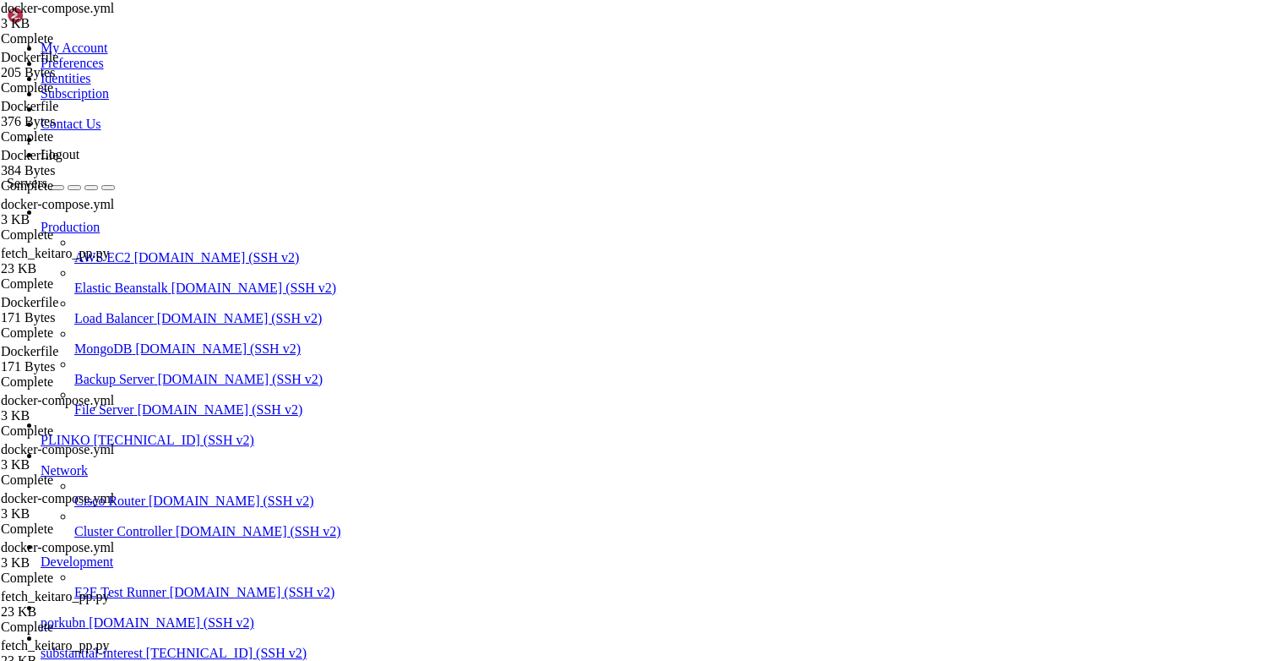
scroll to position [35798, 0]
drag, startPoint x: 63, startPoint y: 1215, endPoint x: 14, endPoint y: 1132, distance: 96.2
copy div "lore@ipsumdolorsitametco:/adi/elitsedd-eiu# # tempo in utlab etdolor magnaa eni…"
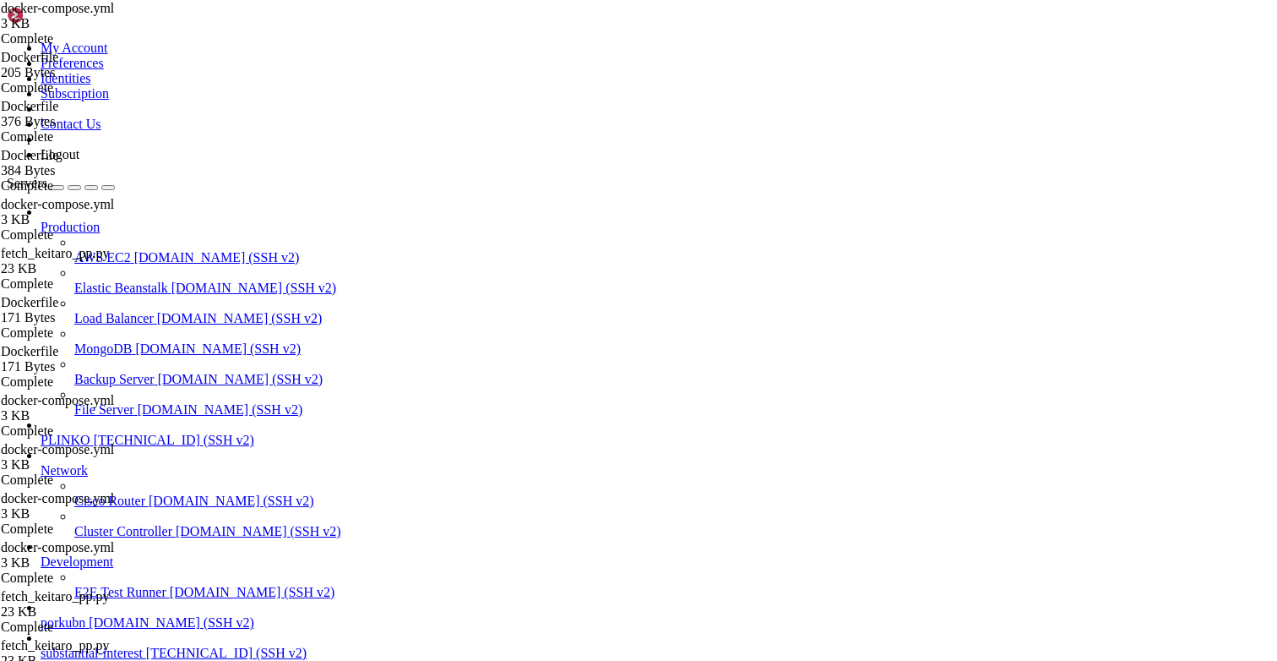
drag, startPoint x: 183, startPoint y: 1290, endPoint x: 17, endPoint y: 1284, distance: 166.5
drag, startPoint x: 281, startPoint y: 1387, endPoint x: 139, endPoint y: 1215, distance: 223.8
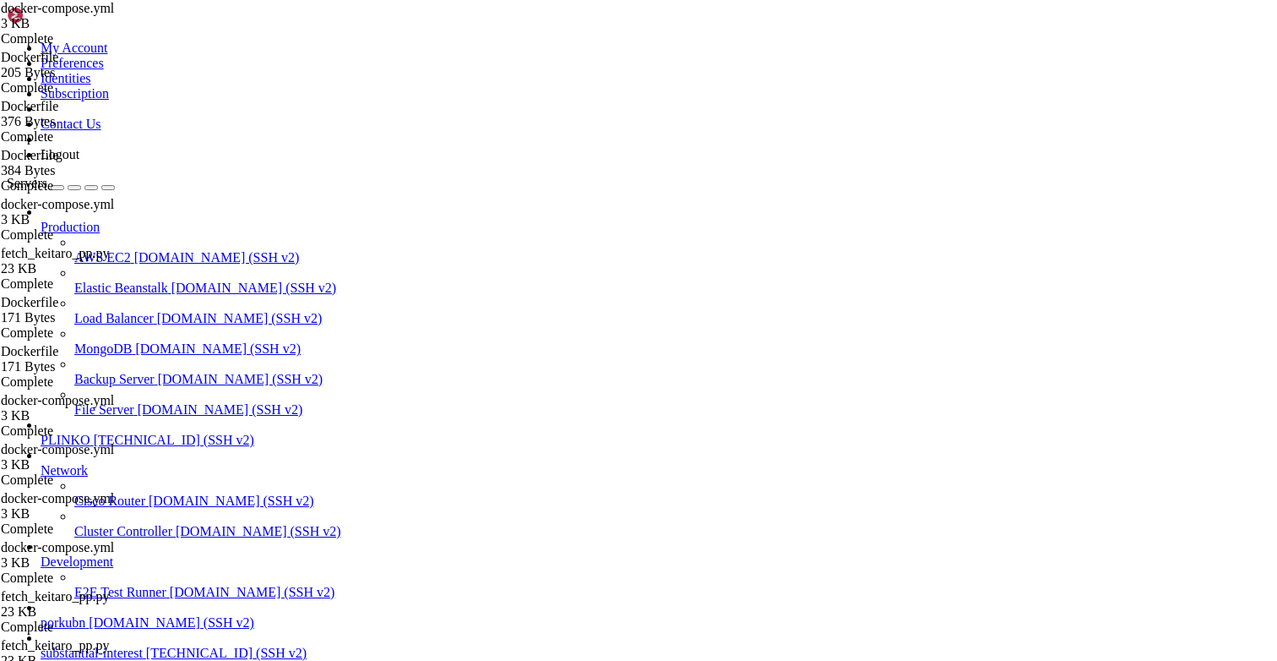
drag, startPoint x: 99, startPoint y: 1287, endPoint x: 14, endPoint y: 1315, distance: 89.2
